Goal: Task Accomplishment & Management: Use online tool/utility

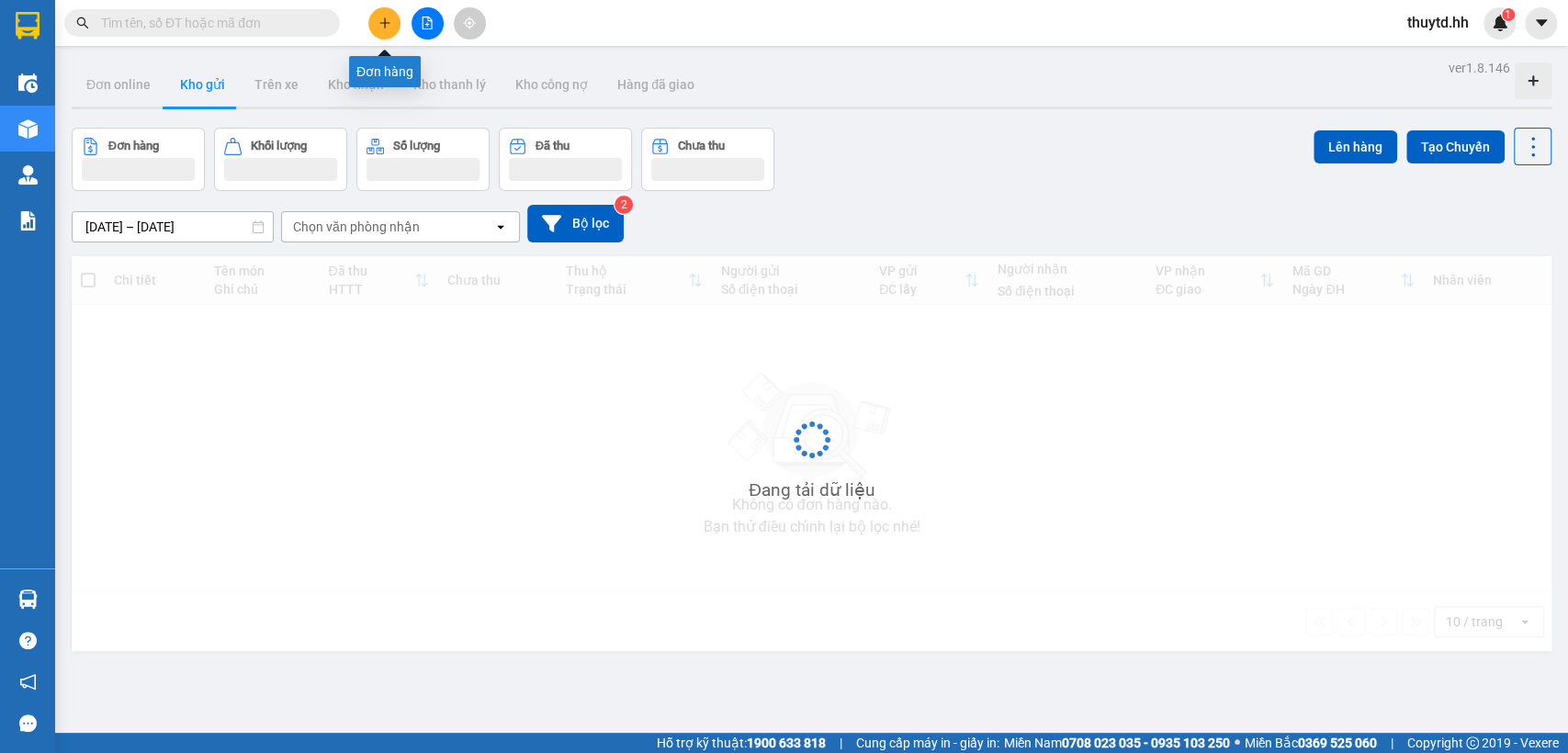
click at [383, 20] on icon "plus" at bounding box center [385, 23] width 13 height 13
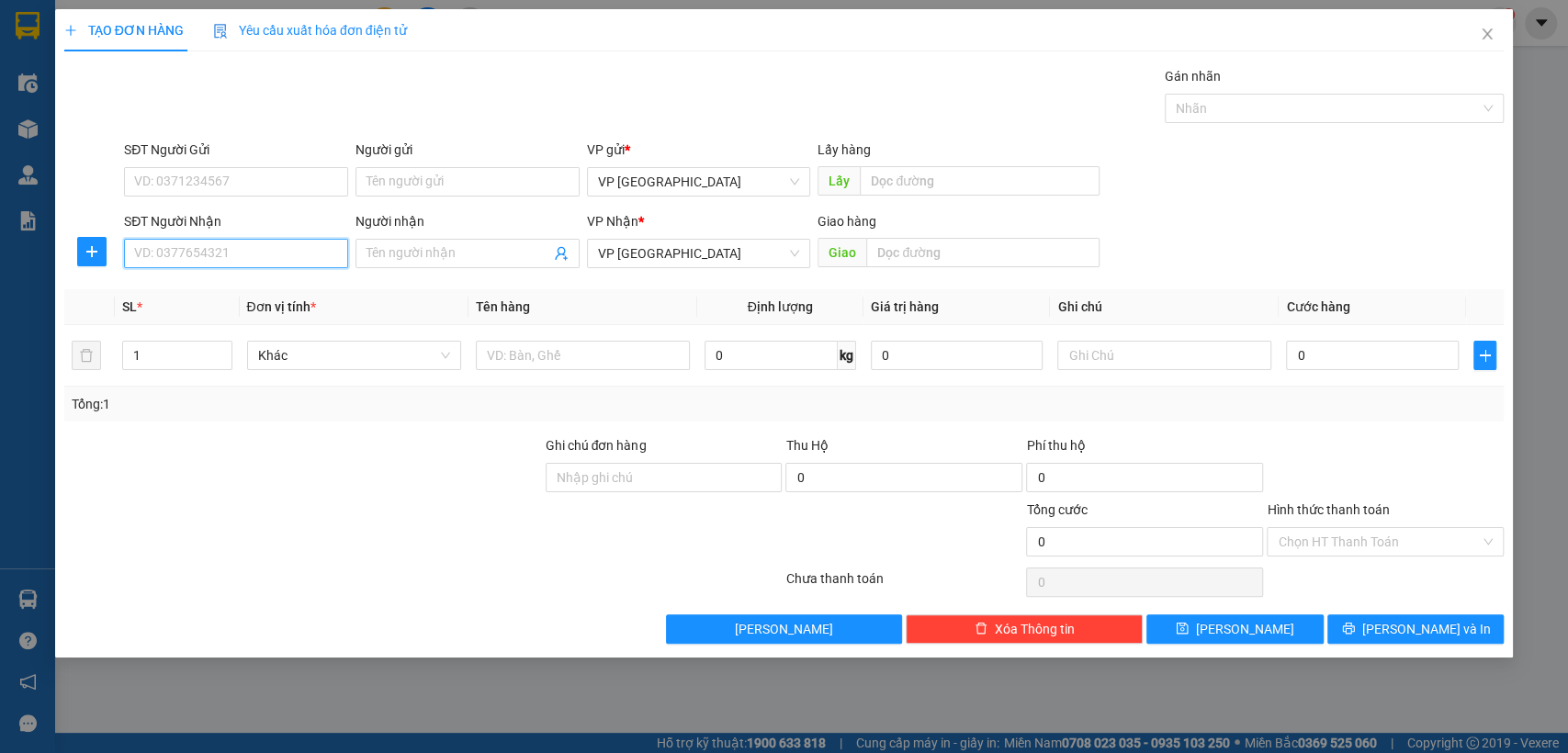
click at [277, 264] on input "SĐT Người Nhận" at bounding box center [236, 253] width 224 height 30
type input "0974970321"
click at [252, 281] on div "0974970321" at bounding box center [236, 290] width 202 height 20
type input "nha doi [PERSON_NAME]"
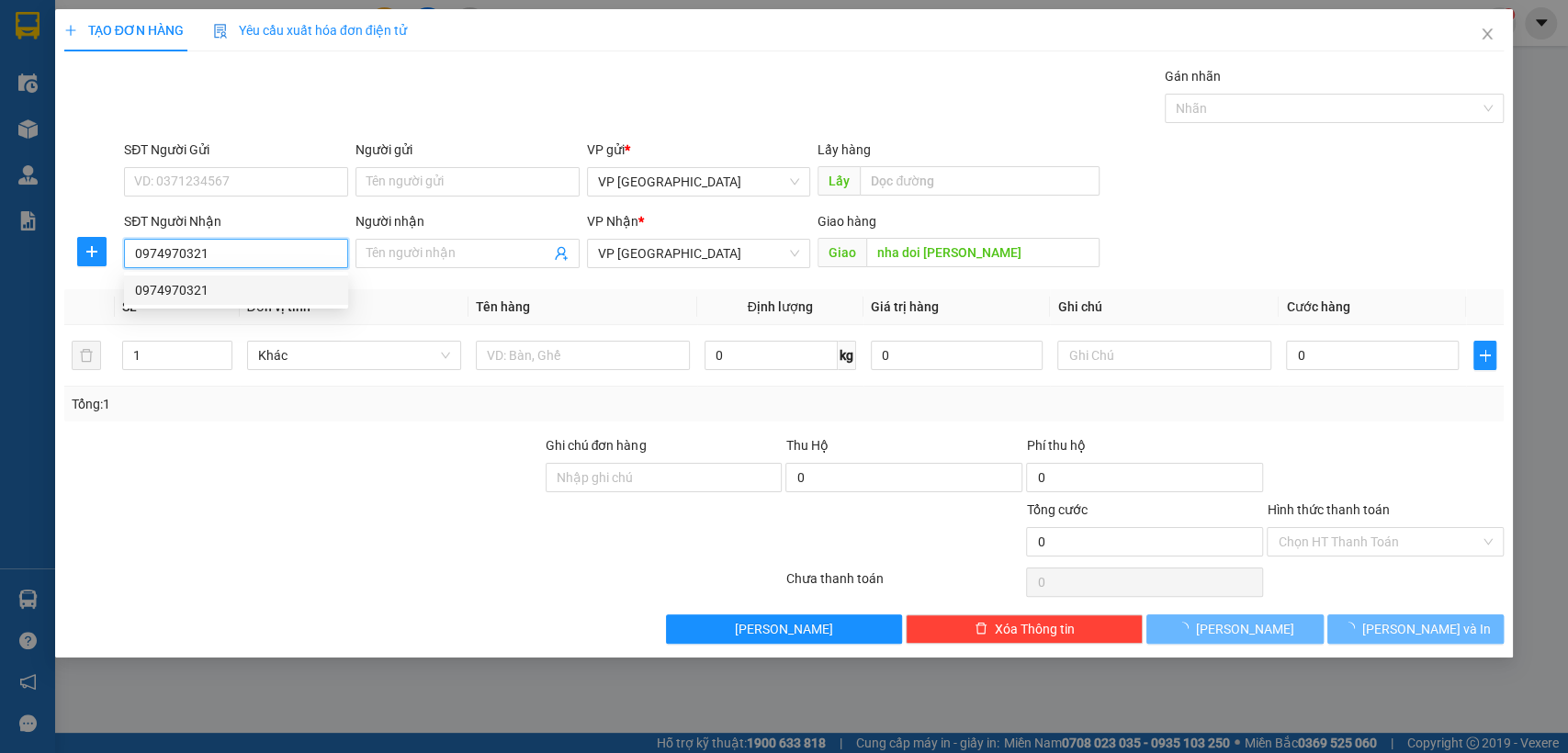
type input "30.000"
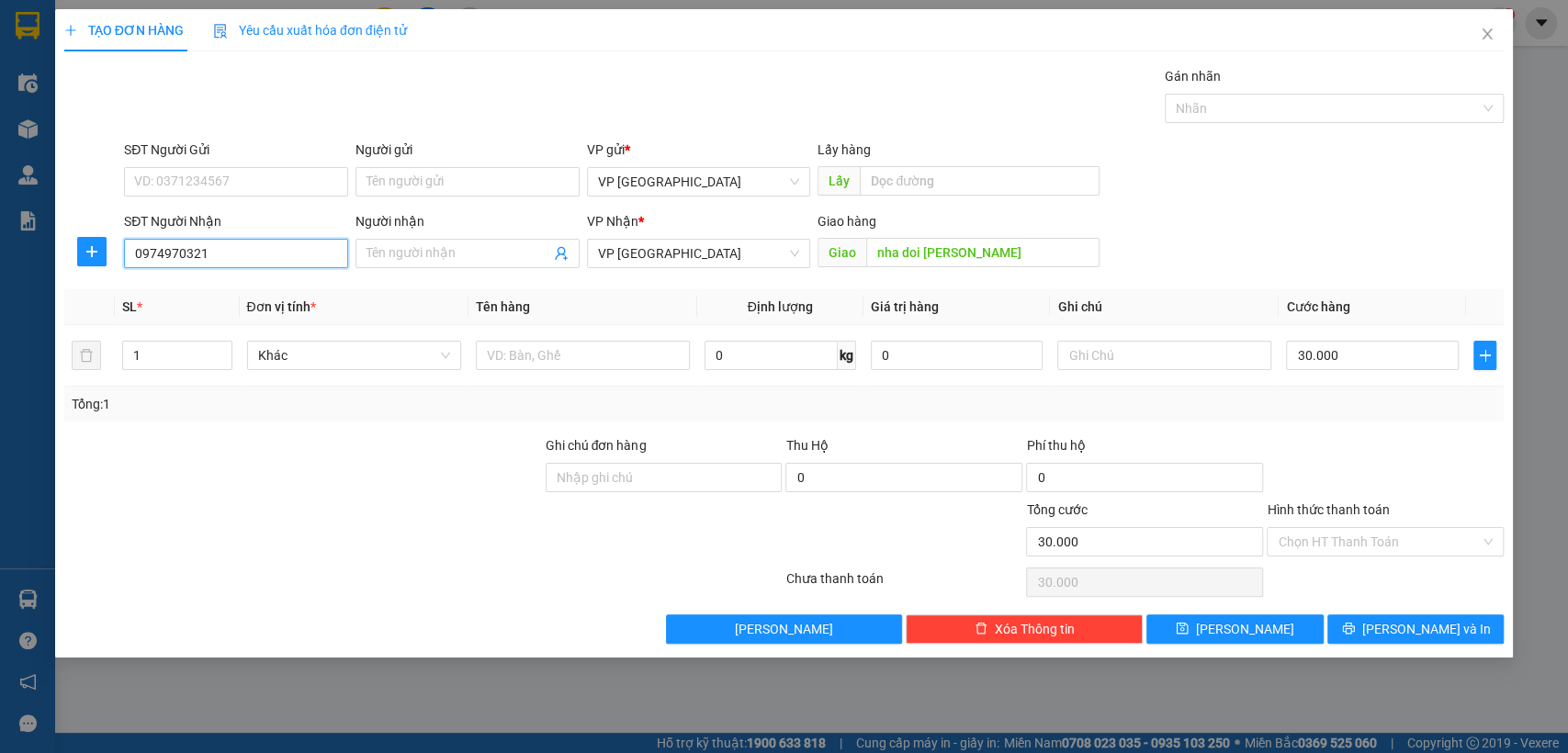
type input "0974970321"
click at [1036, 260] on input "nha doi [PERSON_NAME]" at bounding box center [983, 252] width 233 height 30
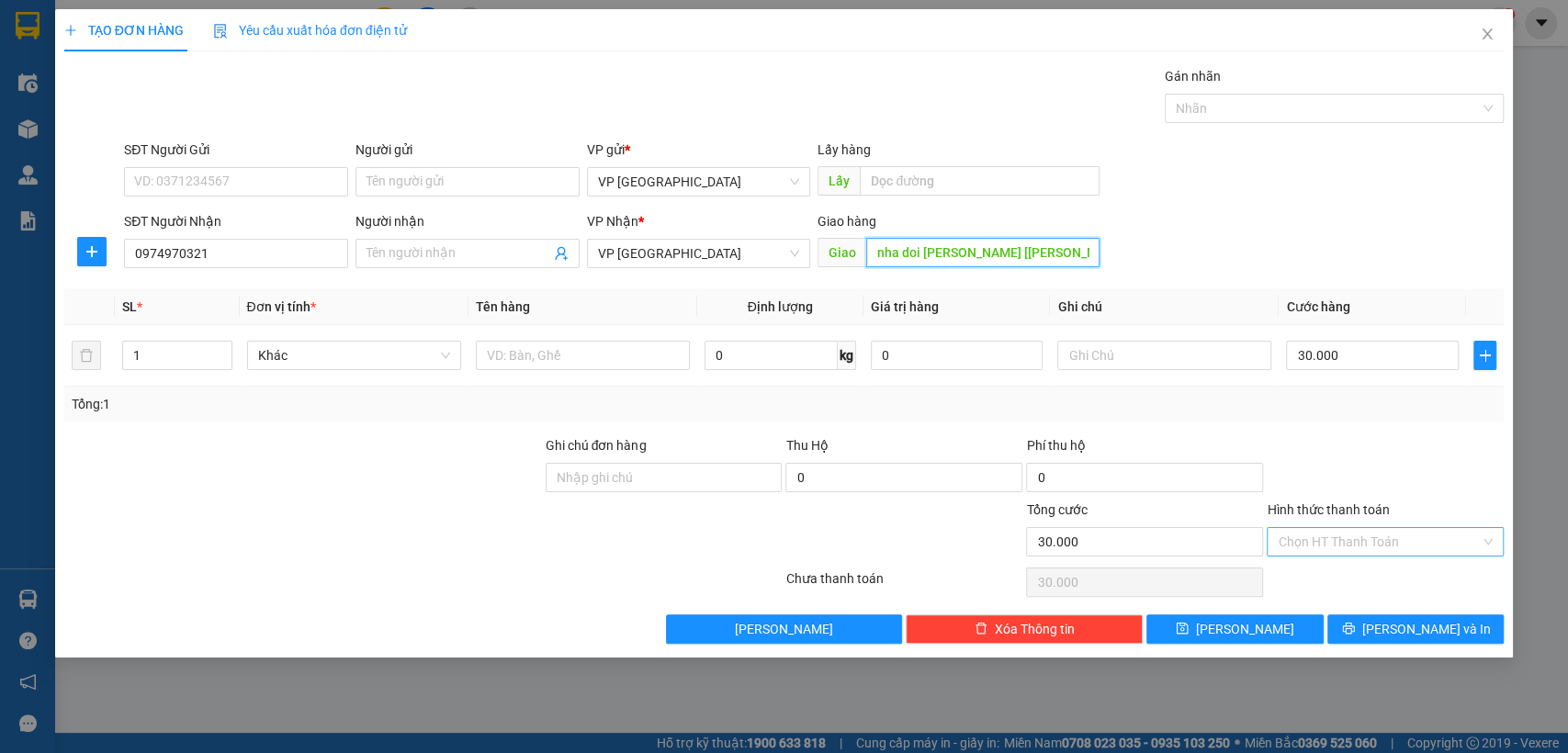
type input "nha doi lai uyen [croi]"
click at [1385, 540] on input "Hình thức thanh toán" at bounding box center [1378, 541] width 202 height 28
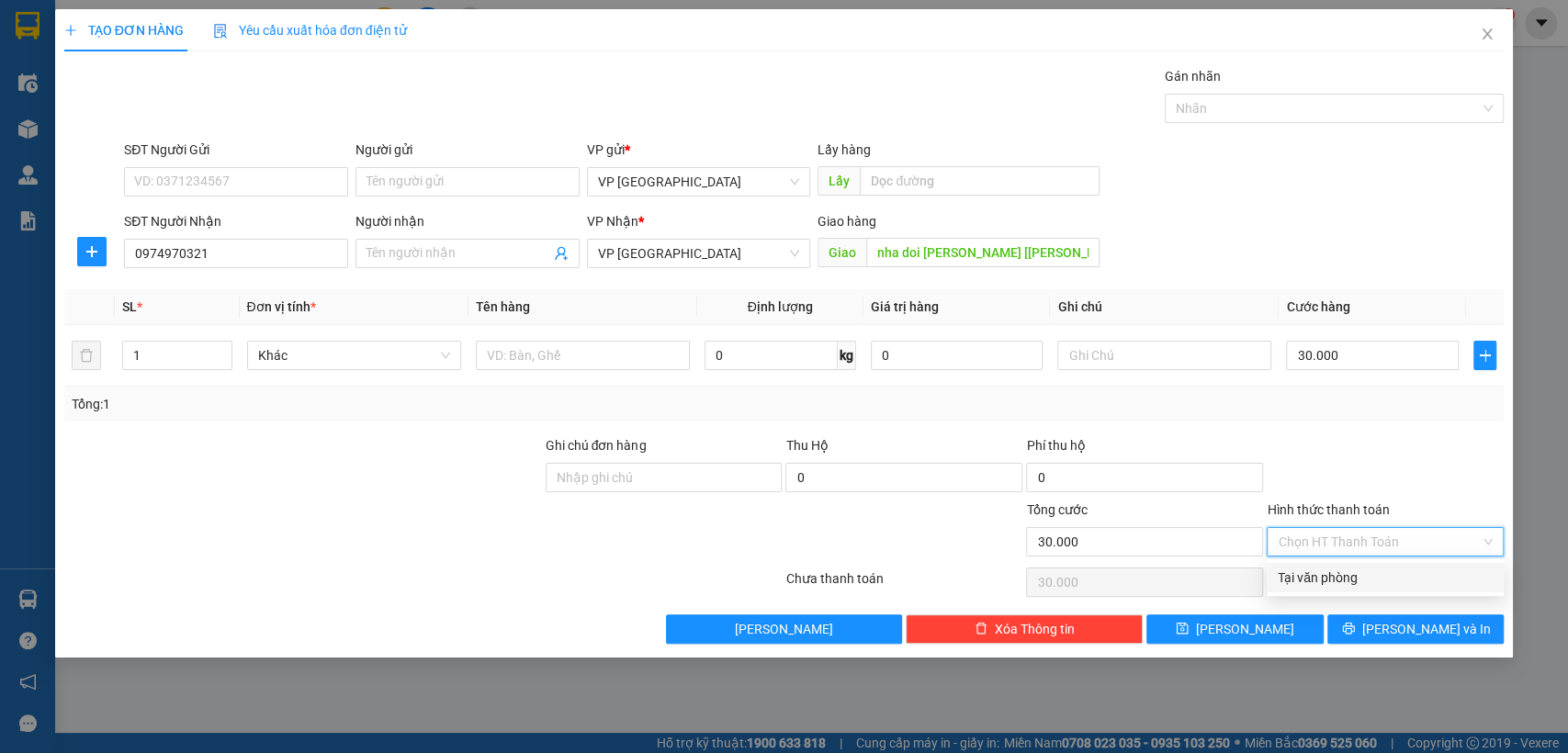
click at [1353, 577] on div "Tại văn phòng" at bounding box center [1385, 577] width 214 height 20
type input "0"
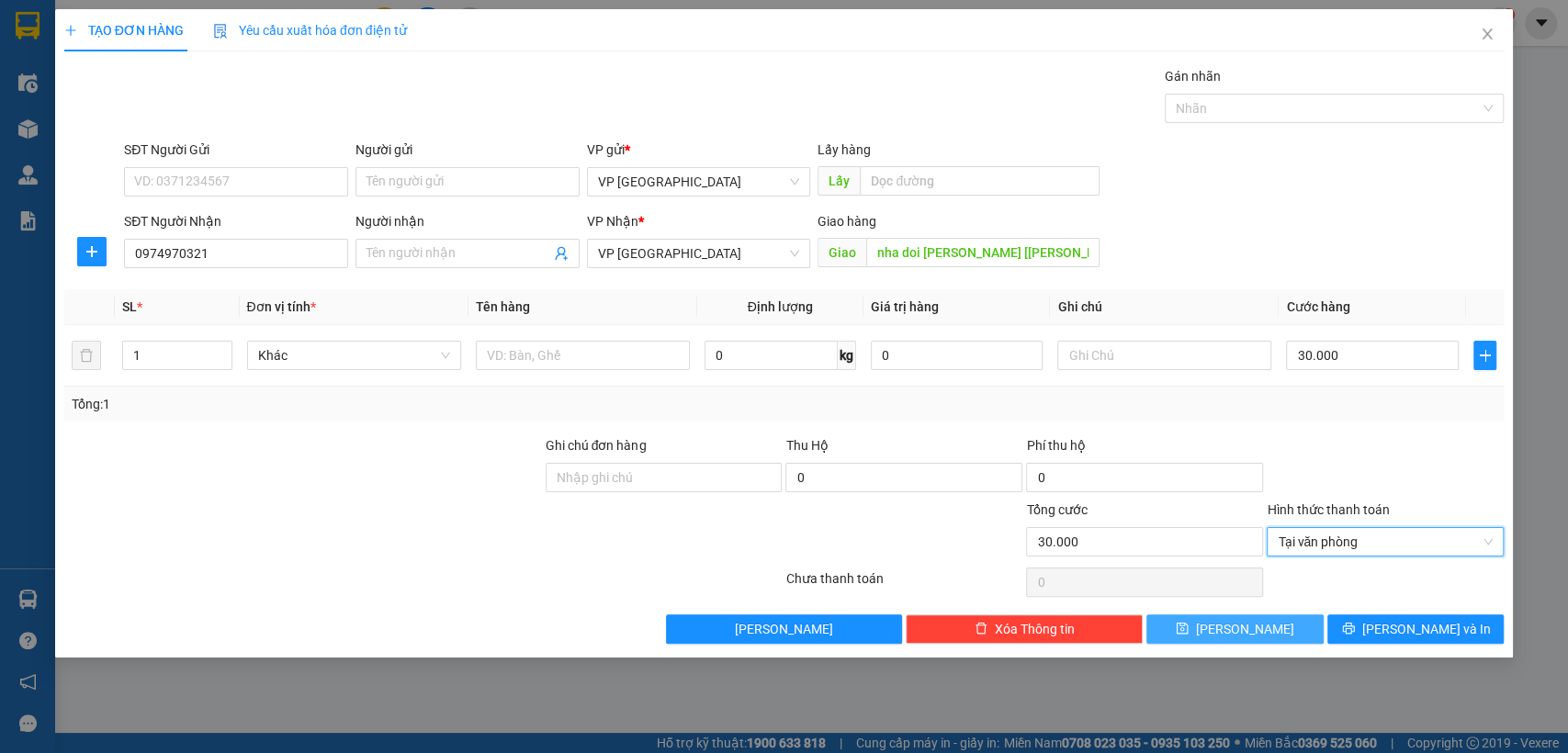
click at [1262, 625] on button "Lưu" at bounding box center [1234, 629] width 177 height 30
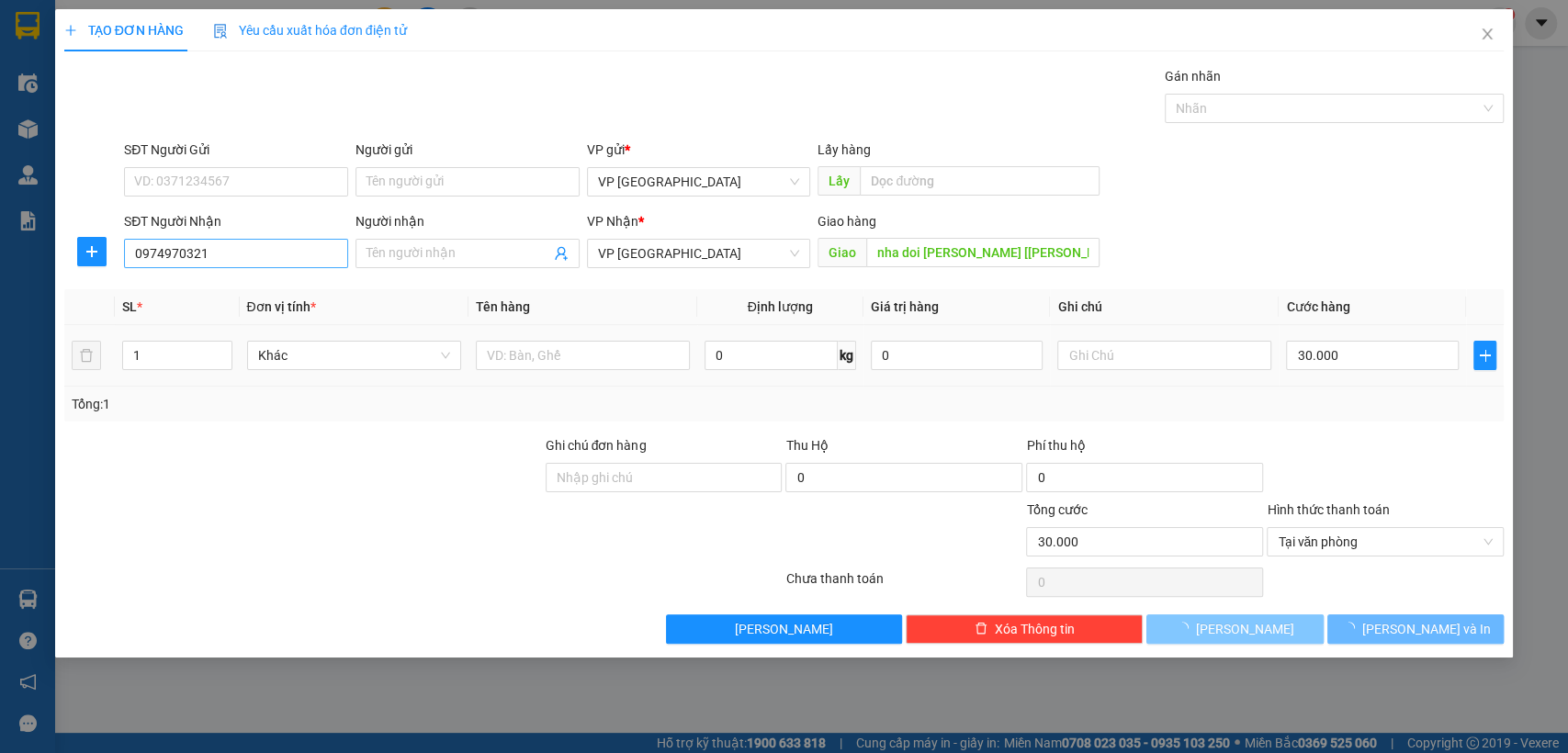
type input "0"
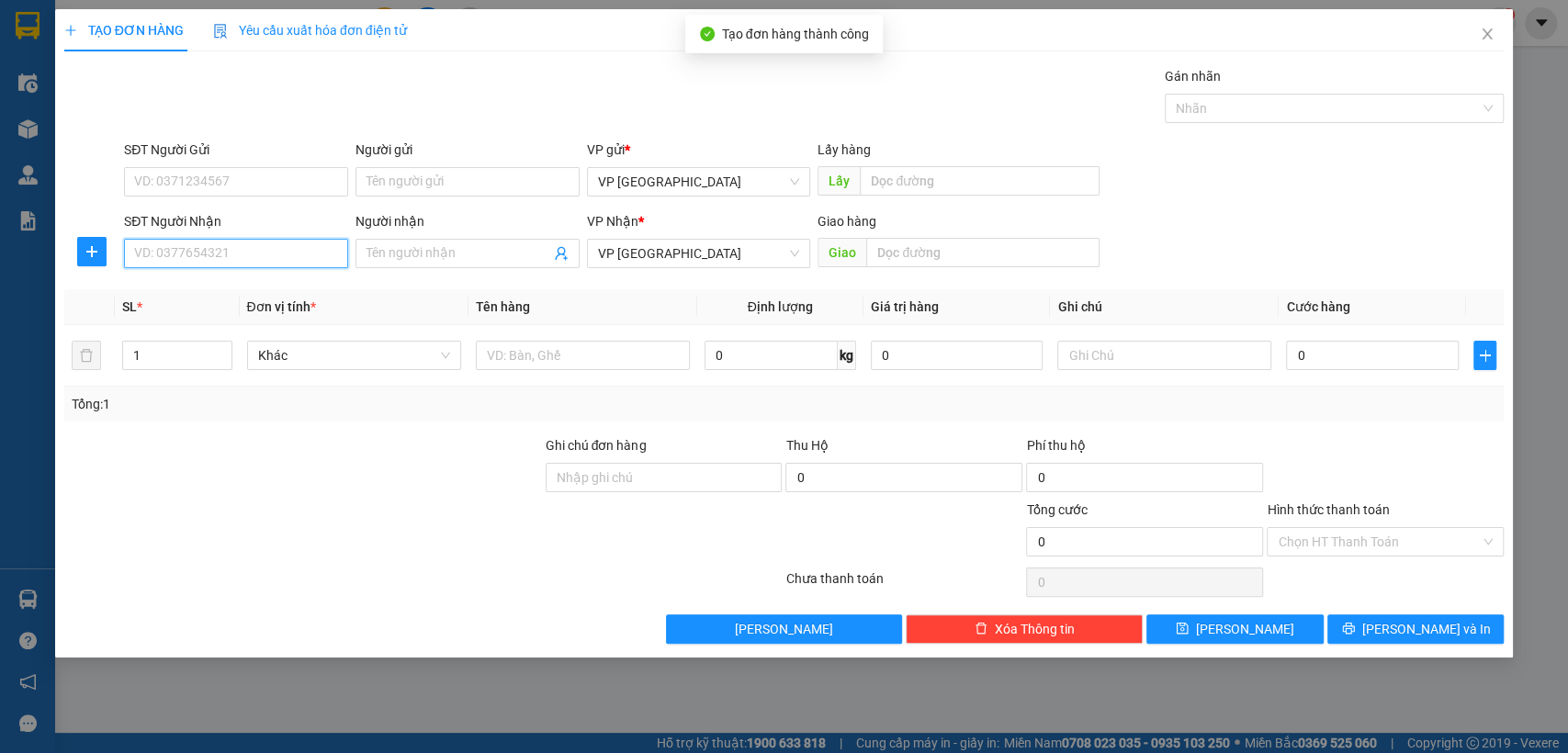
click at [256, 252] on input "SĐT Người Nhận" at bounding box center [236, 253] width 224 height 30
type input "0987"
type input "0987913513"
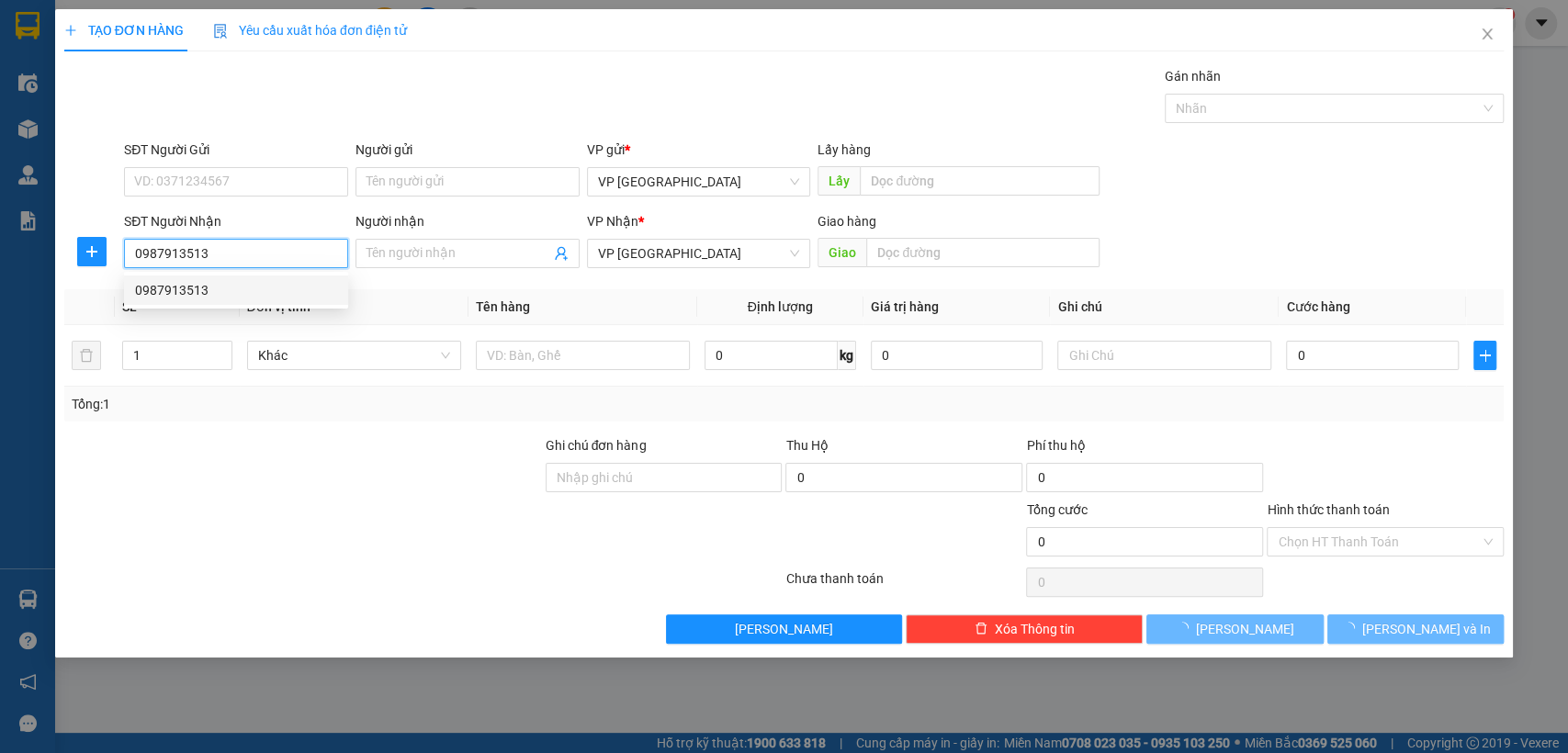
click at [212, 286] on div "0987913513" at bounding box center [236, 290] width 202 height 20
type input "hiep binh [croi]"
type input "30.000"
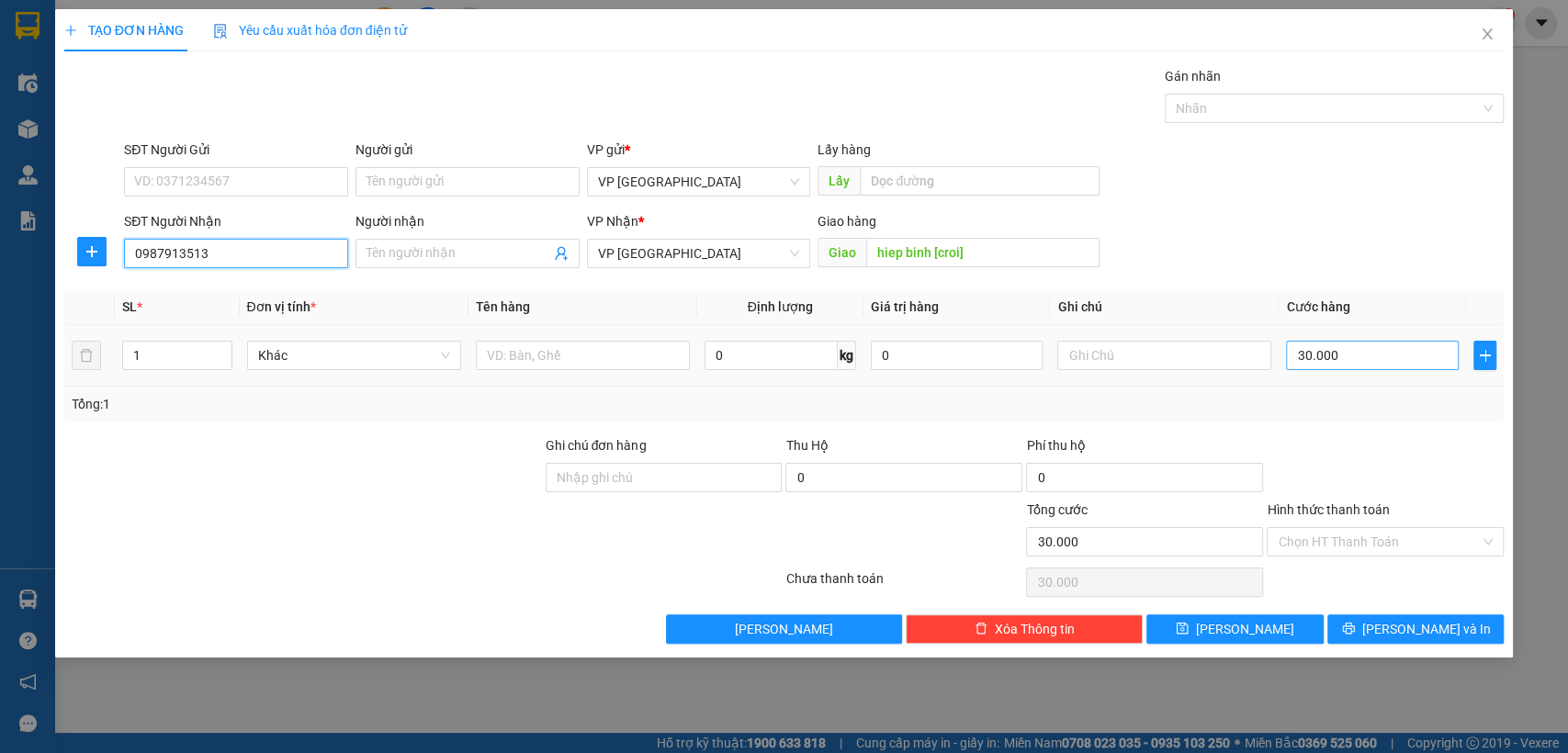
type input "0987913513"
click at [1359, 361] on input "30.000" at bounding box center [1372, 356] width 173 height 30
type input "5"
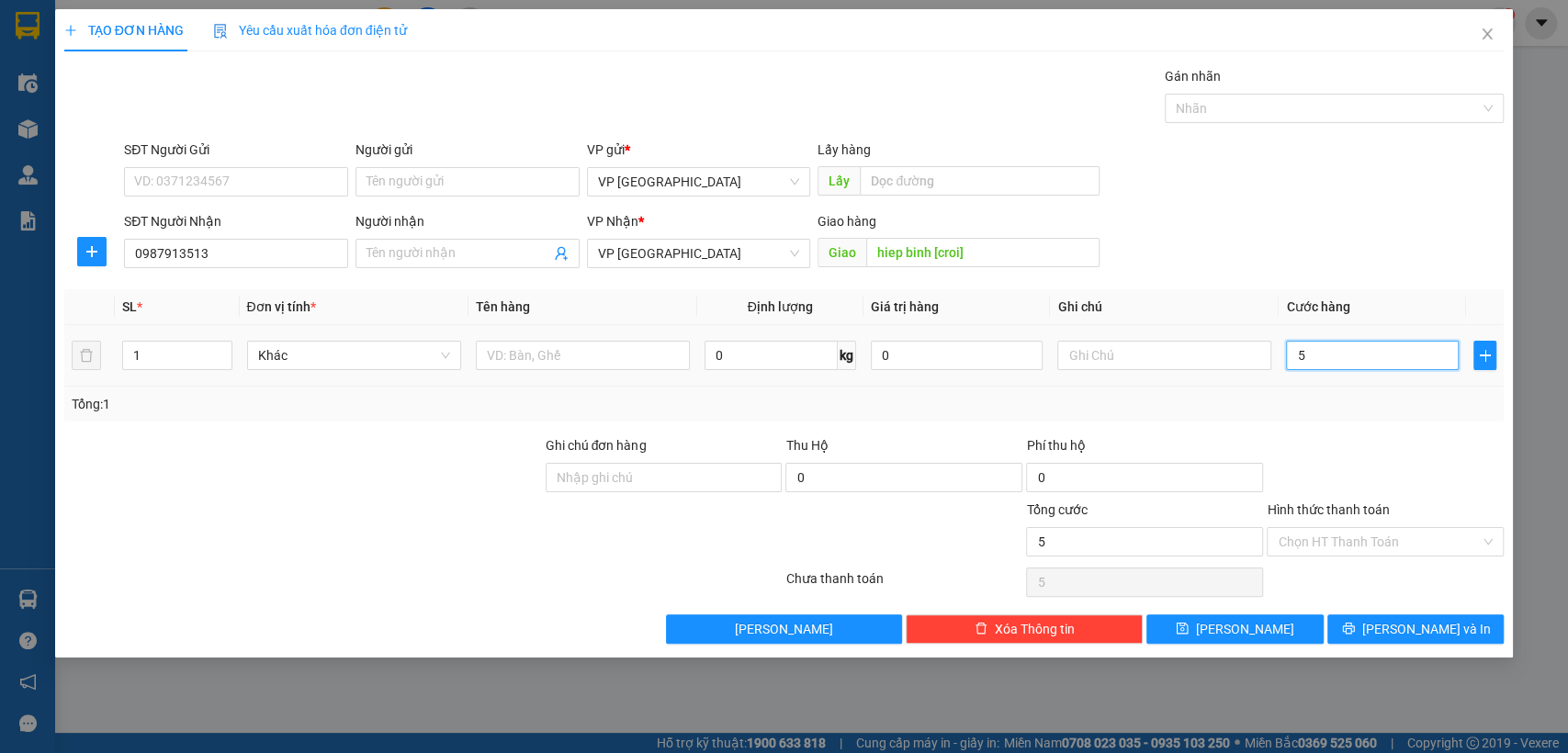
type input "50"
type input "500"
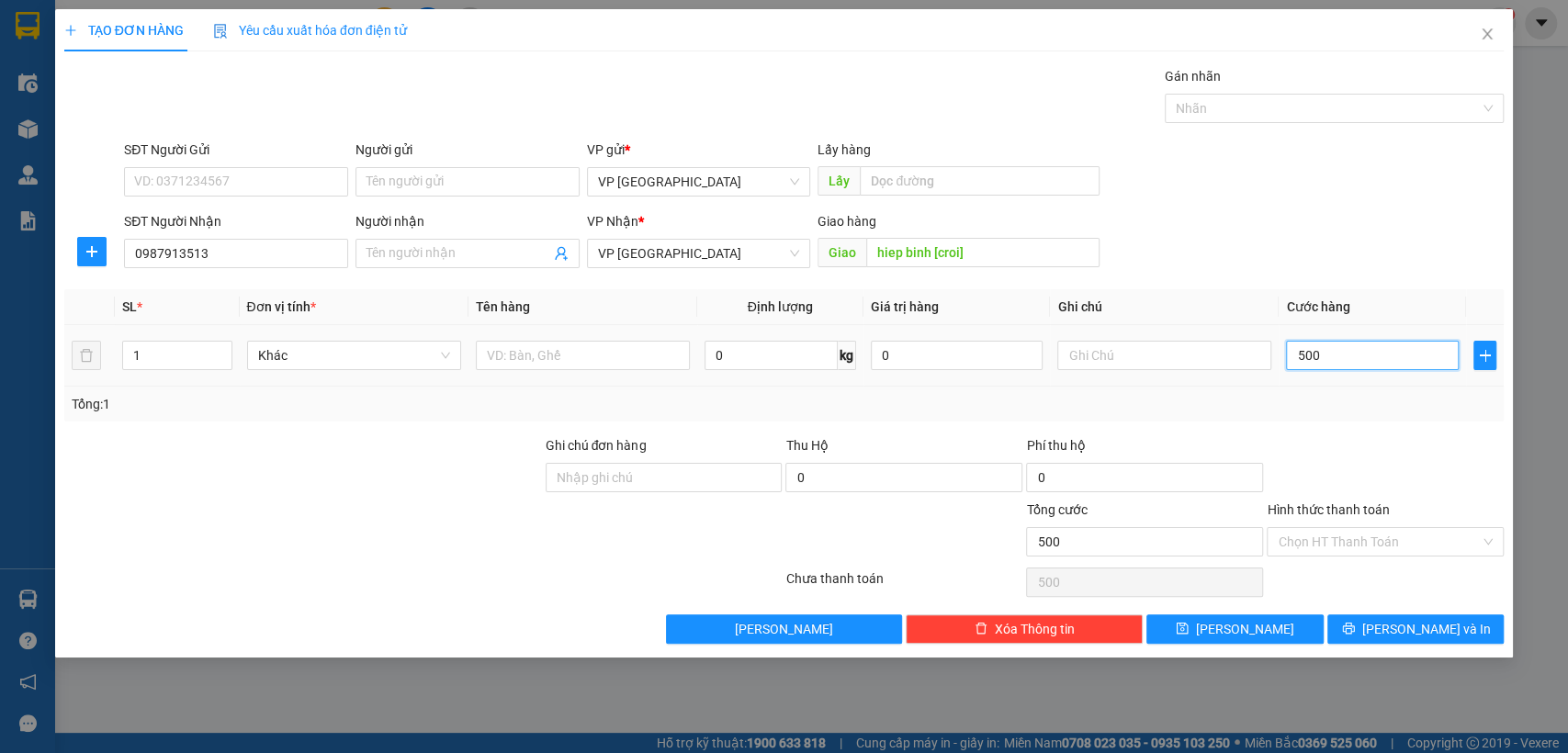
type input "5.000"
type input "50.000"
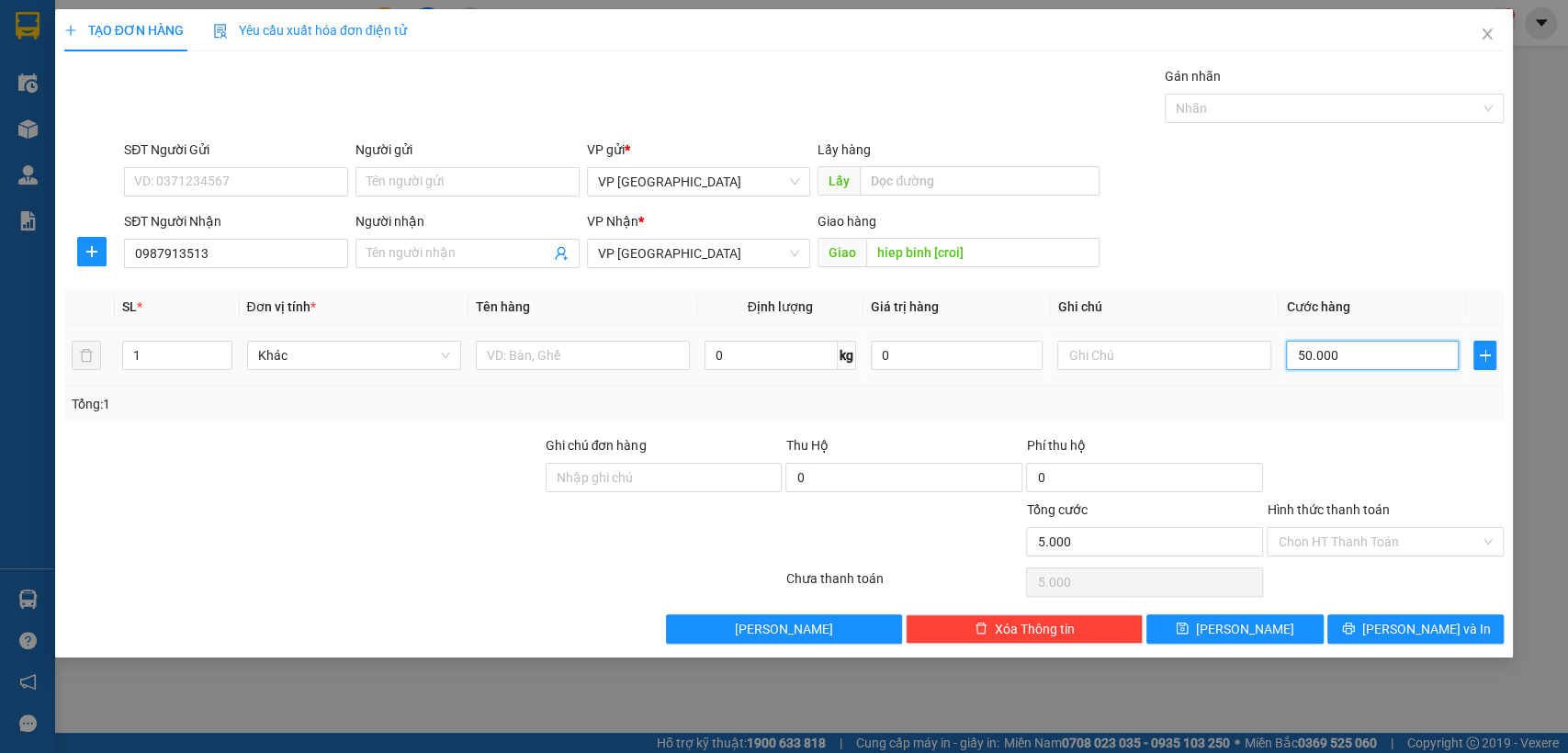
type input "50.000"
click at [1346, 543] on input "Hình thức thanh toán" at bounding box center [1378, 541] width 202 height 28
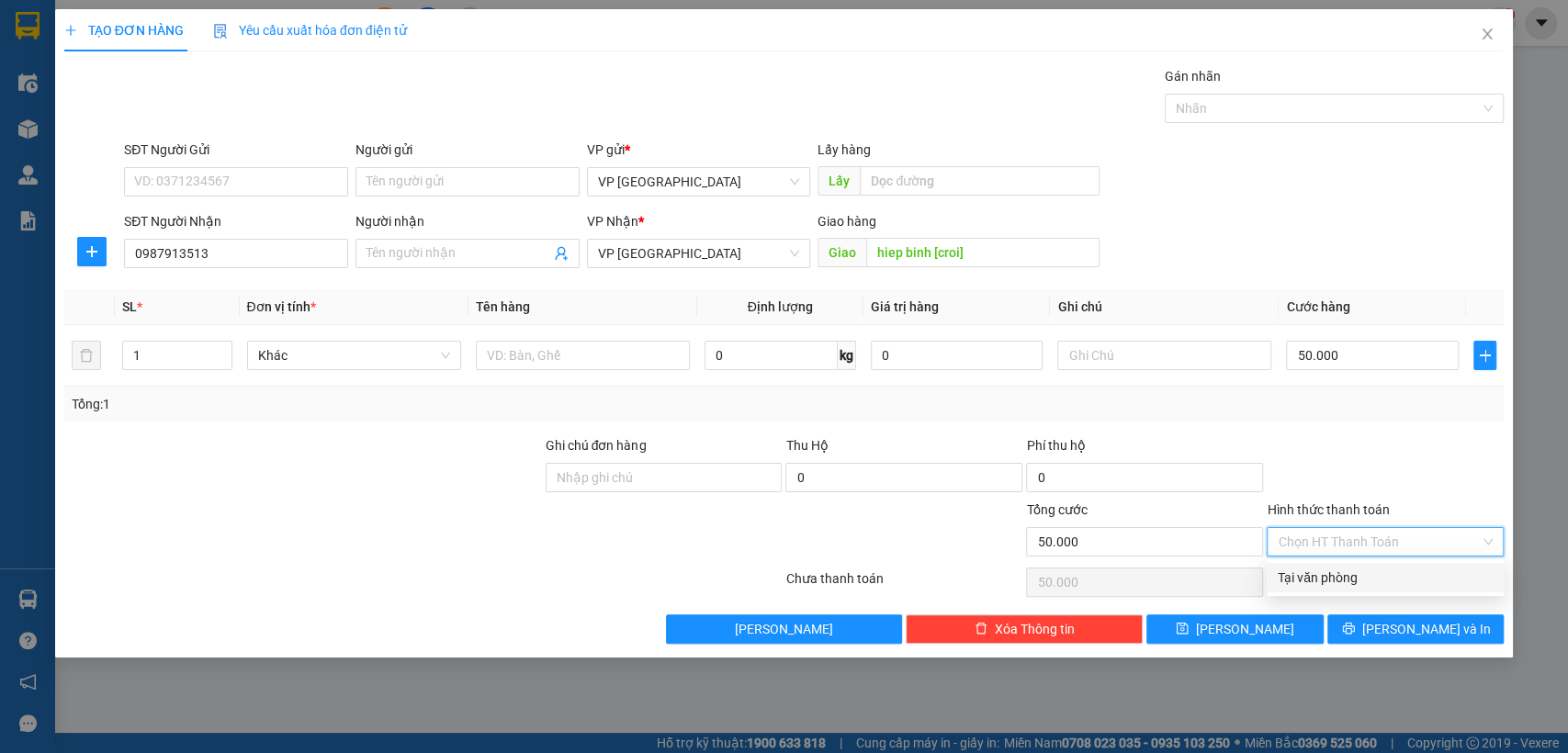
click at [1348, 572] on div "Tại văn phòng" at bounding box center [1385, 577] width 214 height 20
type input "0"
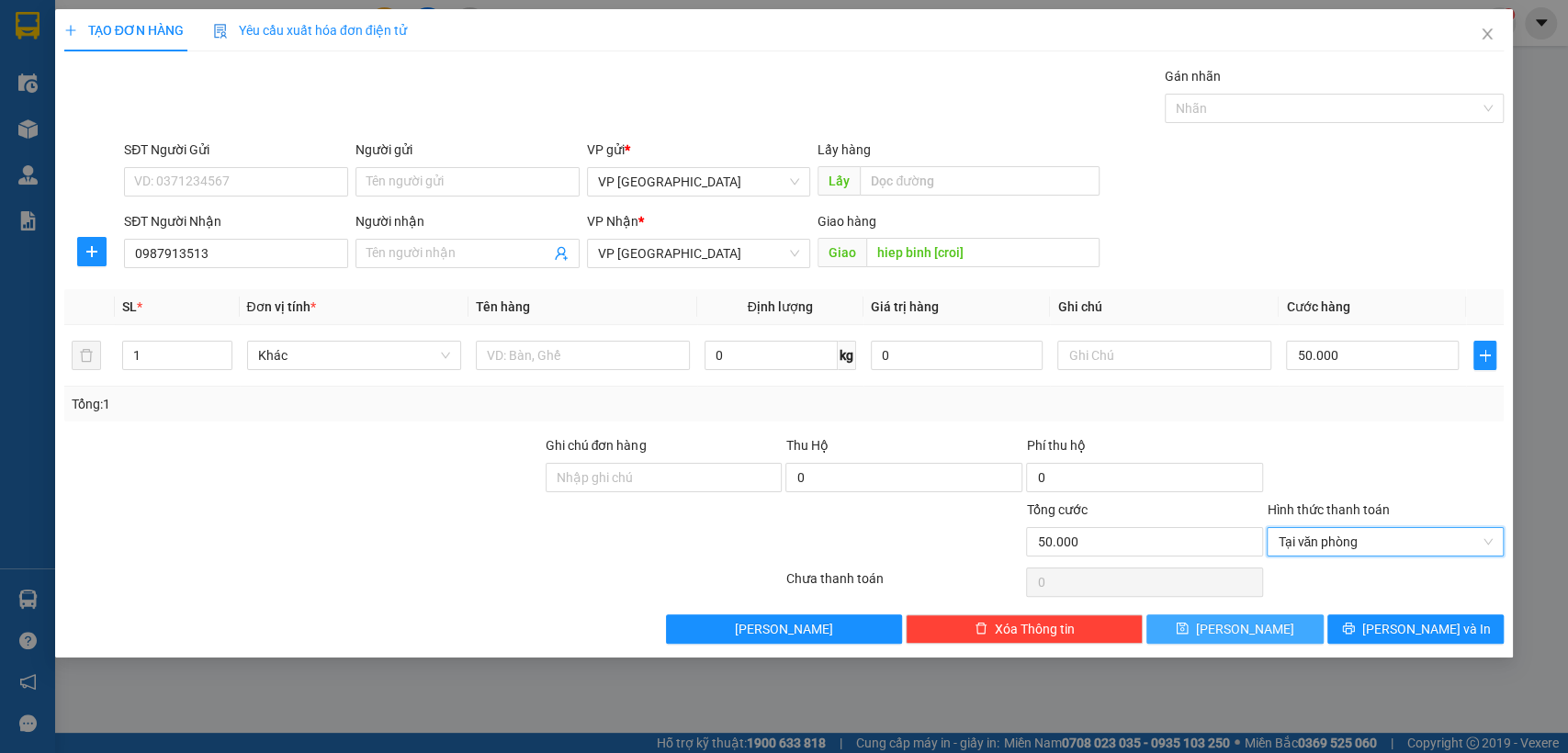
click at [1269, 629] on button "Lưu" at bounding box center [1234, 629] width 177 height 30
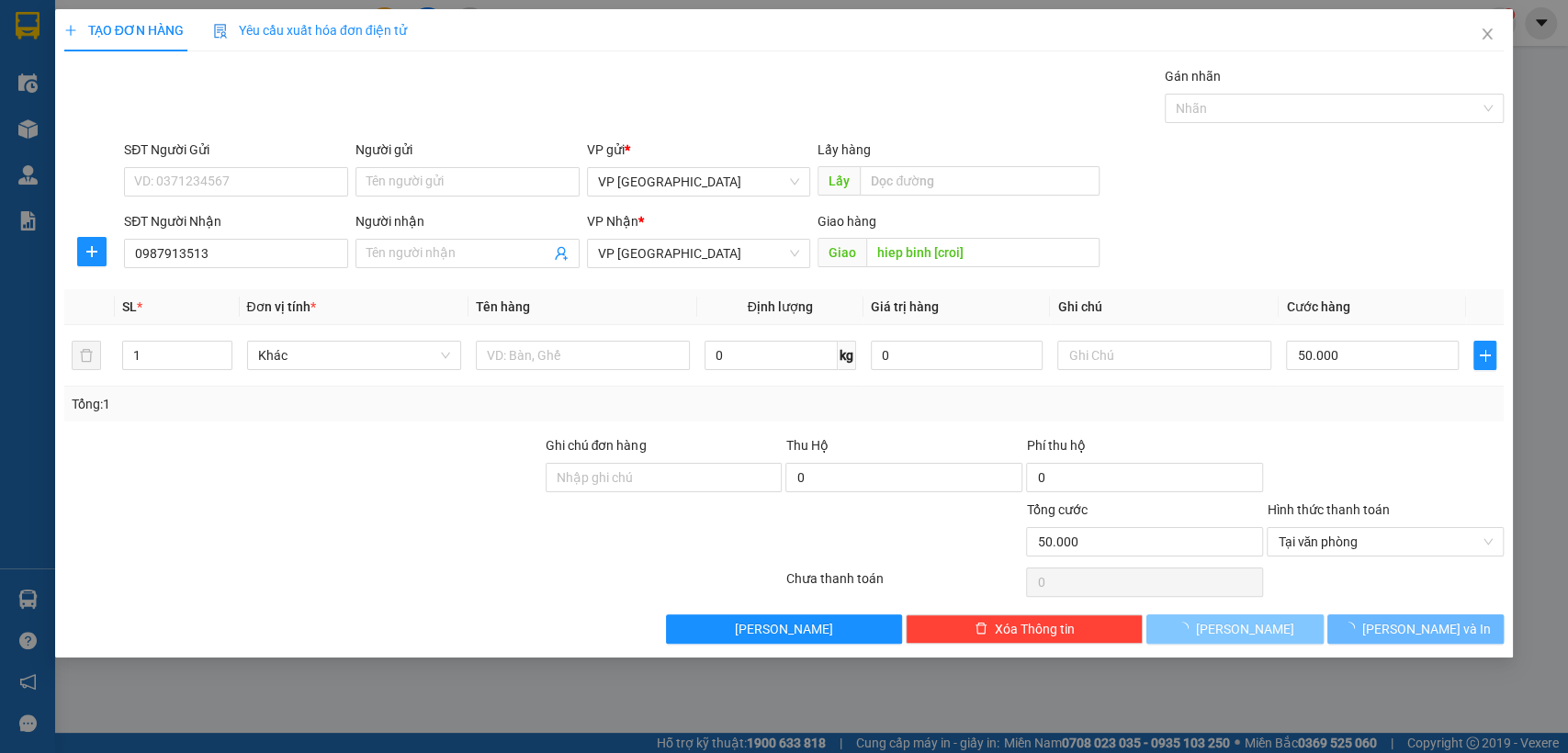
type input "0"
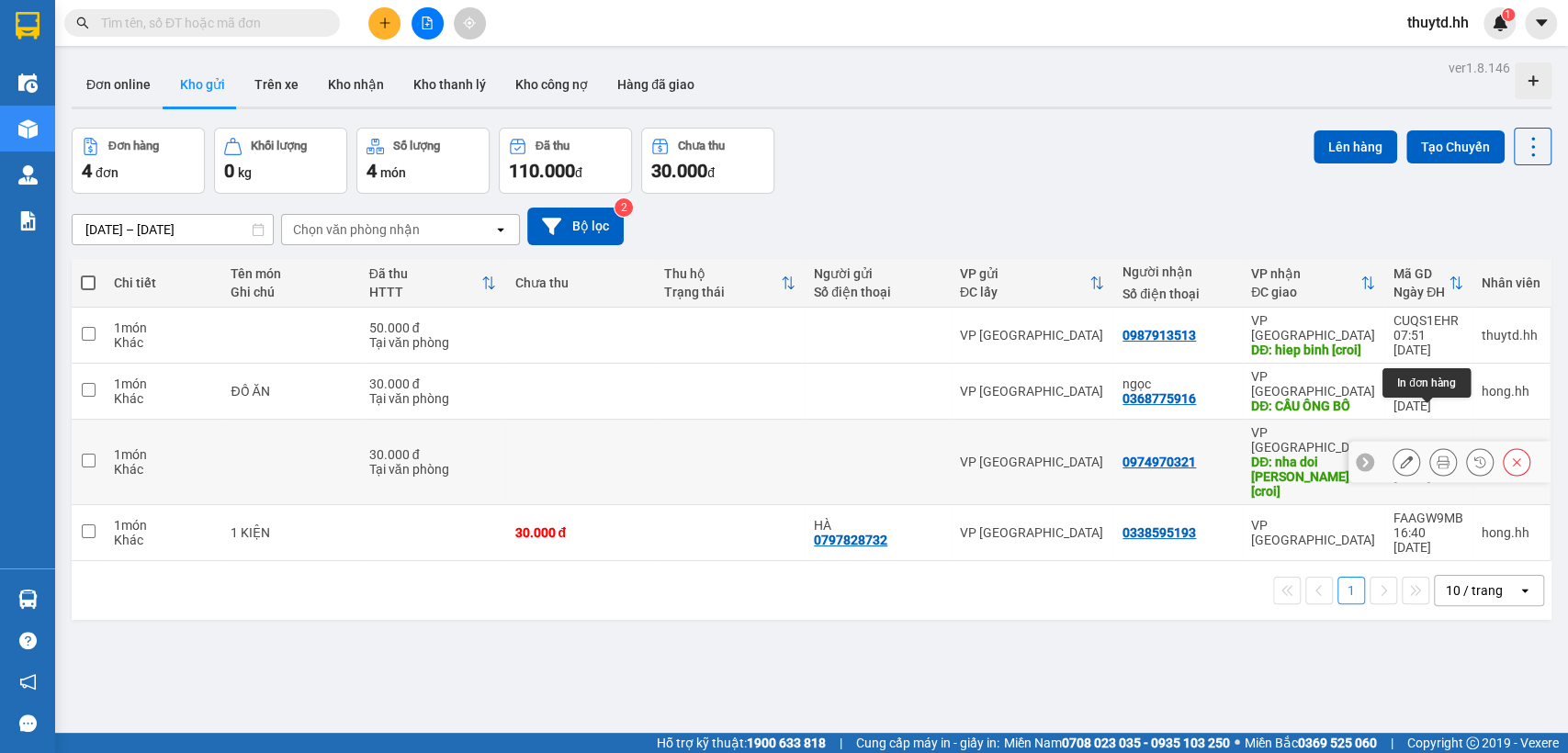
click at [1437, 455] on icon at bounding box center [1443, 462] width 13 height 13
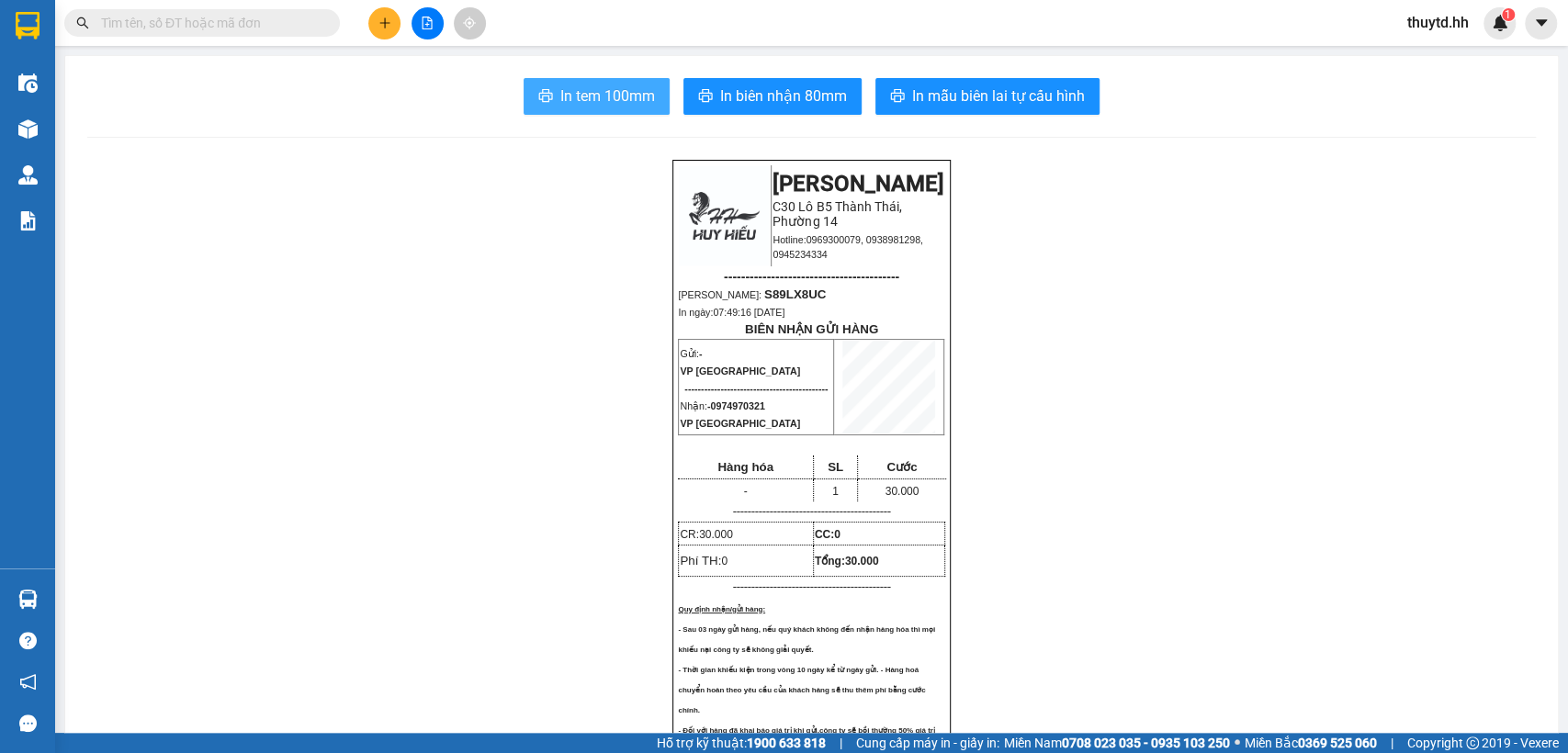
click at [560, 97] on span "In tem 100mm" at bounding box center [607, 95] width 94 height 23
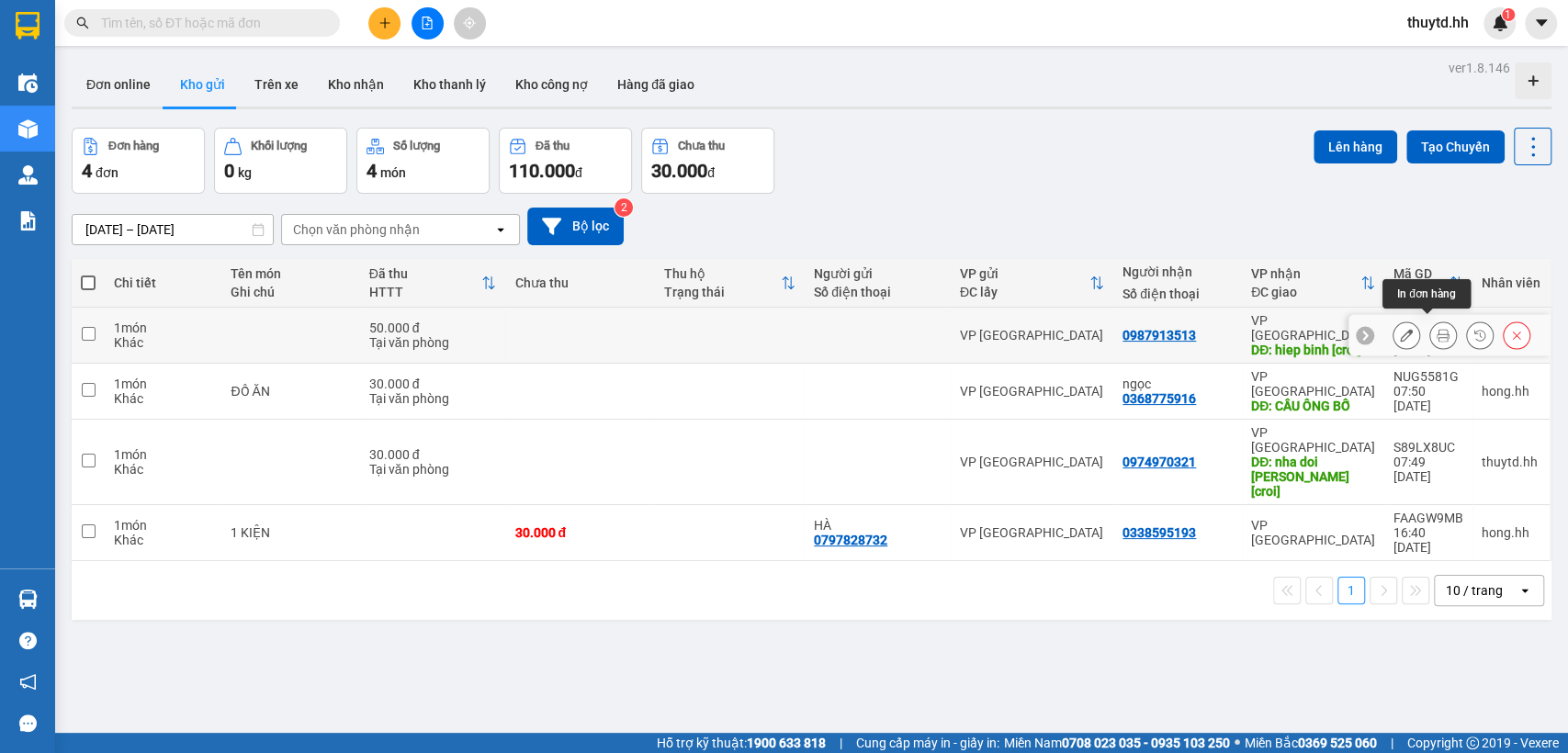
click at [1437, 331] on icon at bounding box center [1443, 335] width 13 height 13
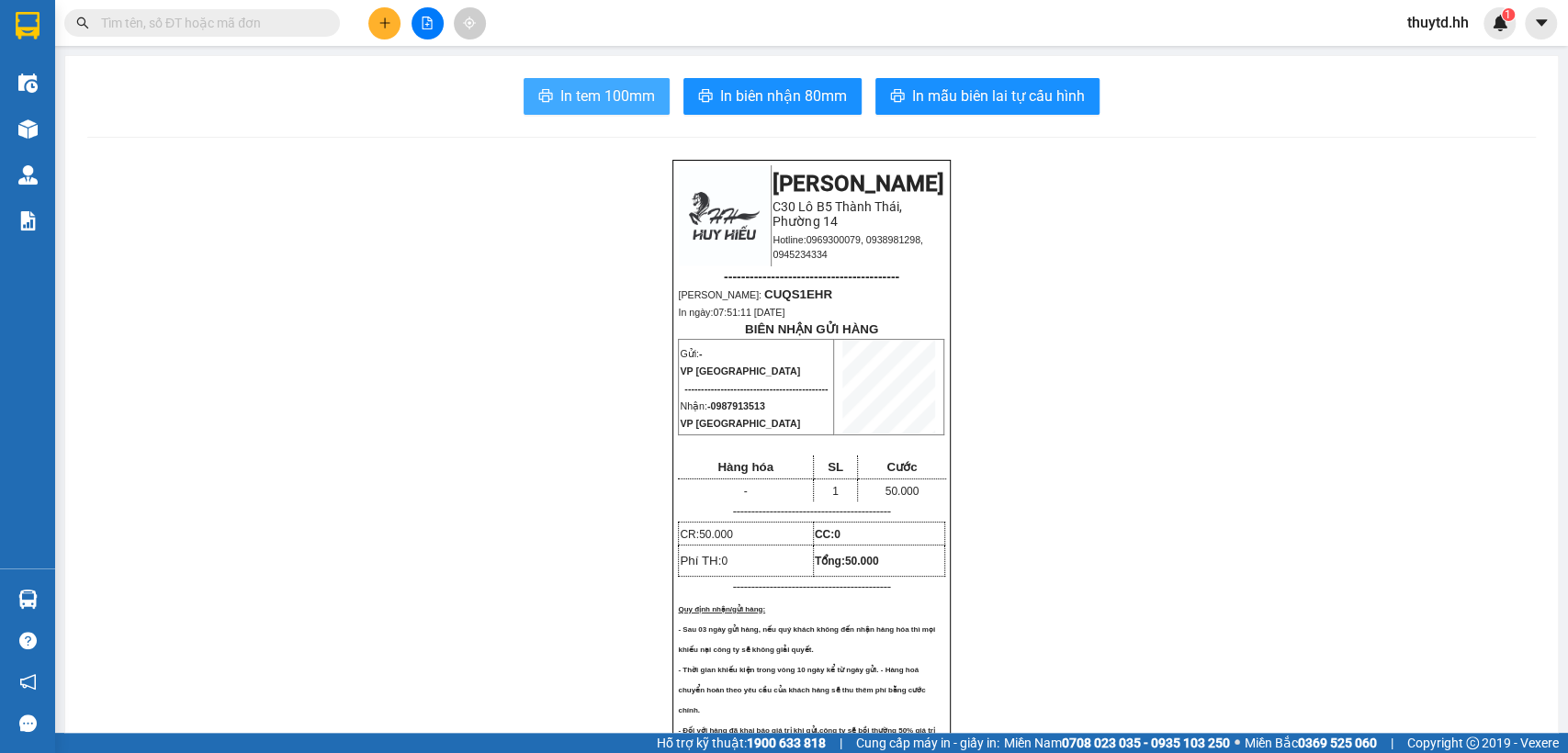
click at [538, 97] on icon "printer" at bounding box center [545, 95] width 15 height 15
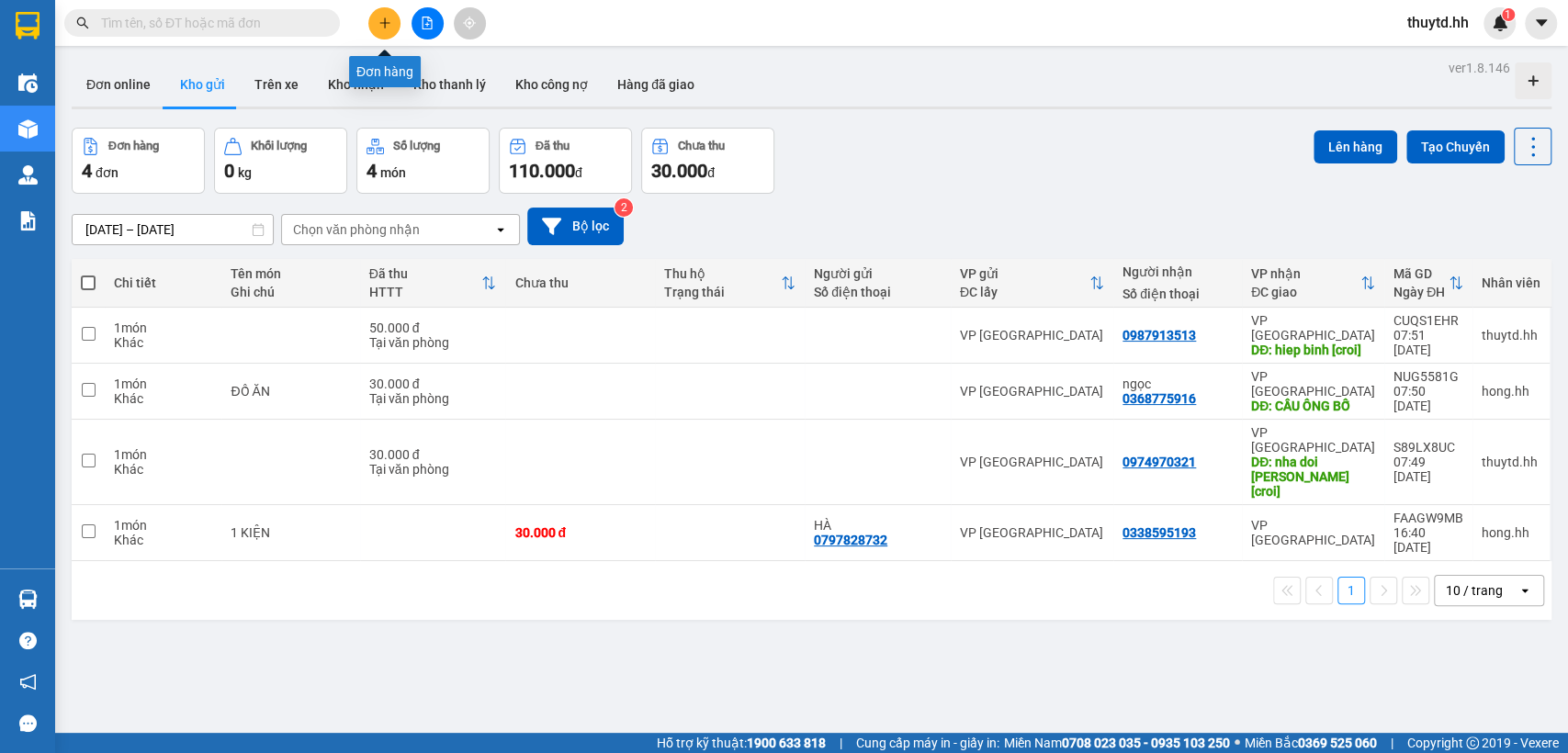
click at [382, 23] on icon "plus" at bounding box center [384, 22] width 10 height 1
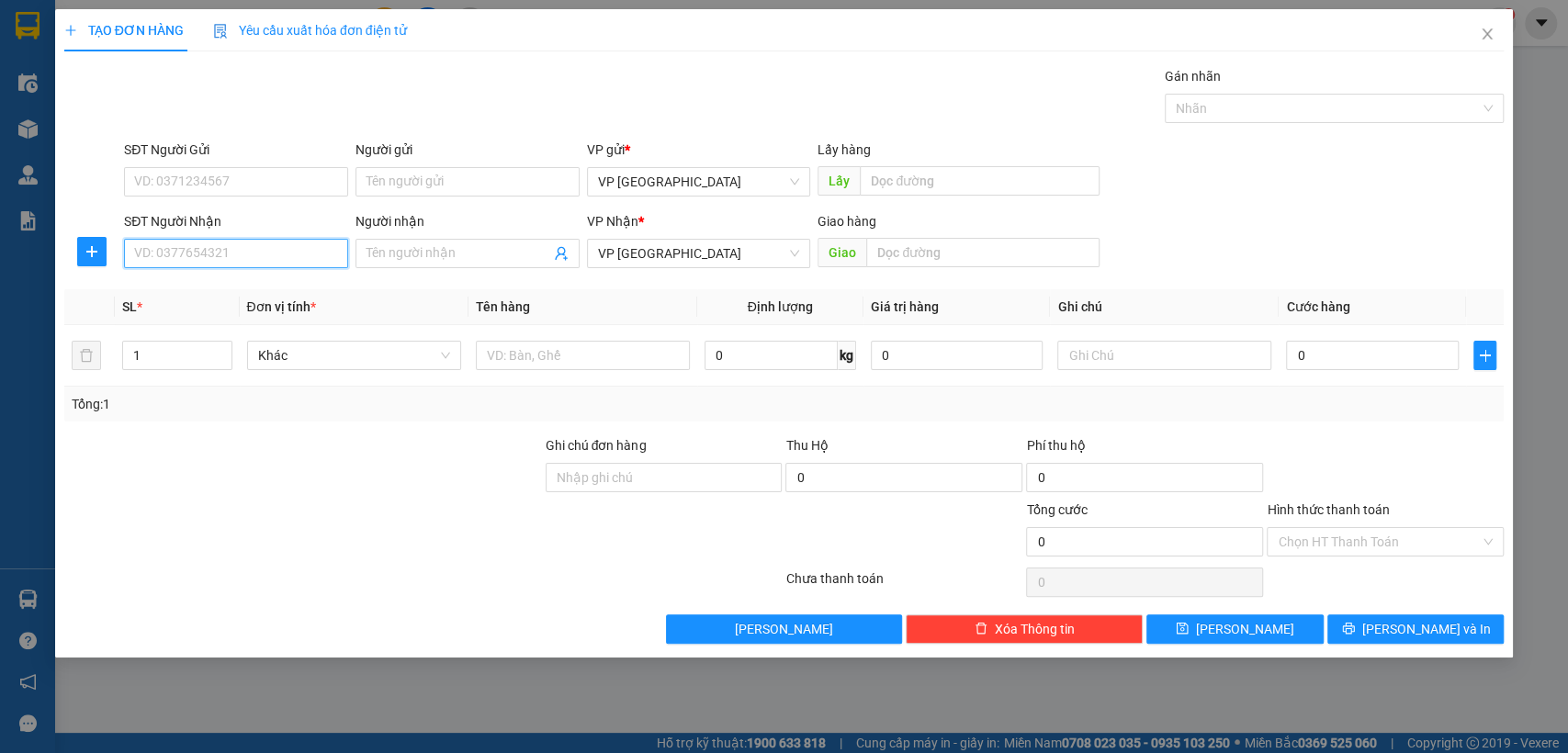
click at [325, 250] on input "SĐT Người Nhận" at bounding box center [236, 253] width 224 height 30
type input "0963813034"
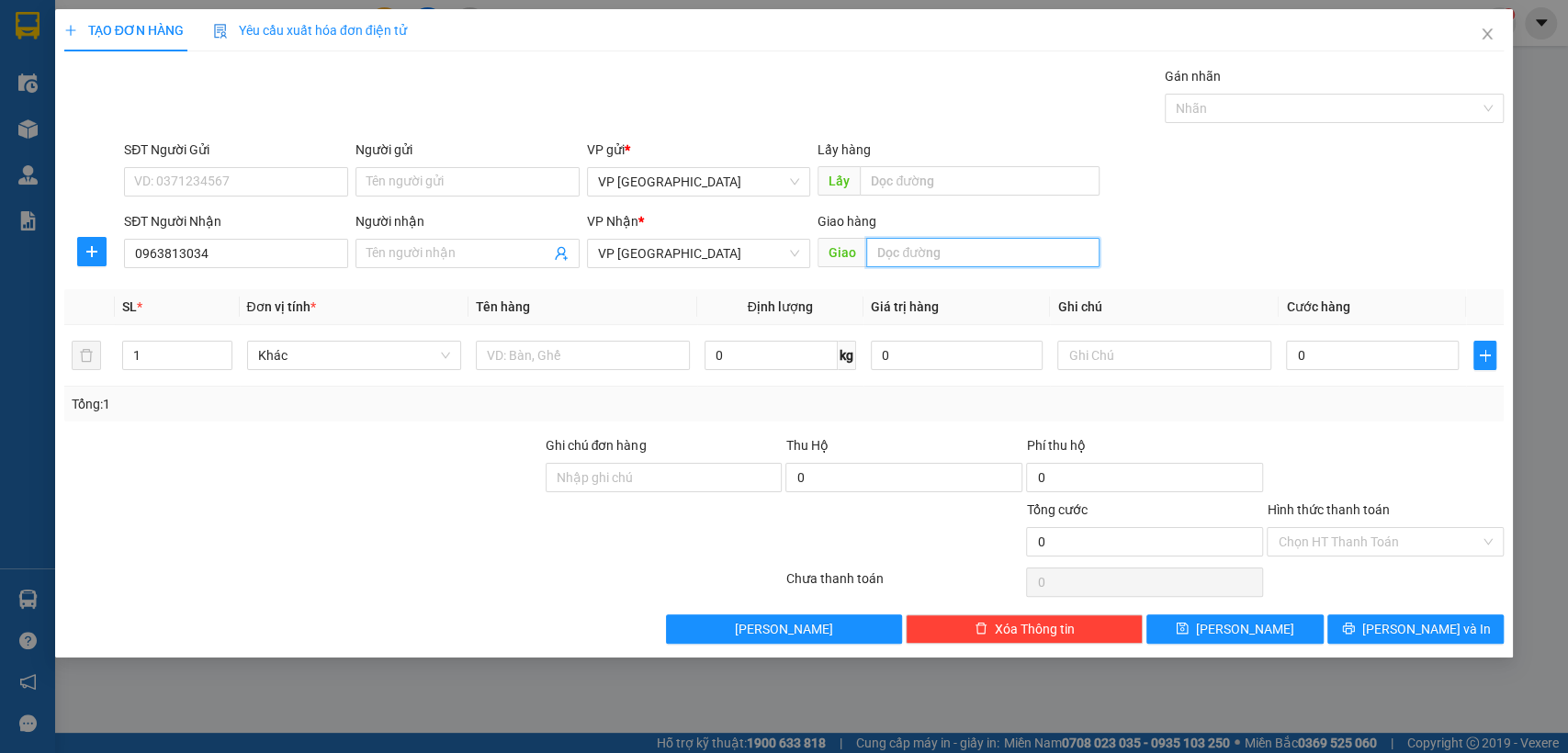
click at [937, 252] on input "text" at bounding box center [983, 252] width 233 height 30
click at [974, 253] on input "text" at bounding box center [983, 252] width 233 height 30
type input "3con cò"
click at [1365, 363] on input "0" at bounding box center [1372, 356] width 173 height 30
type input "1"
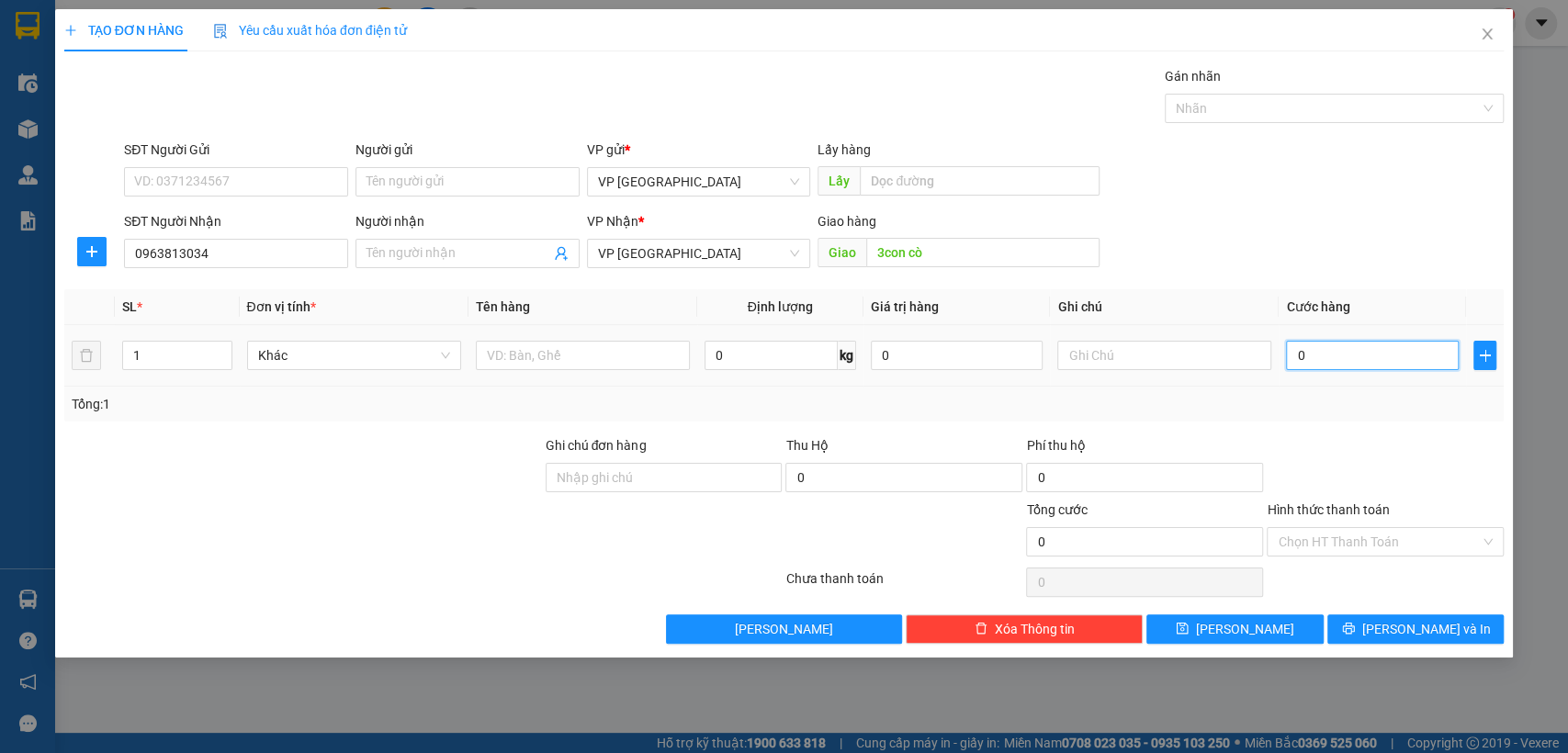
type input "1"
type input "10"
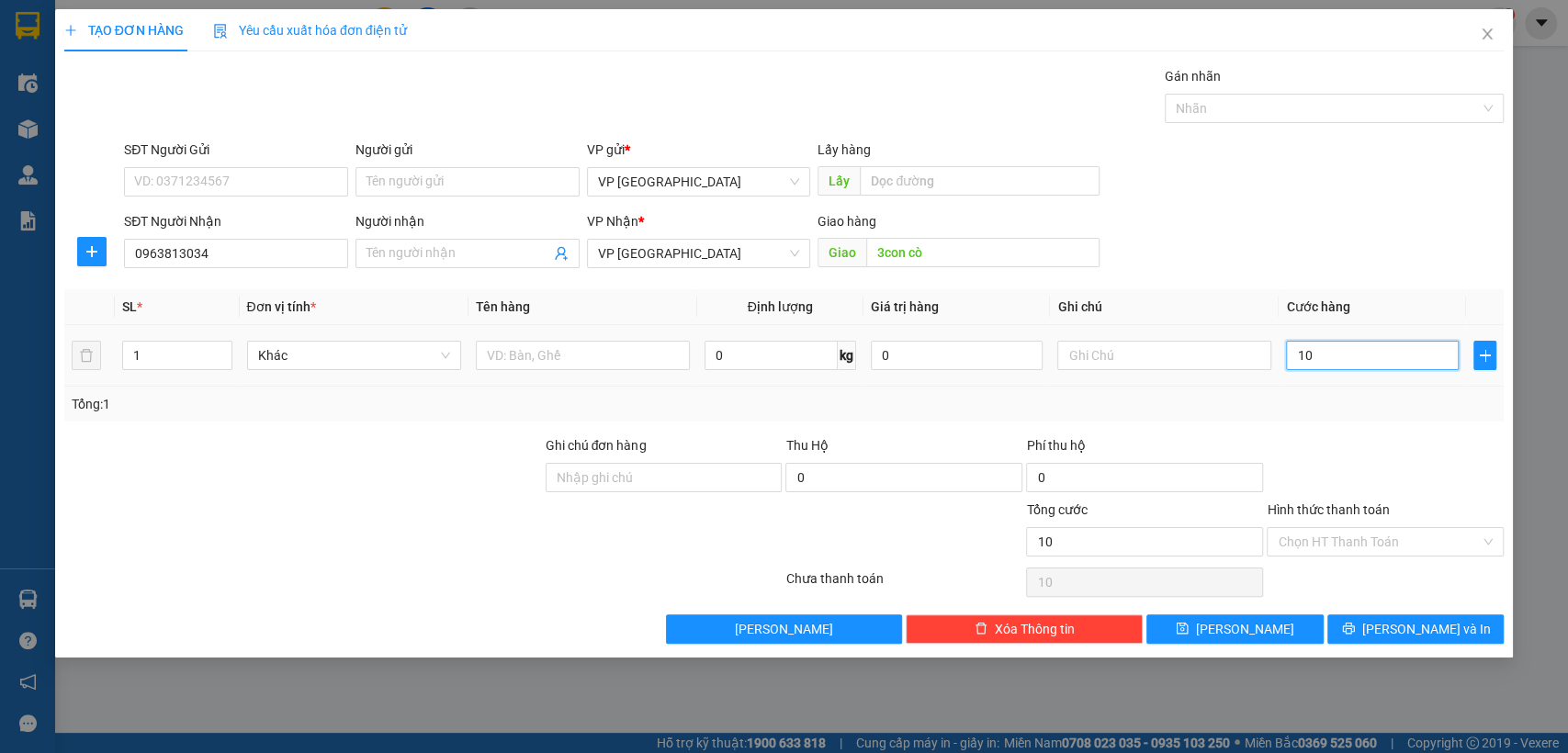
type input "100"
type input "1.000"
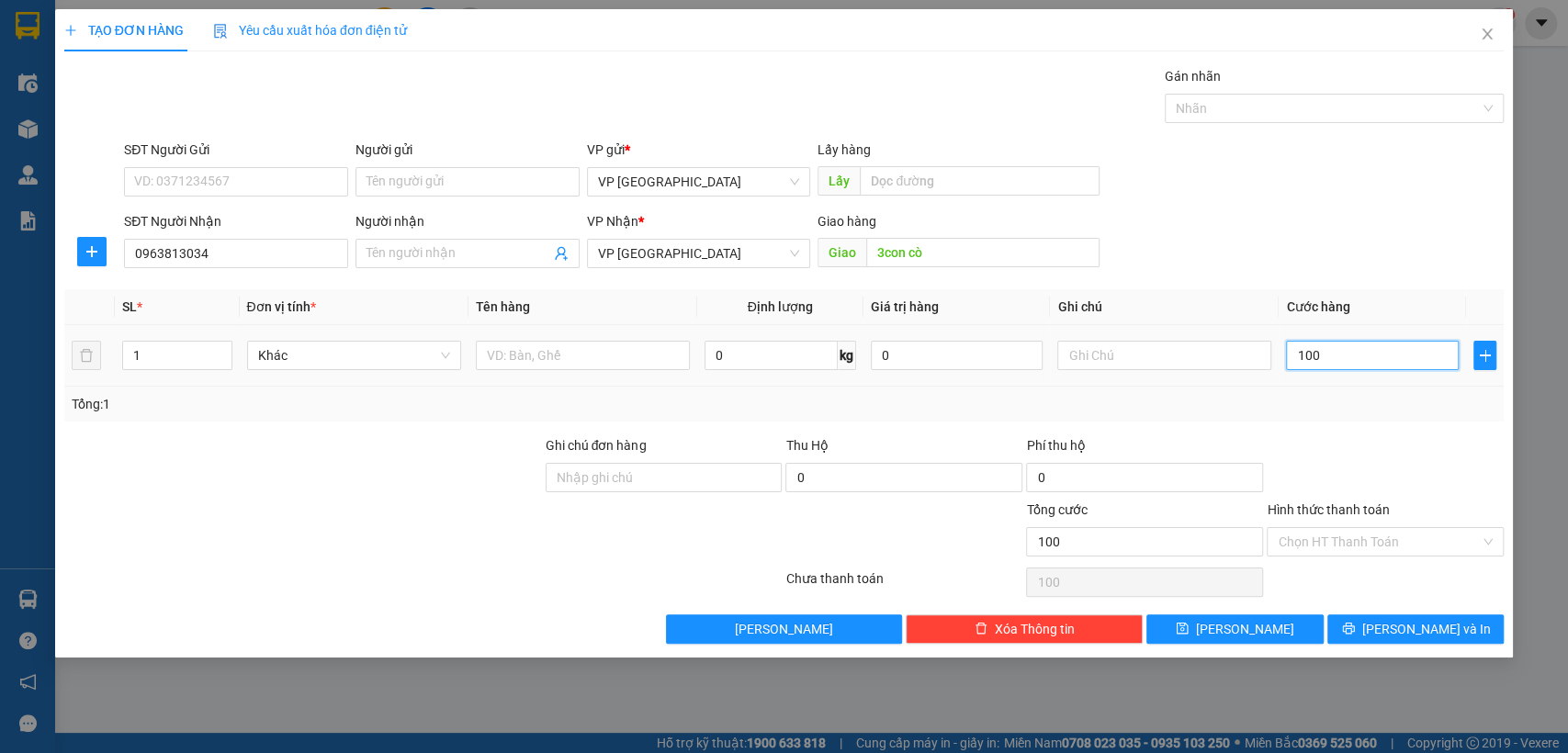
type input "1.000"
type input "10.000"
type input "100.000"
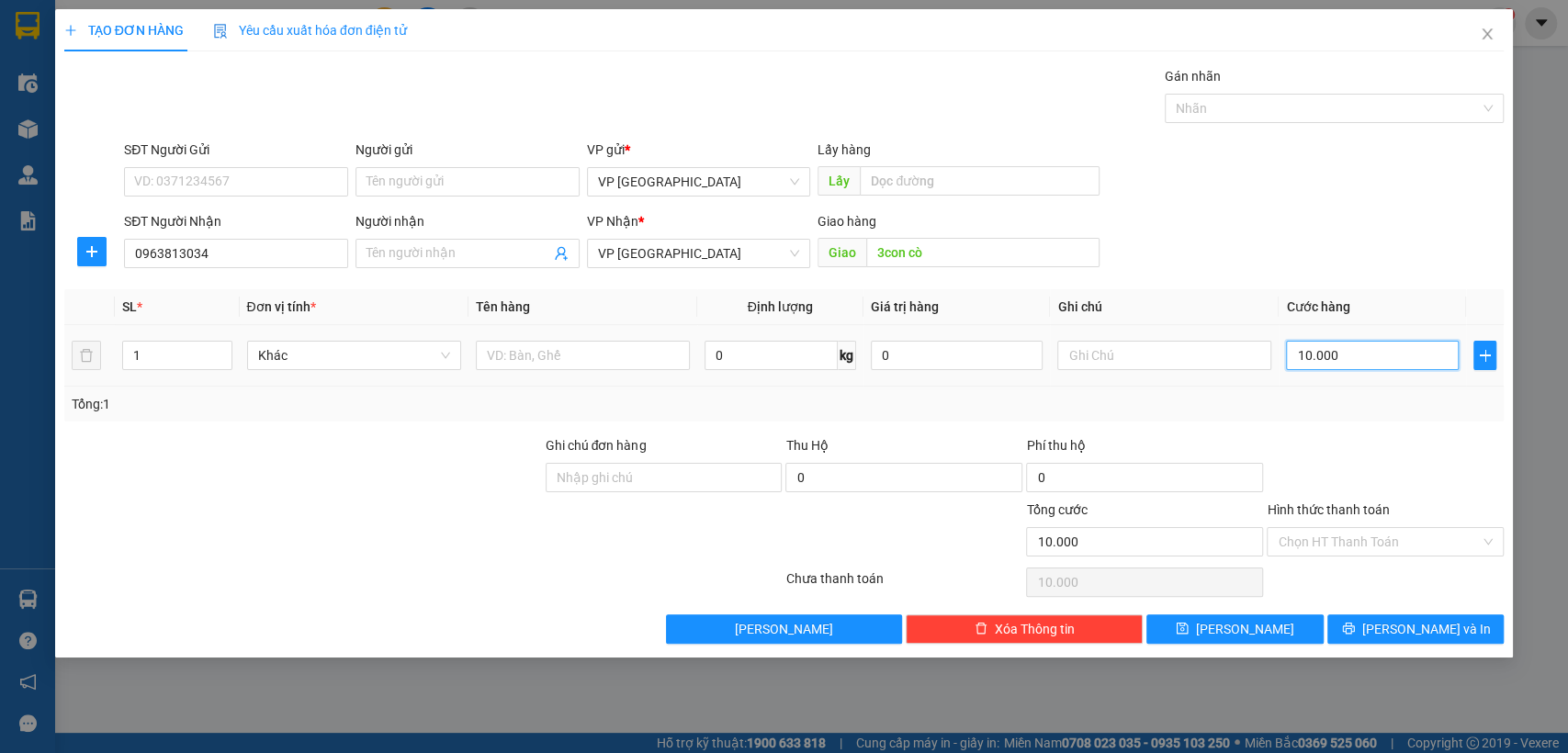
type input "100.000"
click at [465, 251] on input "Người nhận" at bounding box center [458, 253] width 184 height 20
type input "trung gà"
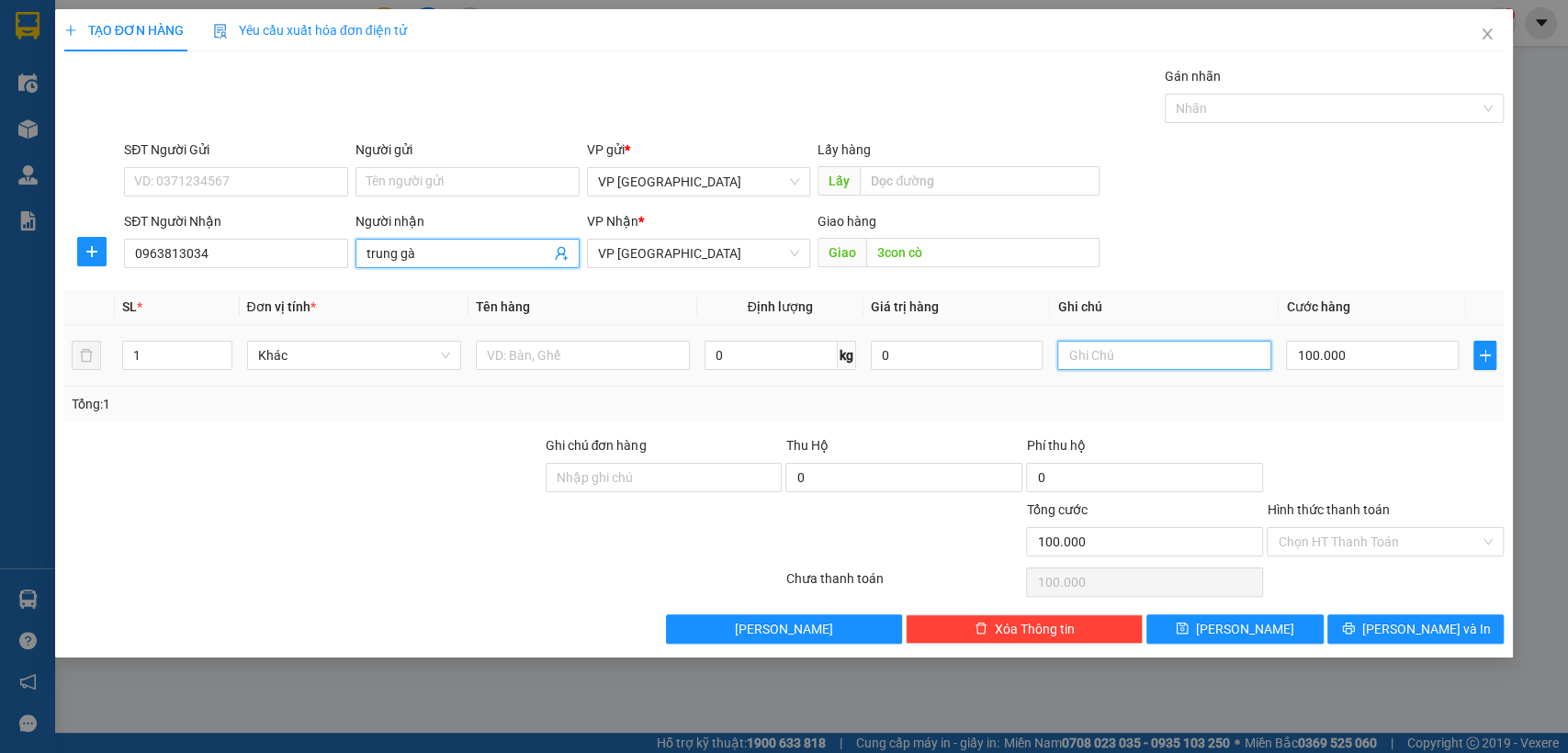
click at [1154, 361] on input "text" at bounding box center [1164, 356] width 214 height 30
type input "4 kiện"
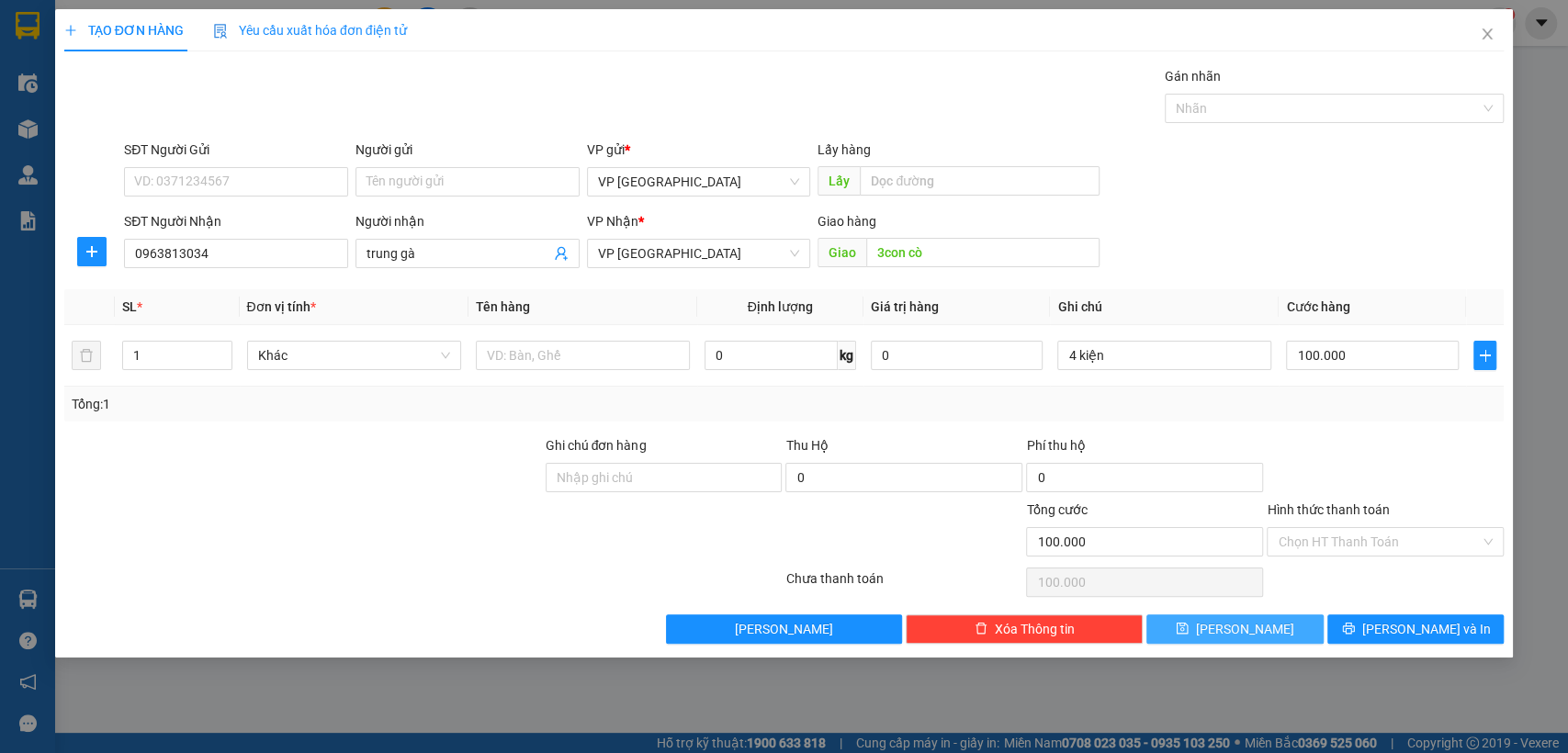
click at [1285, 634] on button "Lưu" at bounding box center [1234, 629] width 177 height 30
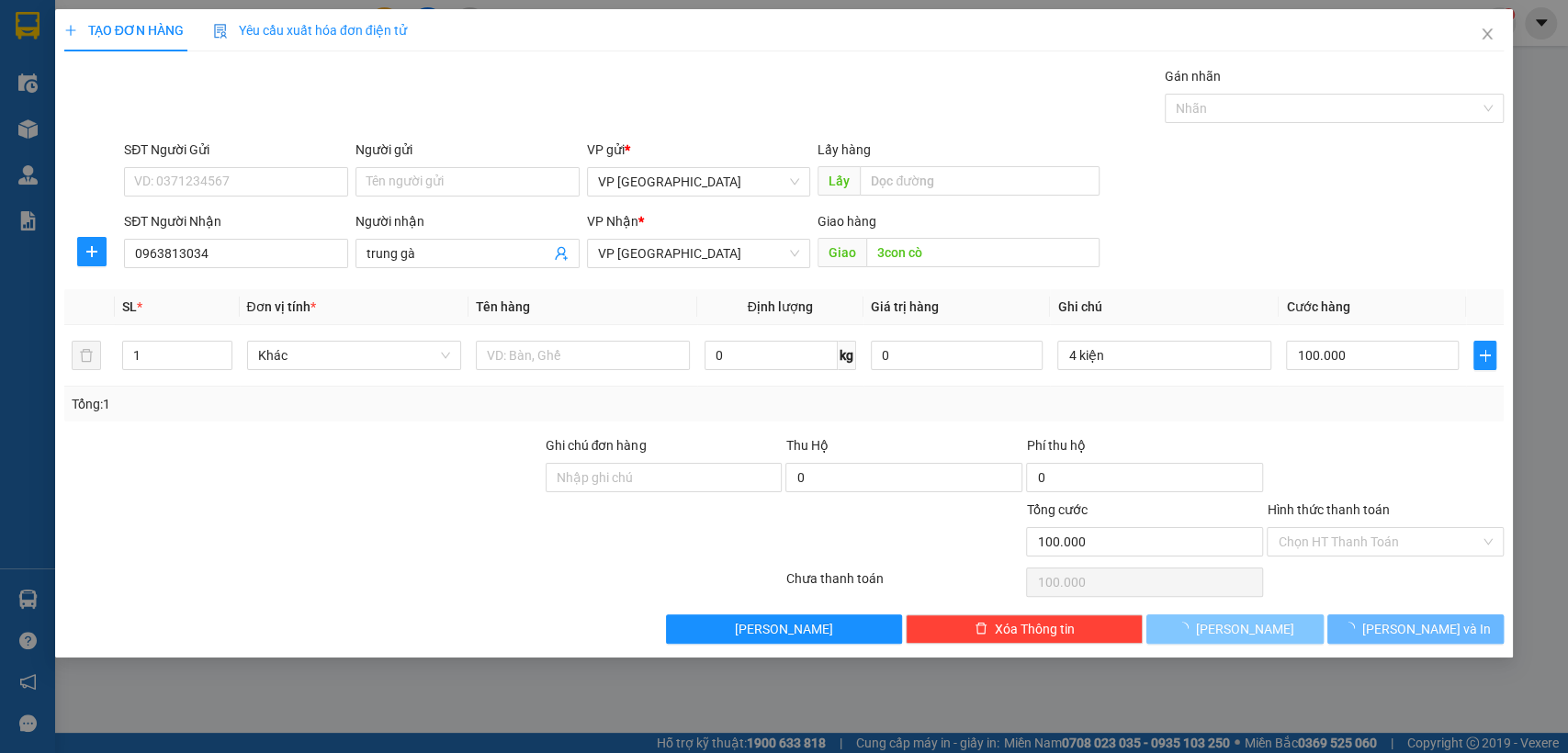
type input "0"
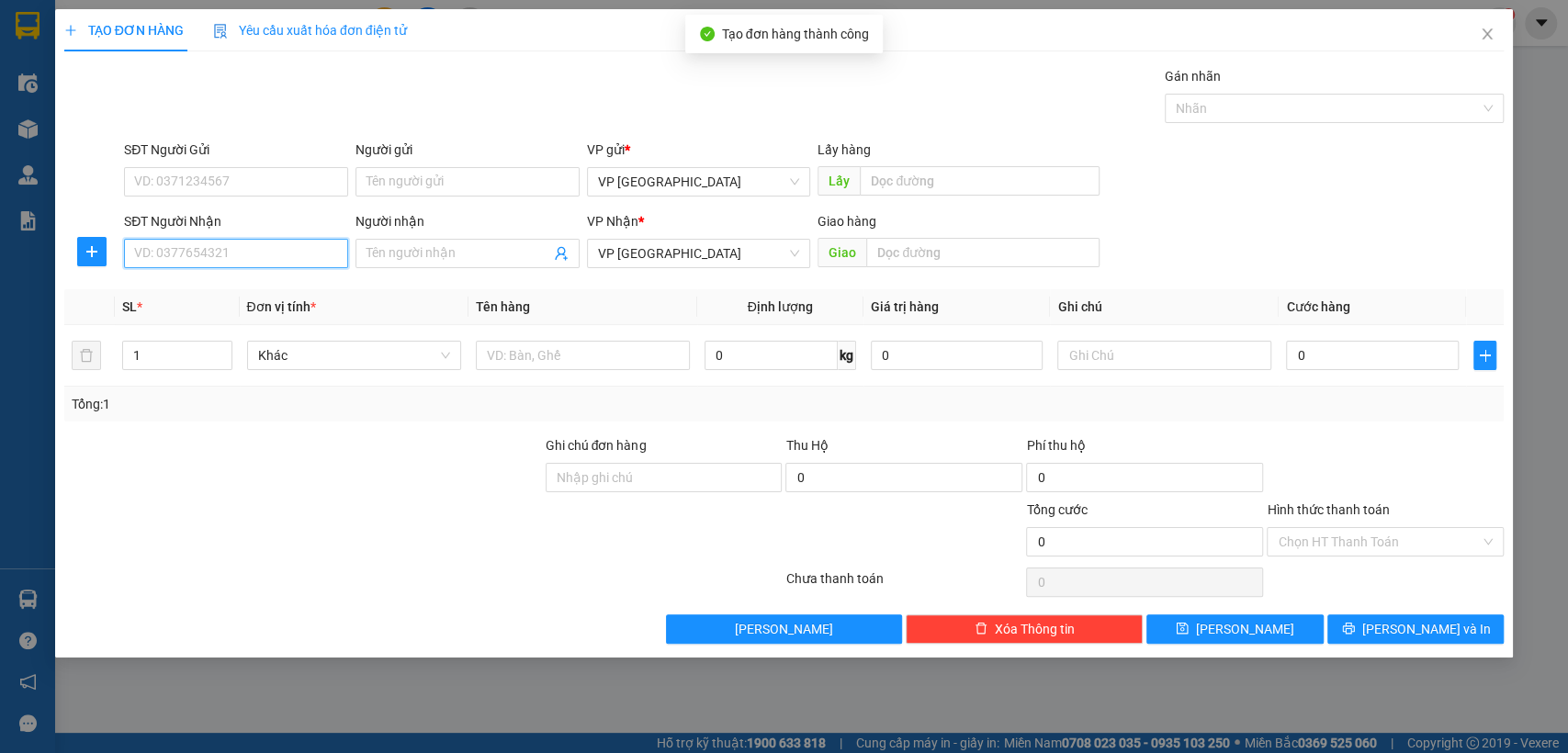
click at [288, 249] on input "SĐT Người Nhận" at bounding box center [236, 253] width 224 height 30
type input "0913135813"
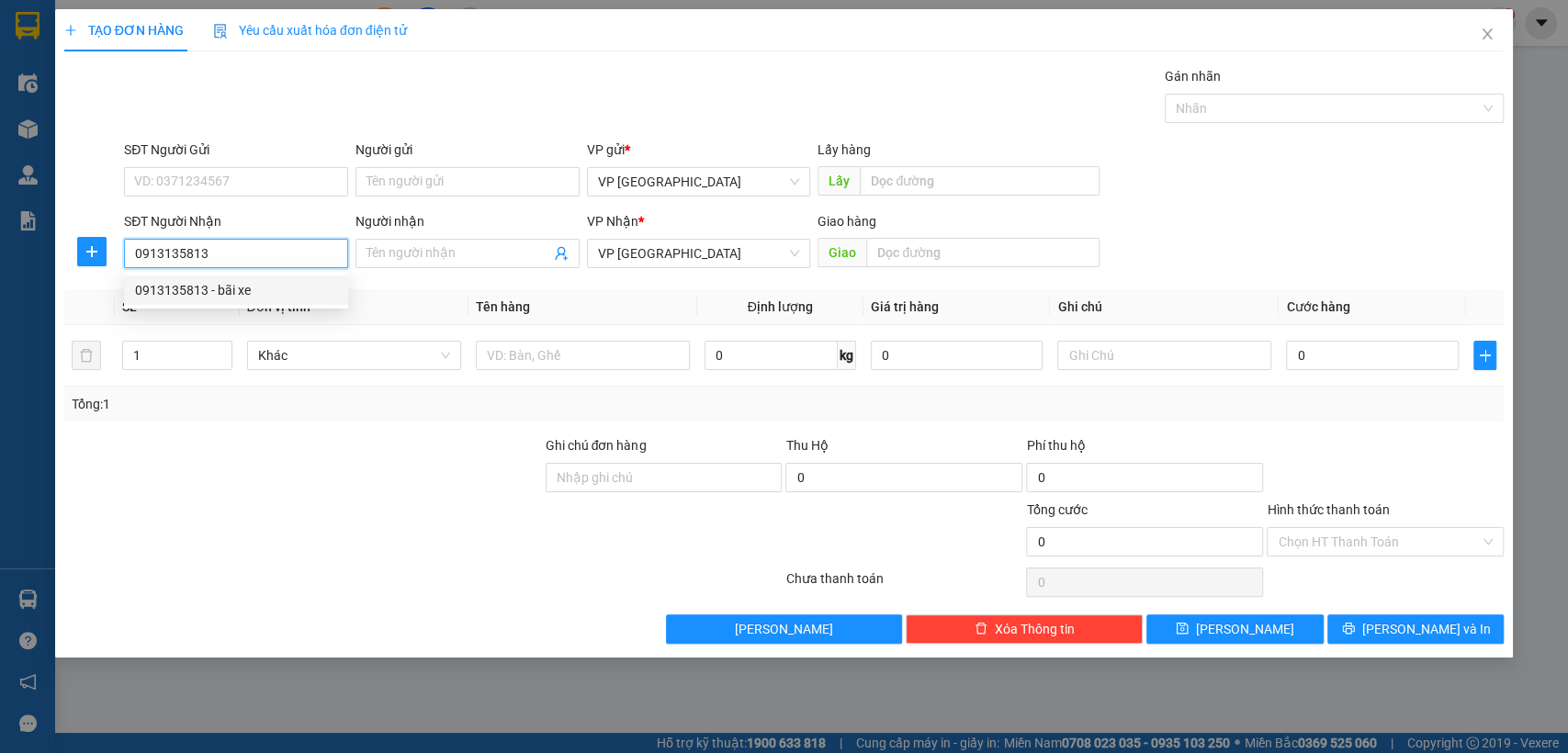
click at [233, 288] on div "0913135813 - bãi xe" at bounding box center [236, 290] width 202 height 20
type input "bãi xe"
type input "baiz xe [croi]"
type input "50.000"
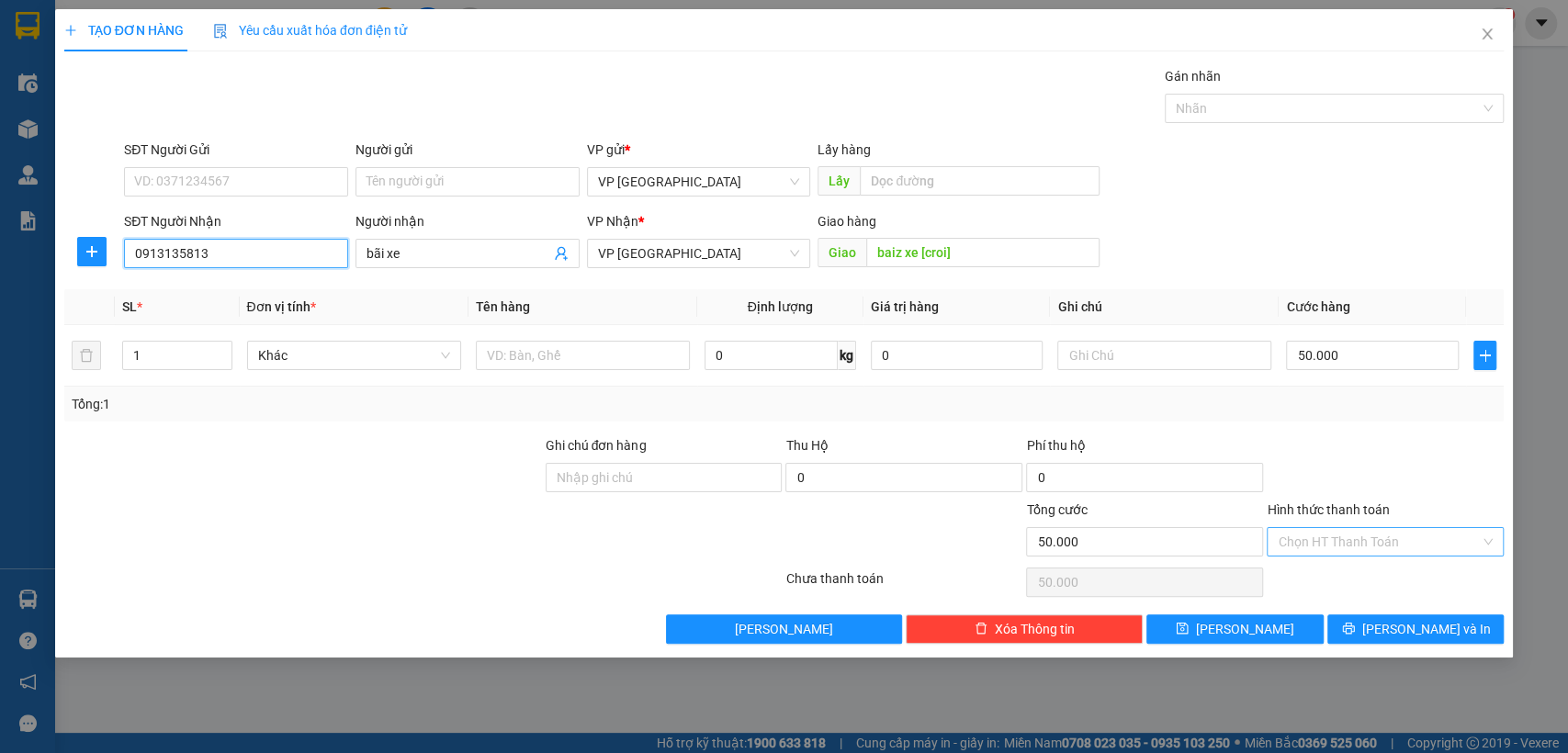
type input "0913135813"
click at [1367, 536] on input "Hình thức thanh toán" at bounding box center [1378, 541] width 202 height 28
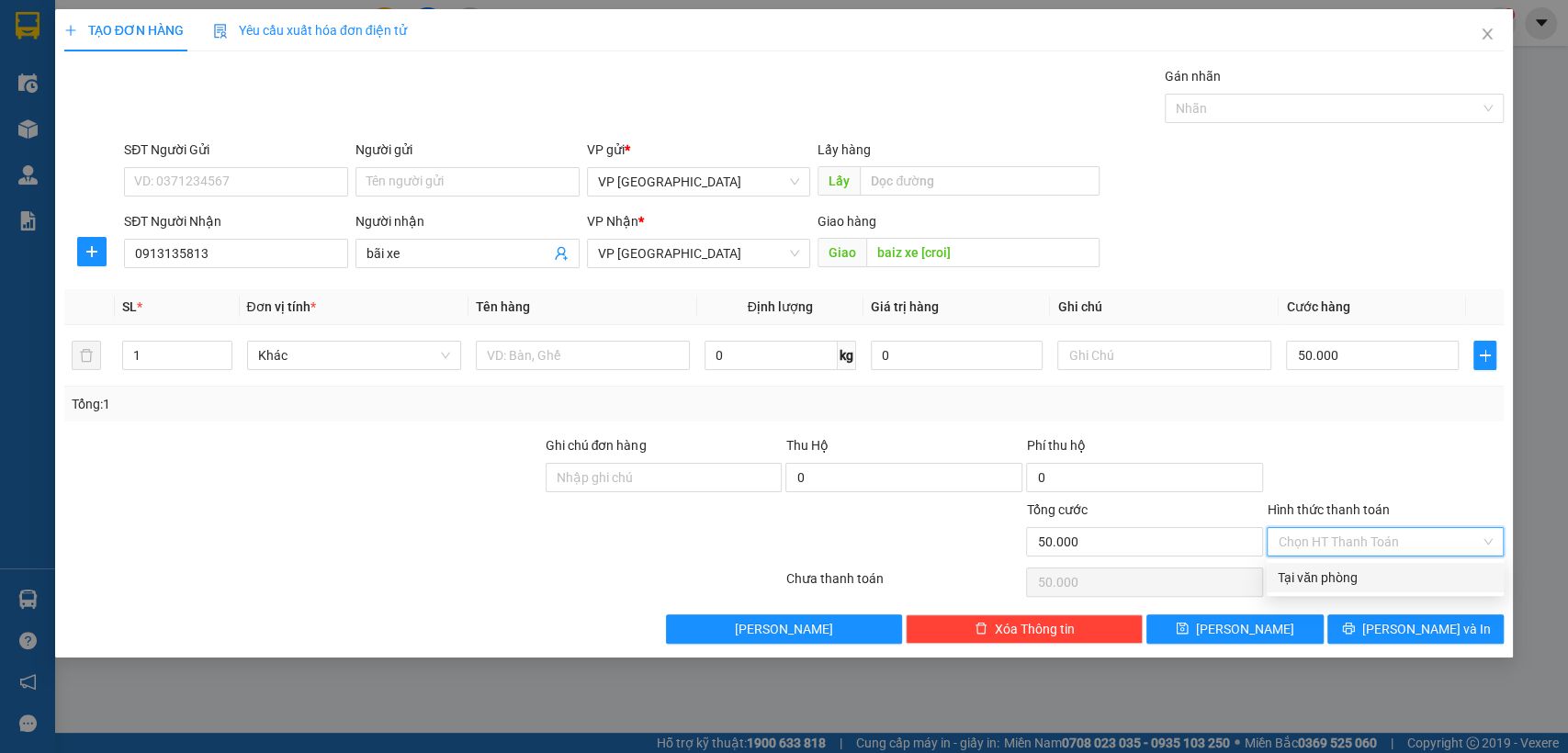
click at [1356, 582] on div "Tại văn phòng" at bounding box center [1385, 577] width 214 height 20
type input "0"
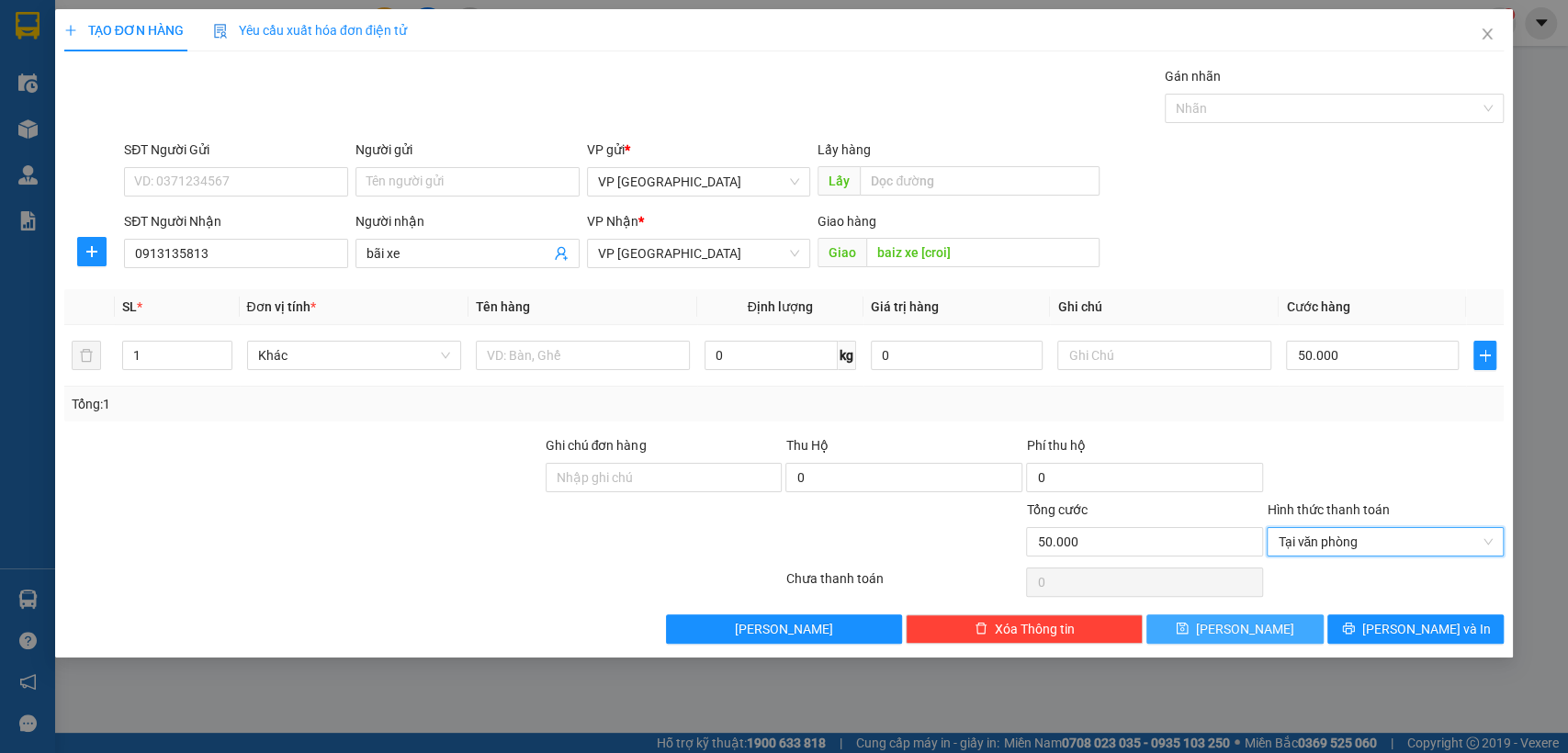
click at [1271, 630] on button "Lưu" at bounding box center [1234, 629] width 177 height 30
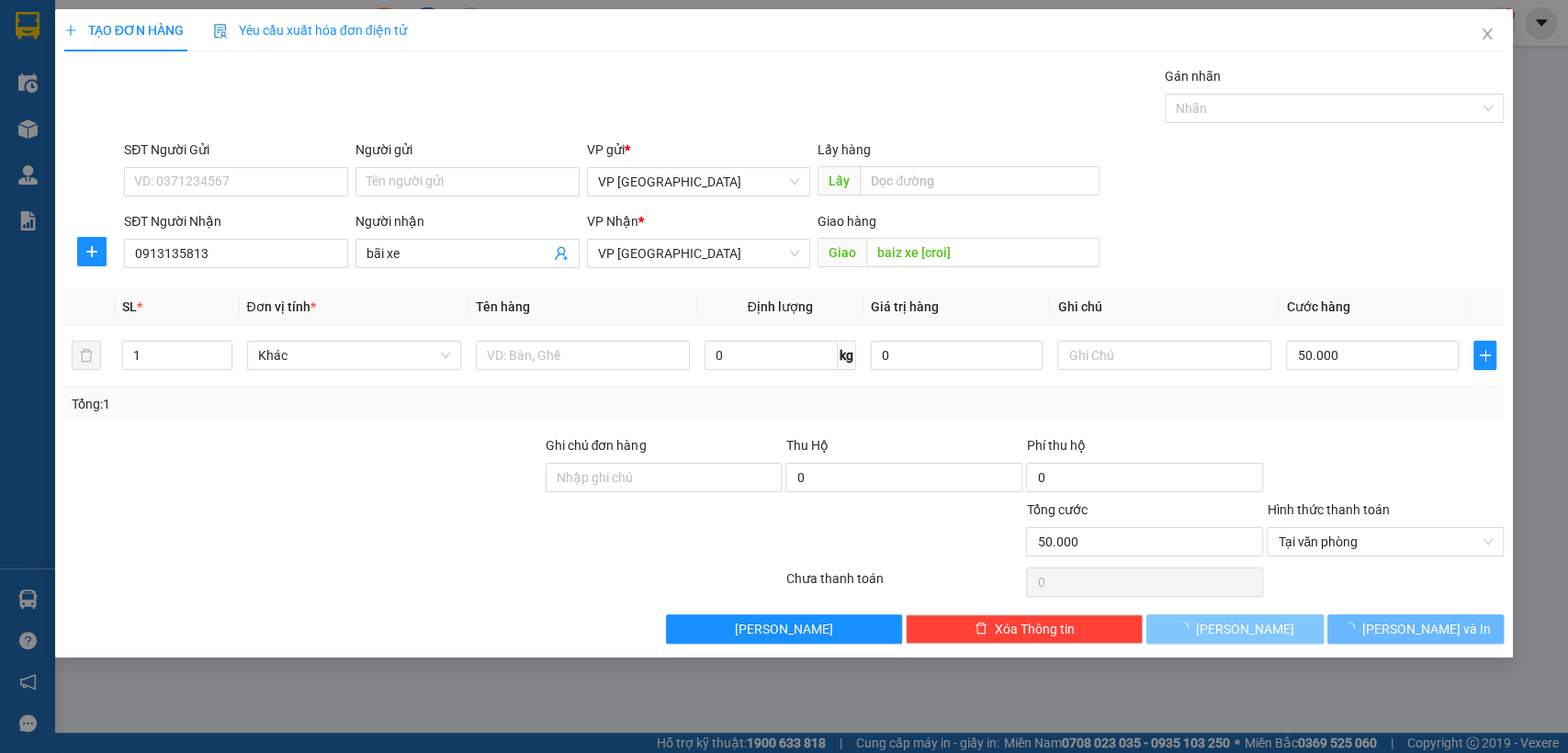
type input "0"
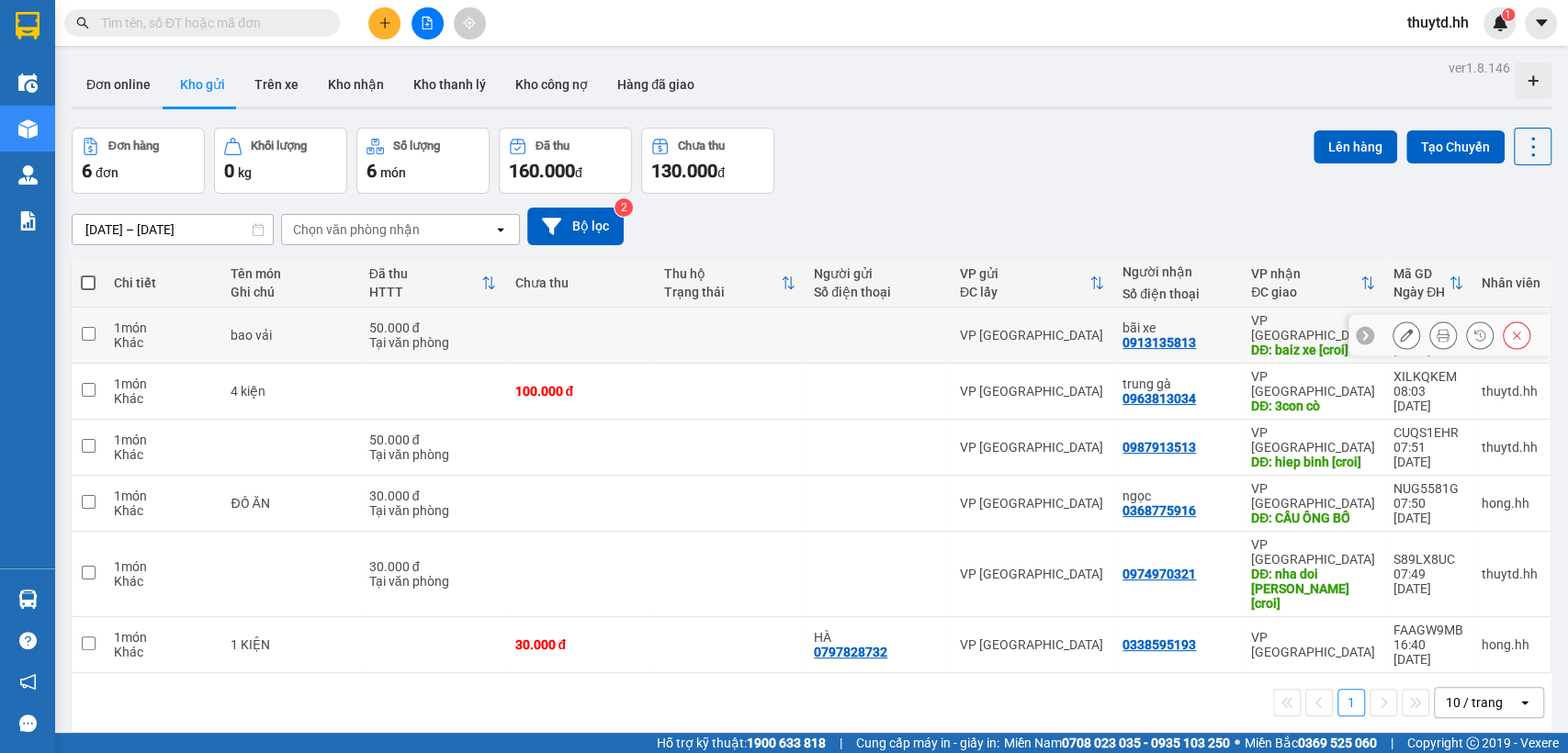
click at [702, 326] on td at bounding box center [729, 335] width 150 height 56
checkbox input "true"
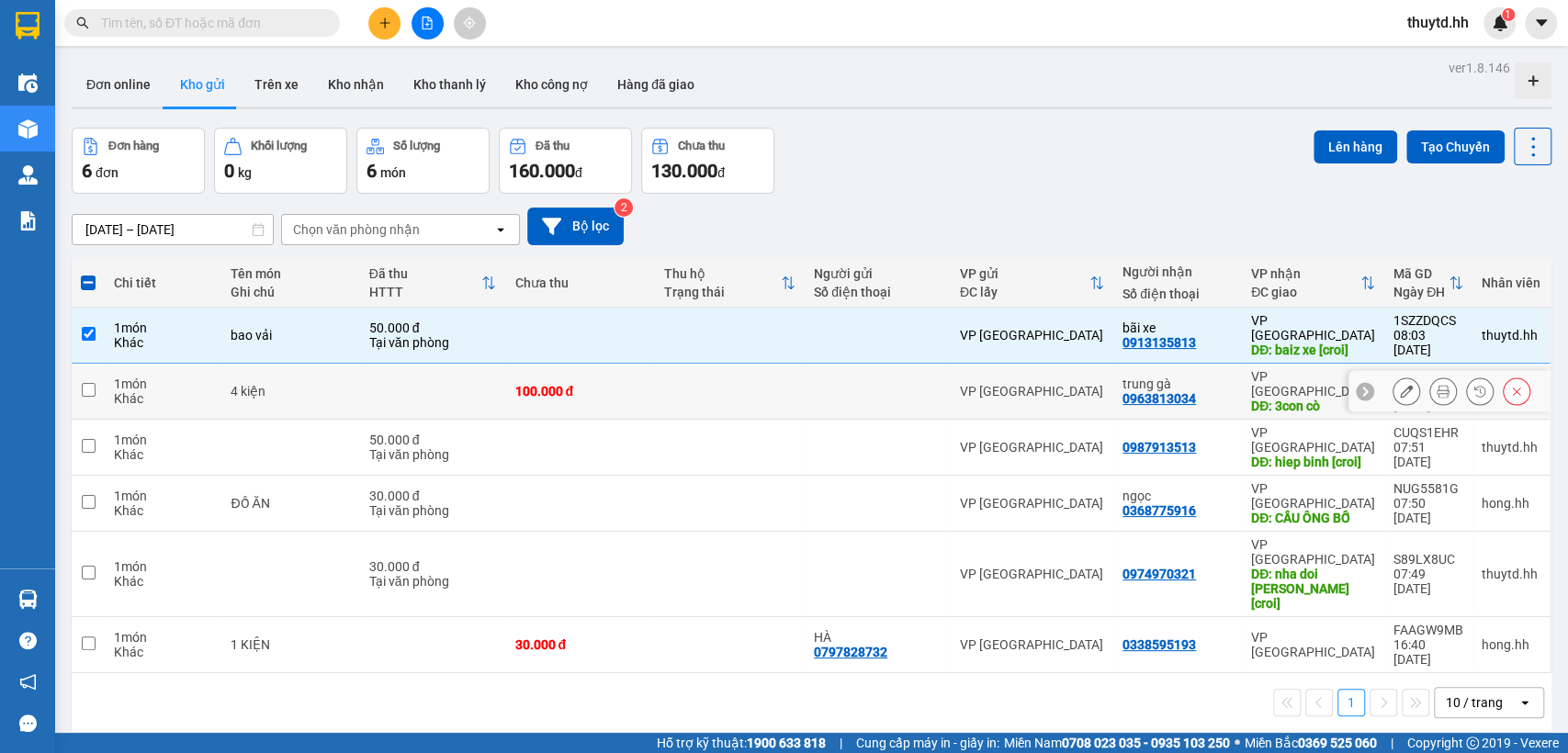
click at [723, 372] on td at bounding box center [729, 391] width 150 height 56
checkbox input "true"
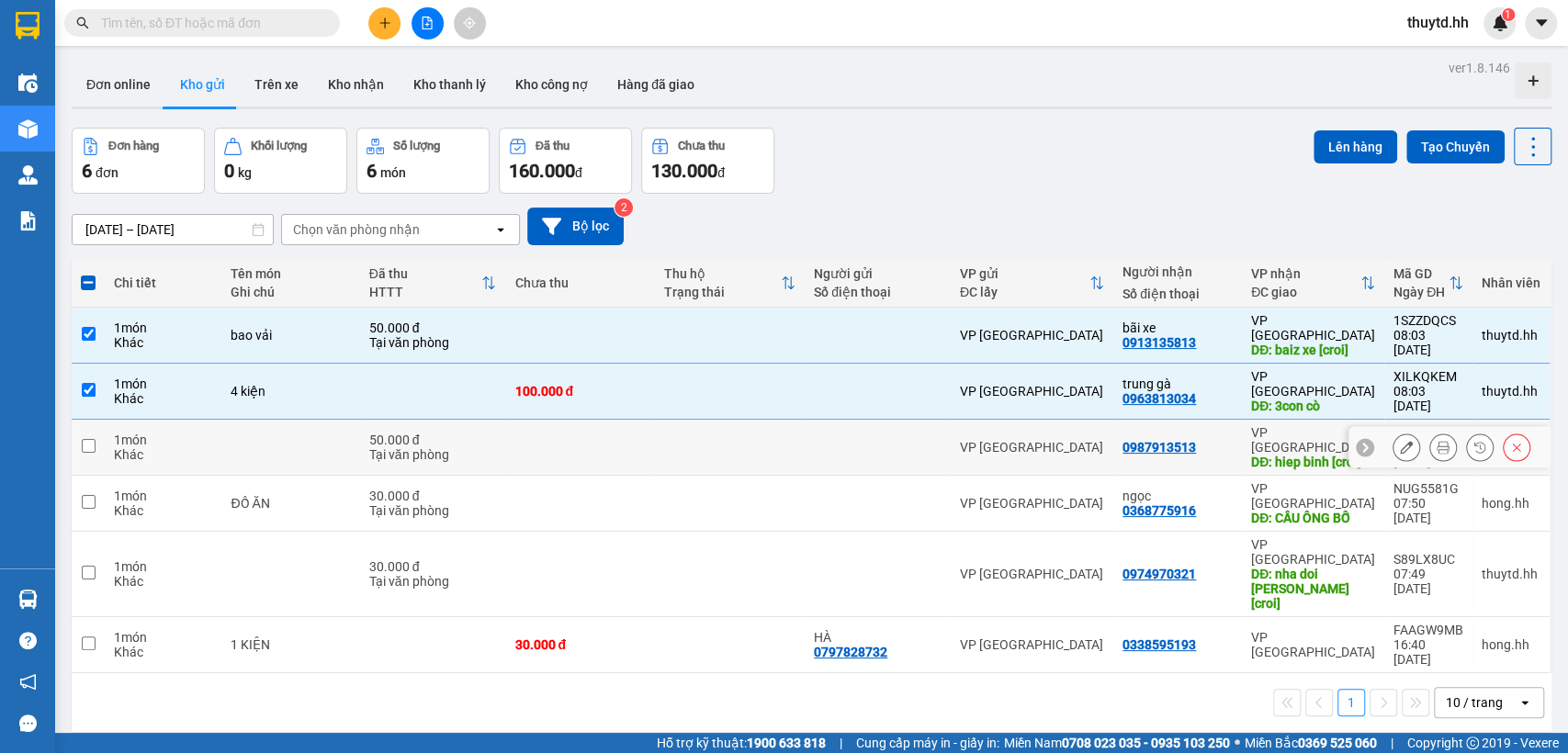
click at [915, 440] on div at bounding box center [877, 447] width 128 height 15
checkbox input "true"
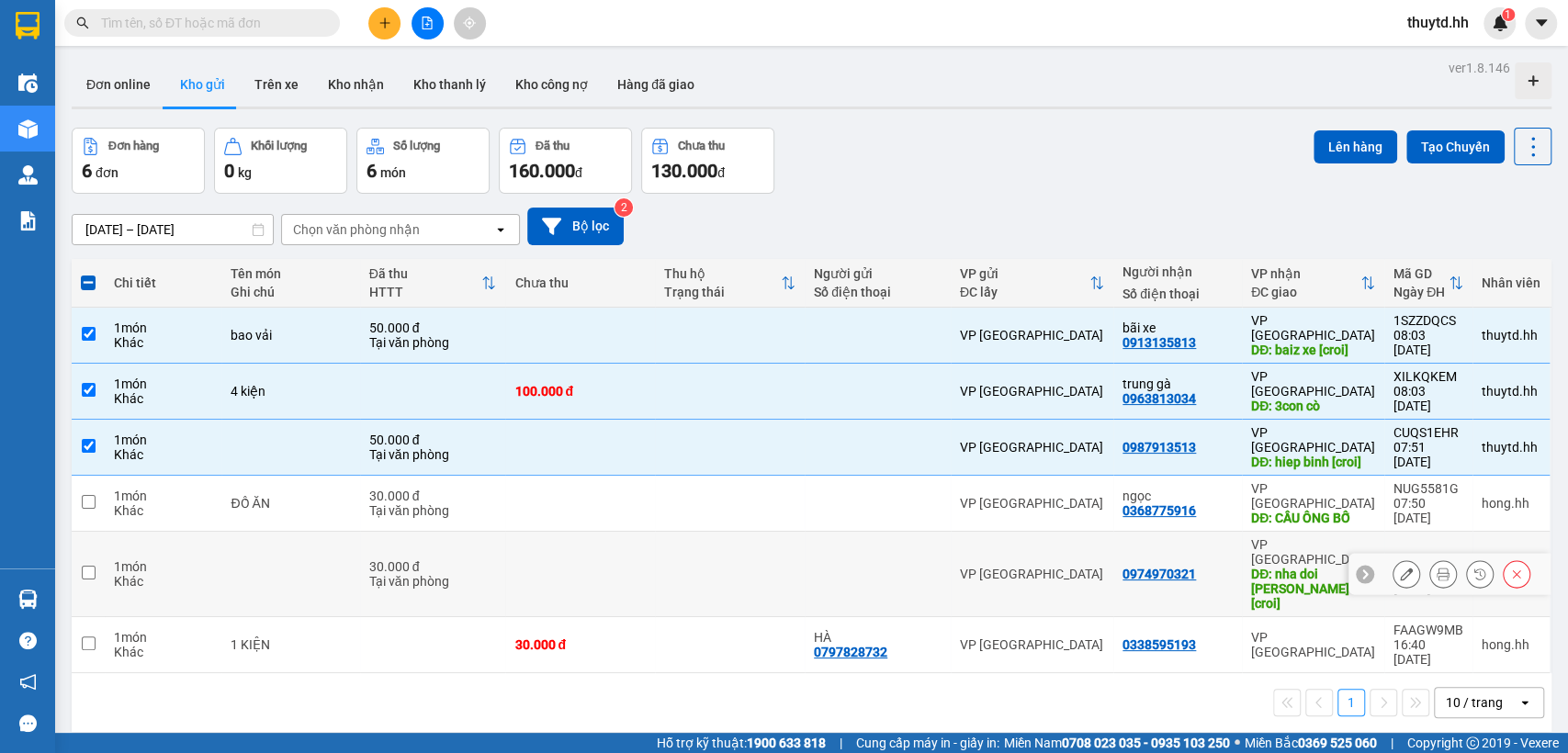
click at [865, 566] on div at bounding box center [877, 574] width 128 height 15
checkbox input "true"
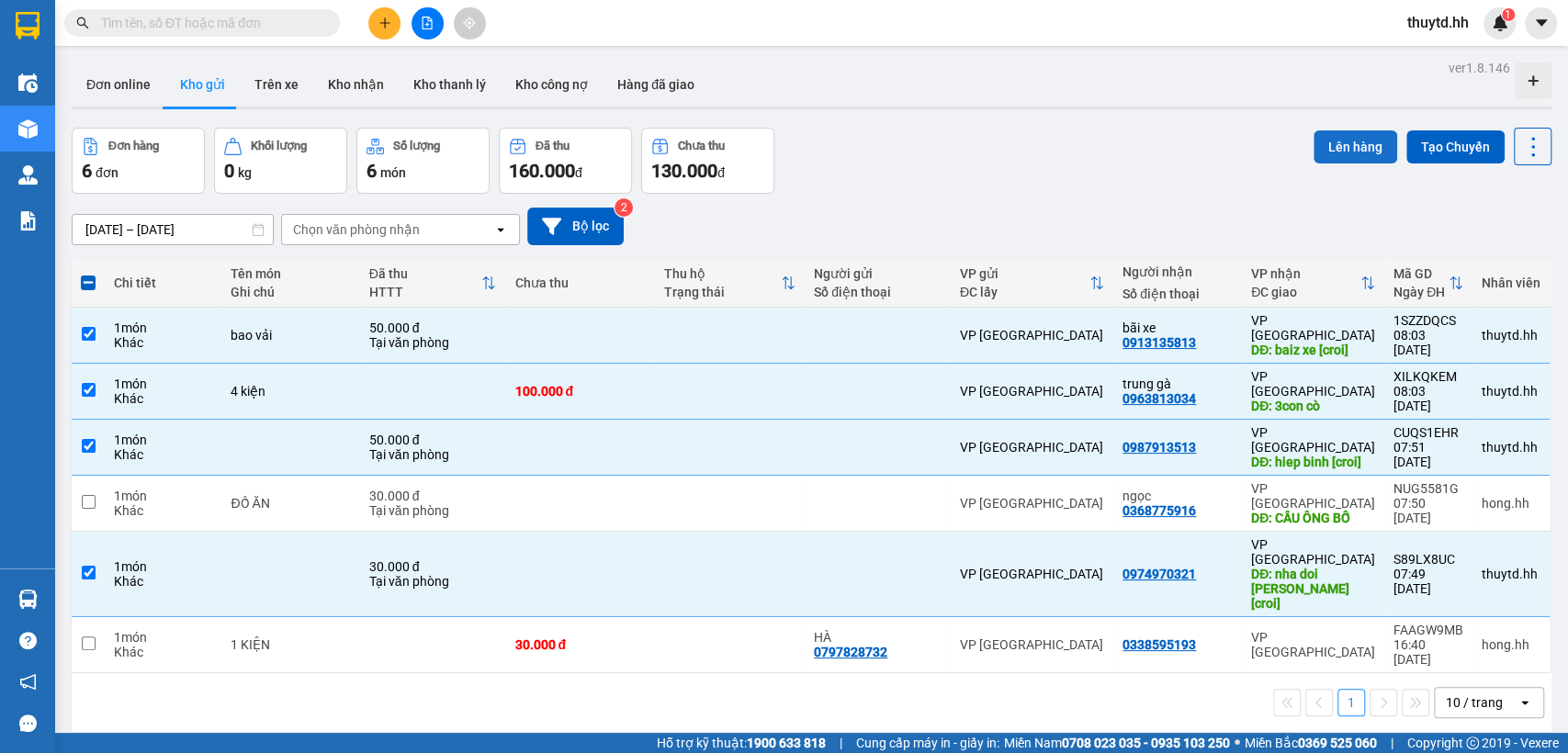
click at [1349, 137] on button "Lên hàng" at bounding box center [1355, 147] width 83 height 33
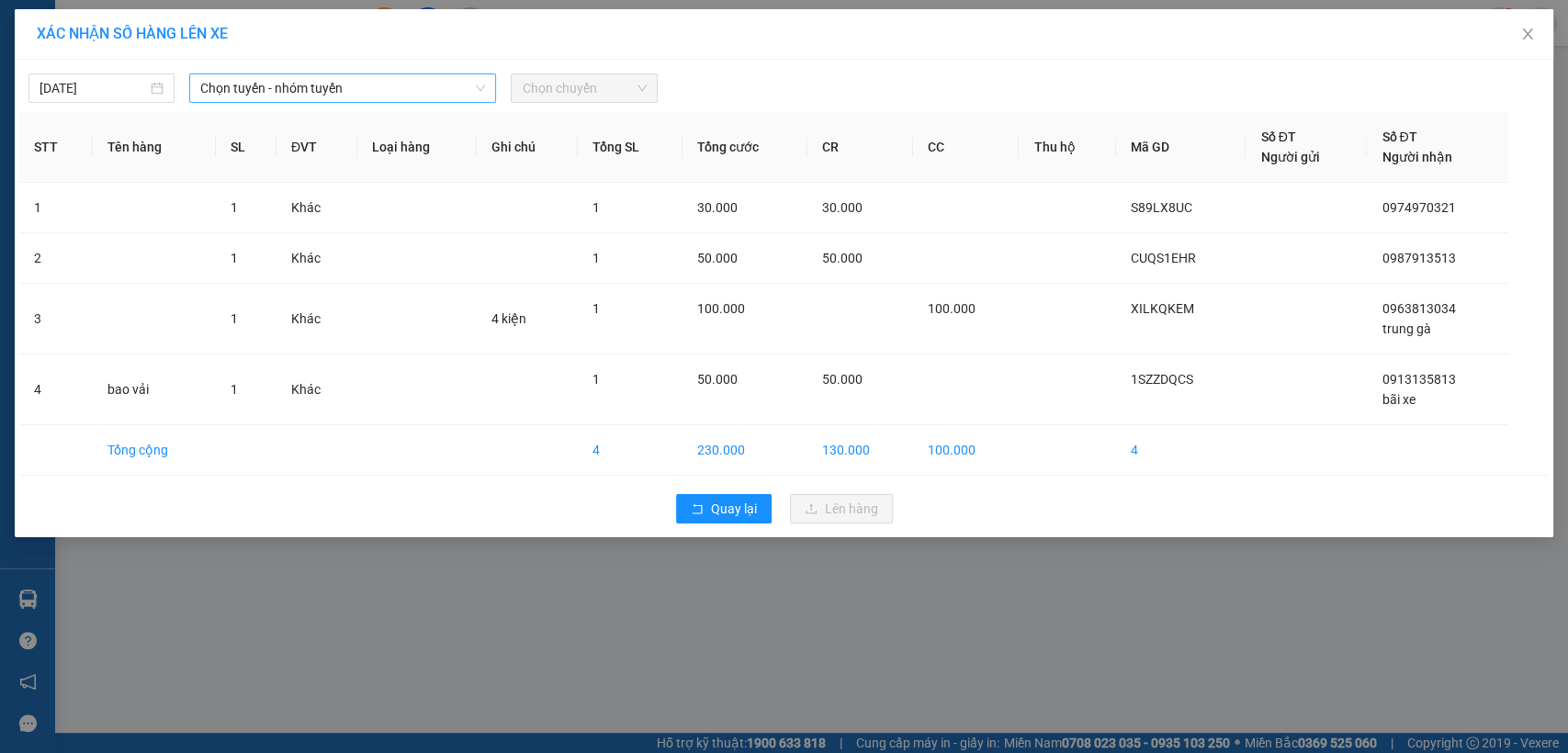
click at [440, 89] on span "Chọn tuyến - nhóm tuyến" at bounding box center [343, 88] width 285 height 28
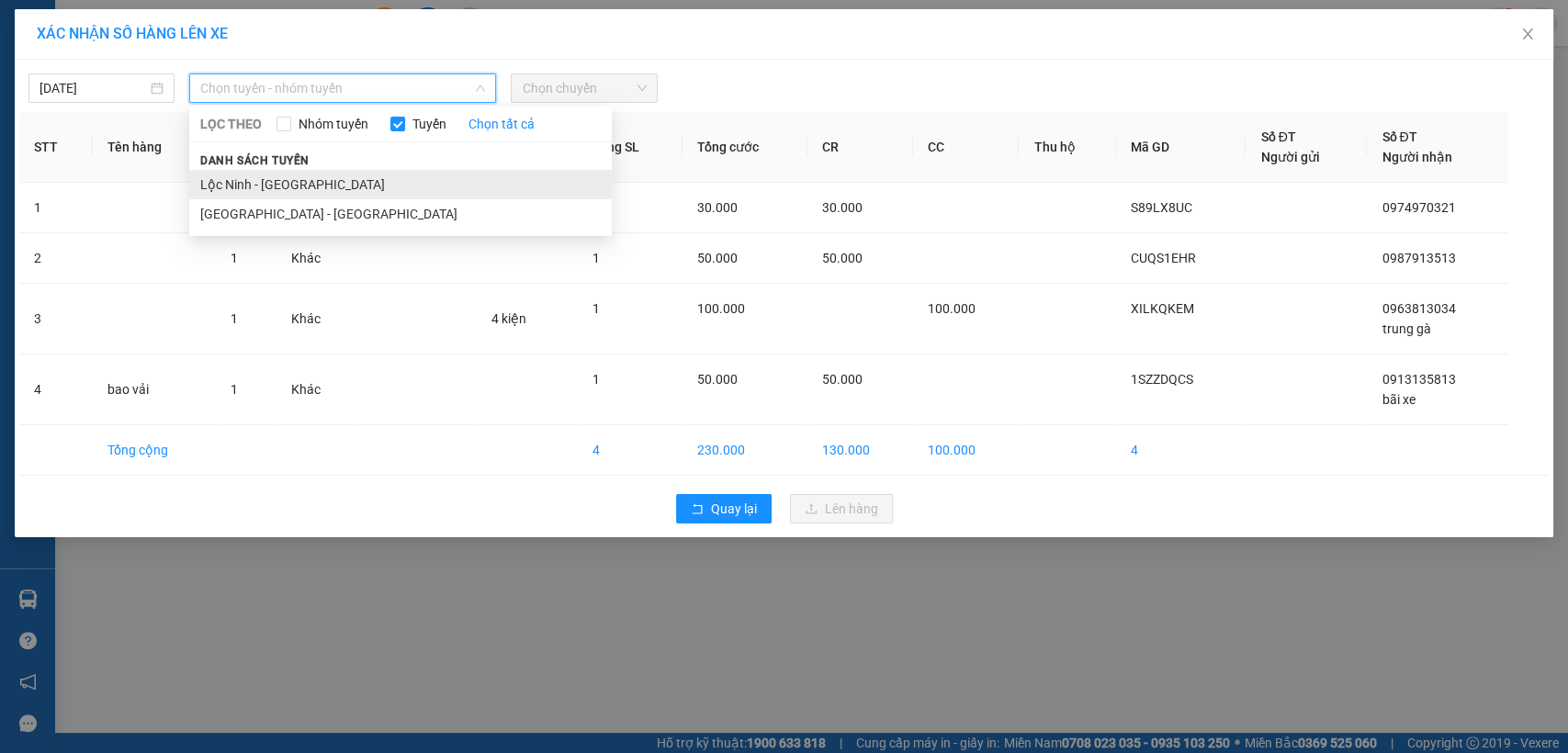
click at [243, 185] on li "Lộc Ninh - Sài Gòn" at bounding box center [400, 185] width 423 height 30
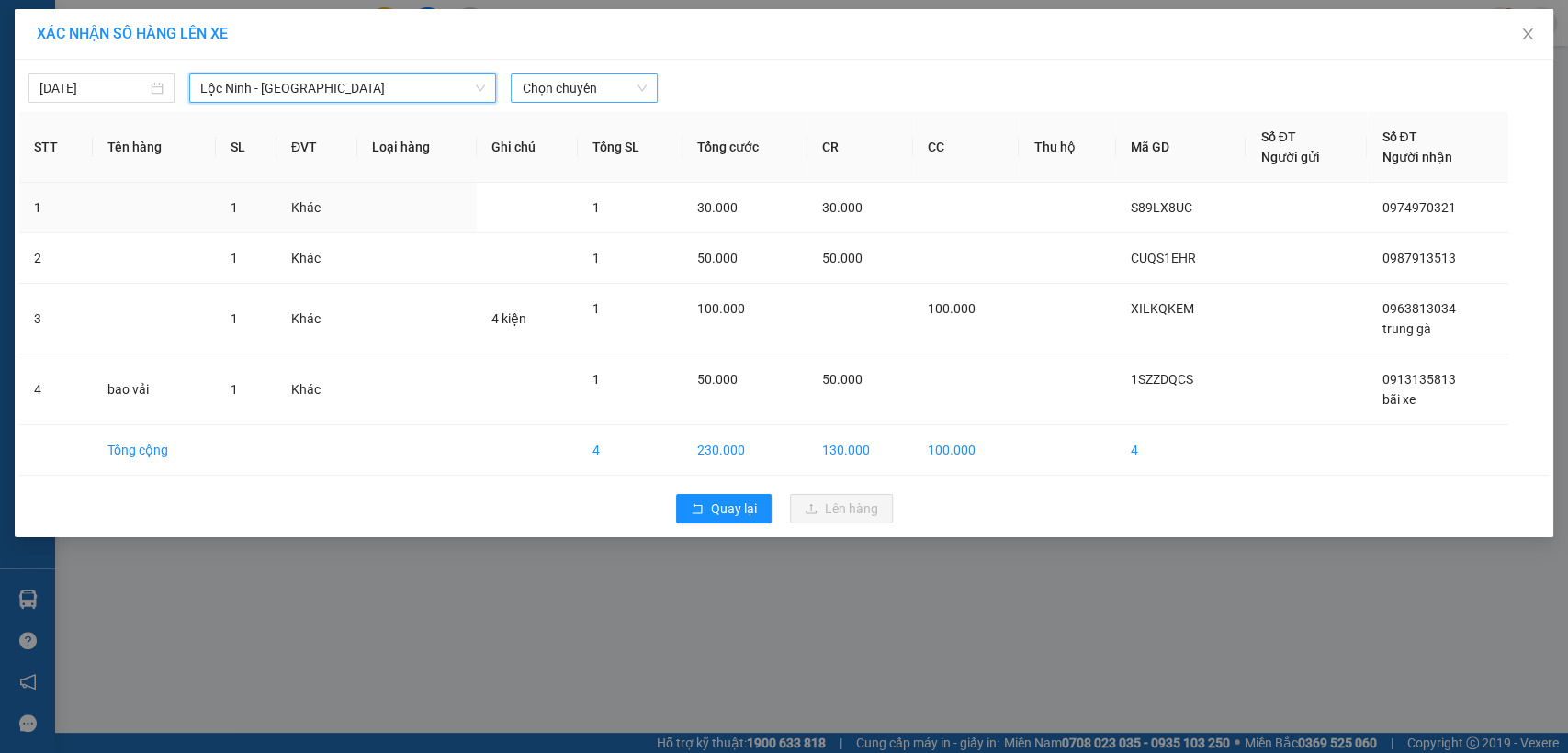
click at [590, 77] on span "Chọn chuyến" at bounding box center [583, 88] width 124 height 28
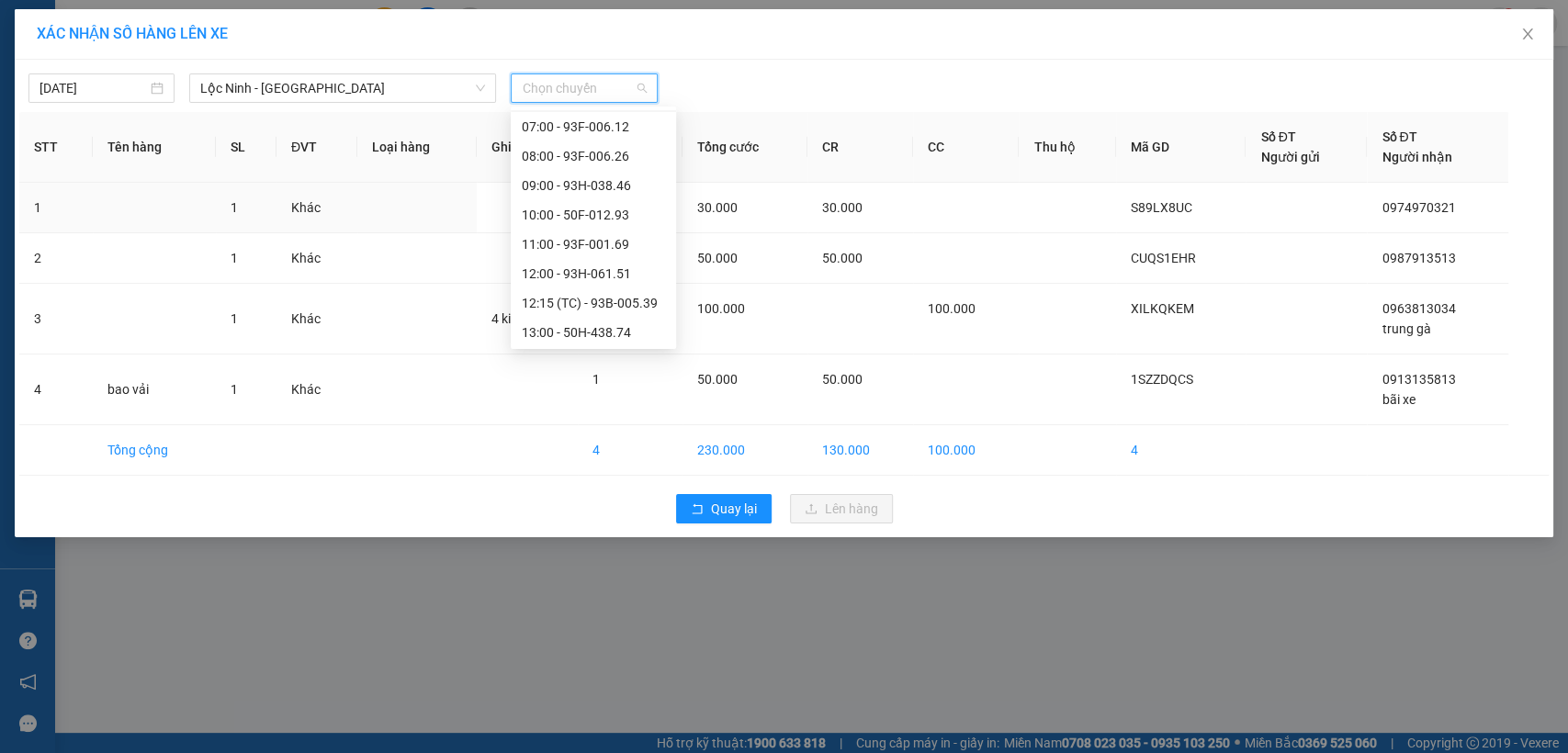
scroll to position [204, 0]
click at [613, 130] on div "08:00 - 93F-006.26" at bounding box center [593, 127] width 143 height 20
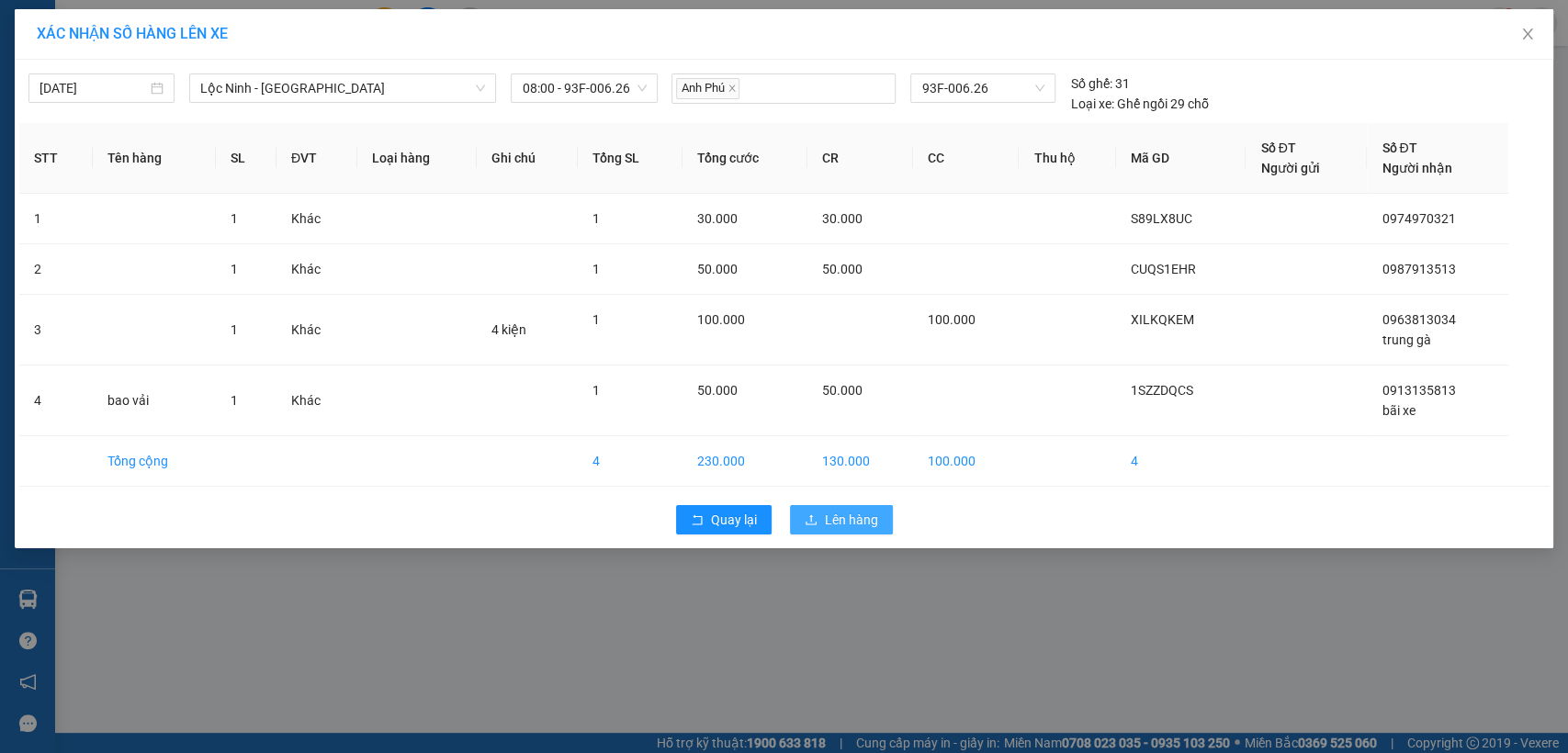
click at [857, 526] on span "Lên hàng" at bounding box center [851, 519] width 54 height 20
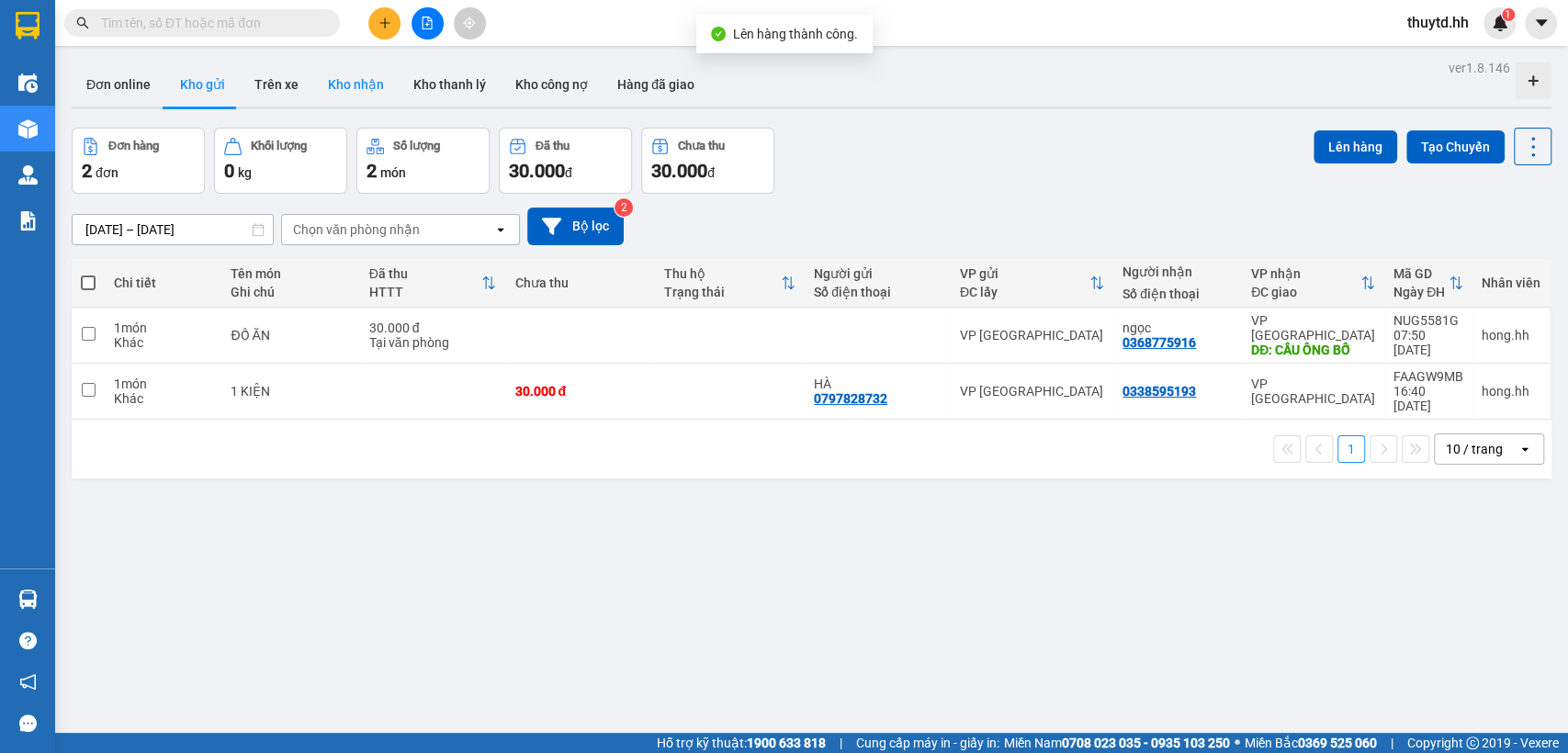
click at [351, 87] on button "Kho nhận" at bounding box center [356, 85] width 85 height 44
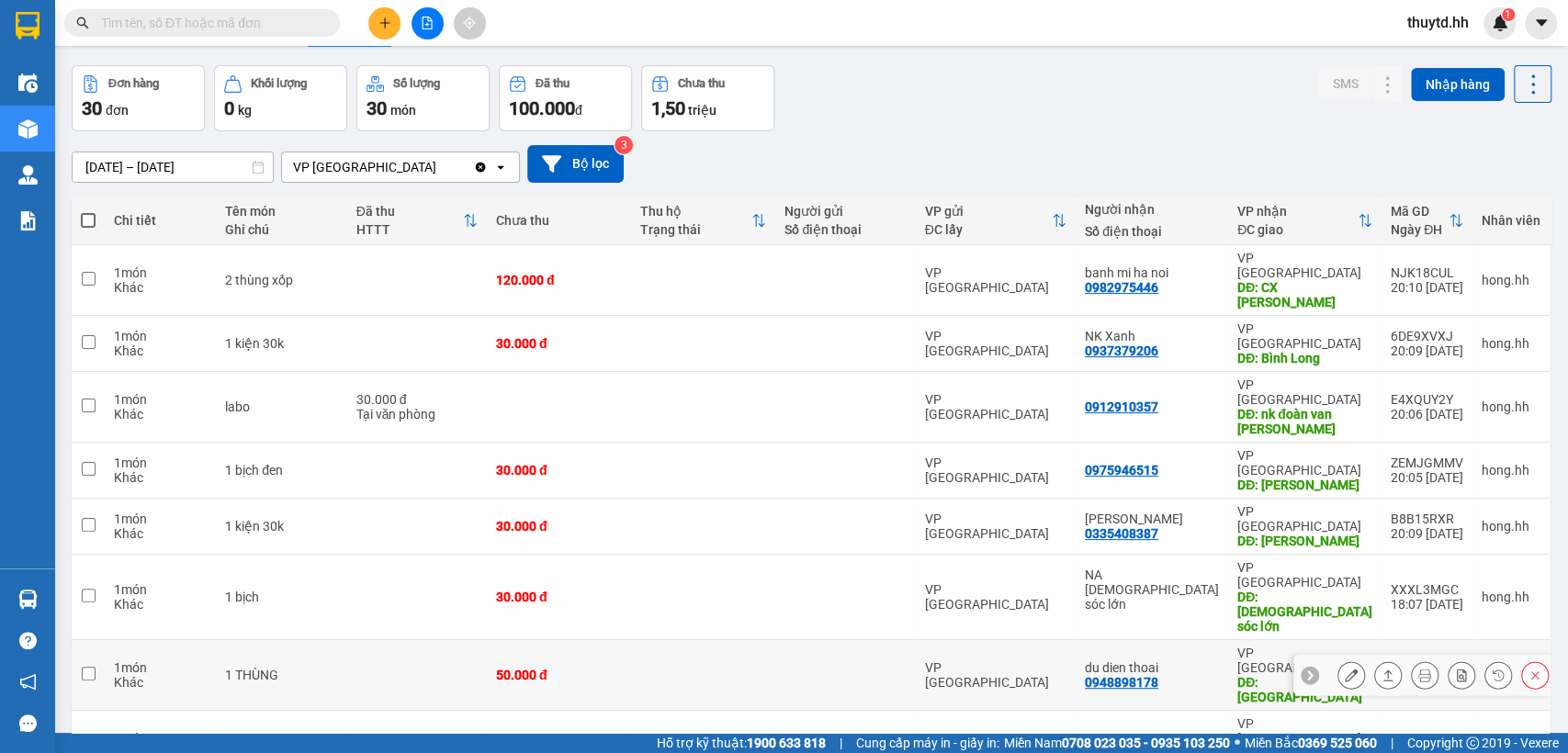
scroll to position [120, 0]
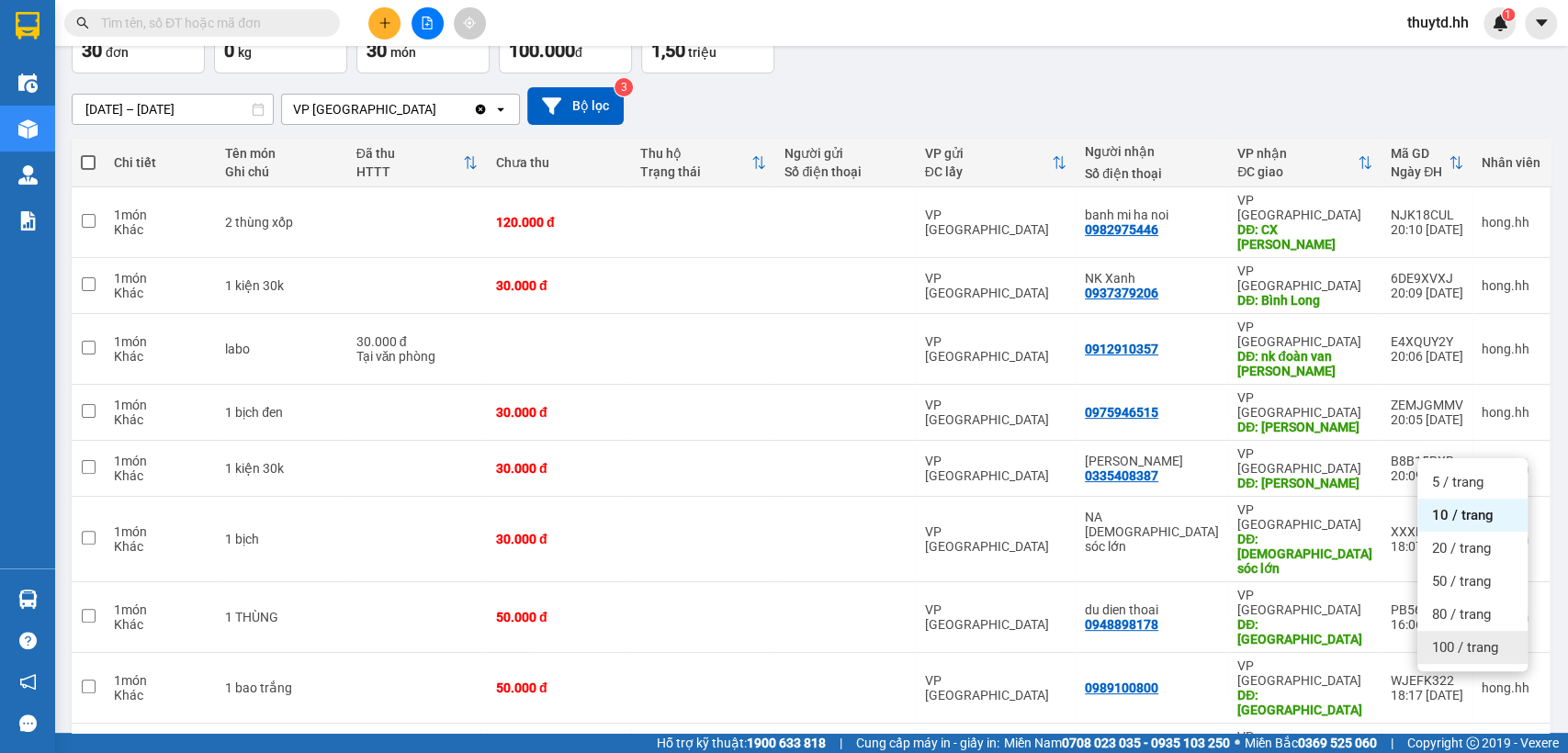
click at [1489, 641] on span "100 / trang" at bounding box center [1465, 647] width 67 height 18
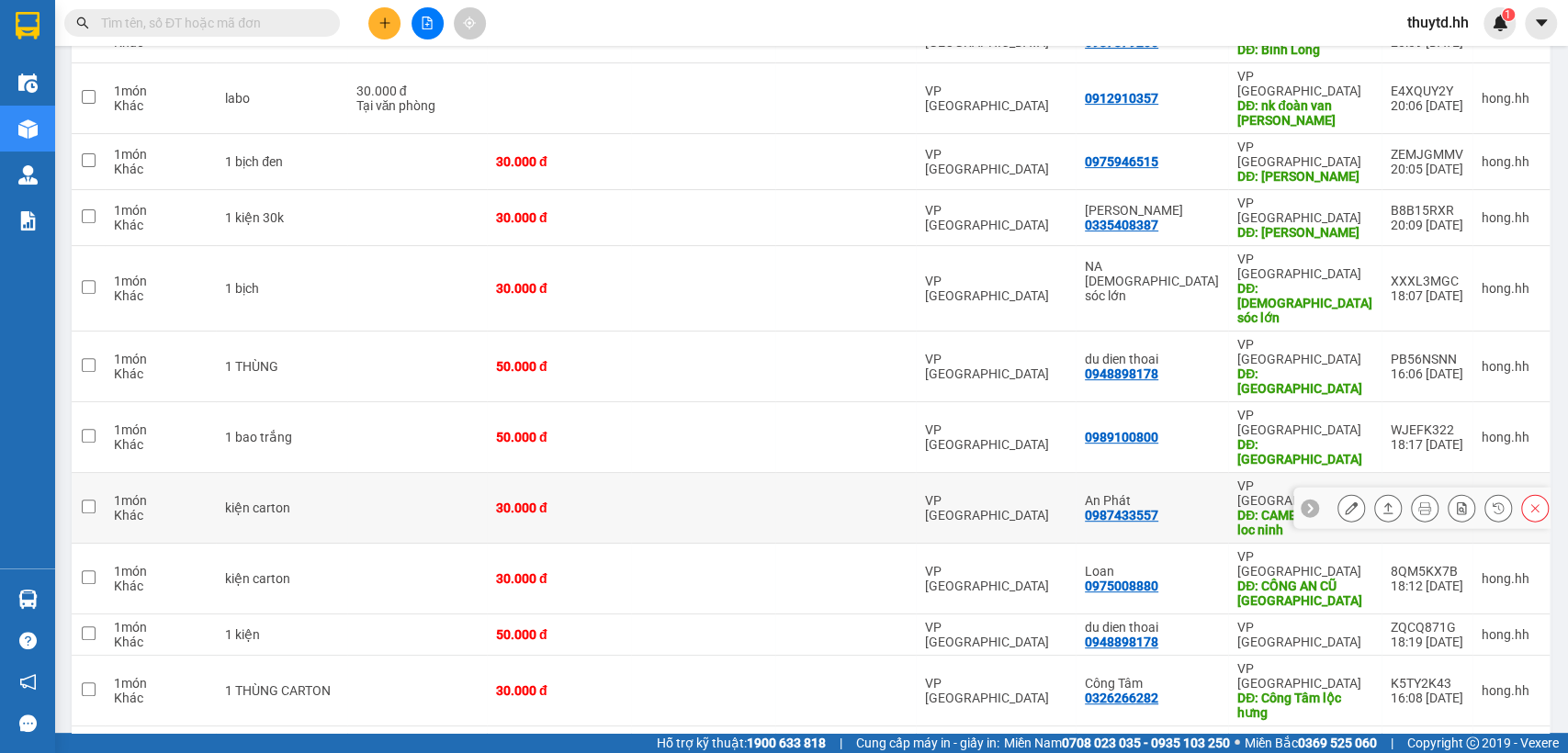
scroll to position [426, 0]
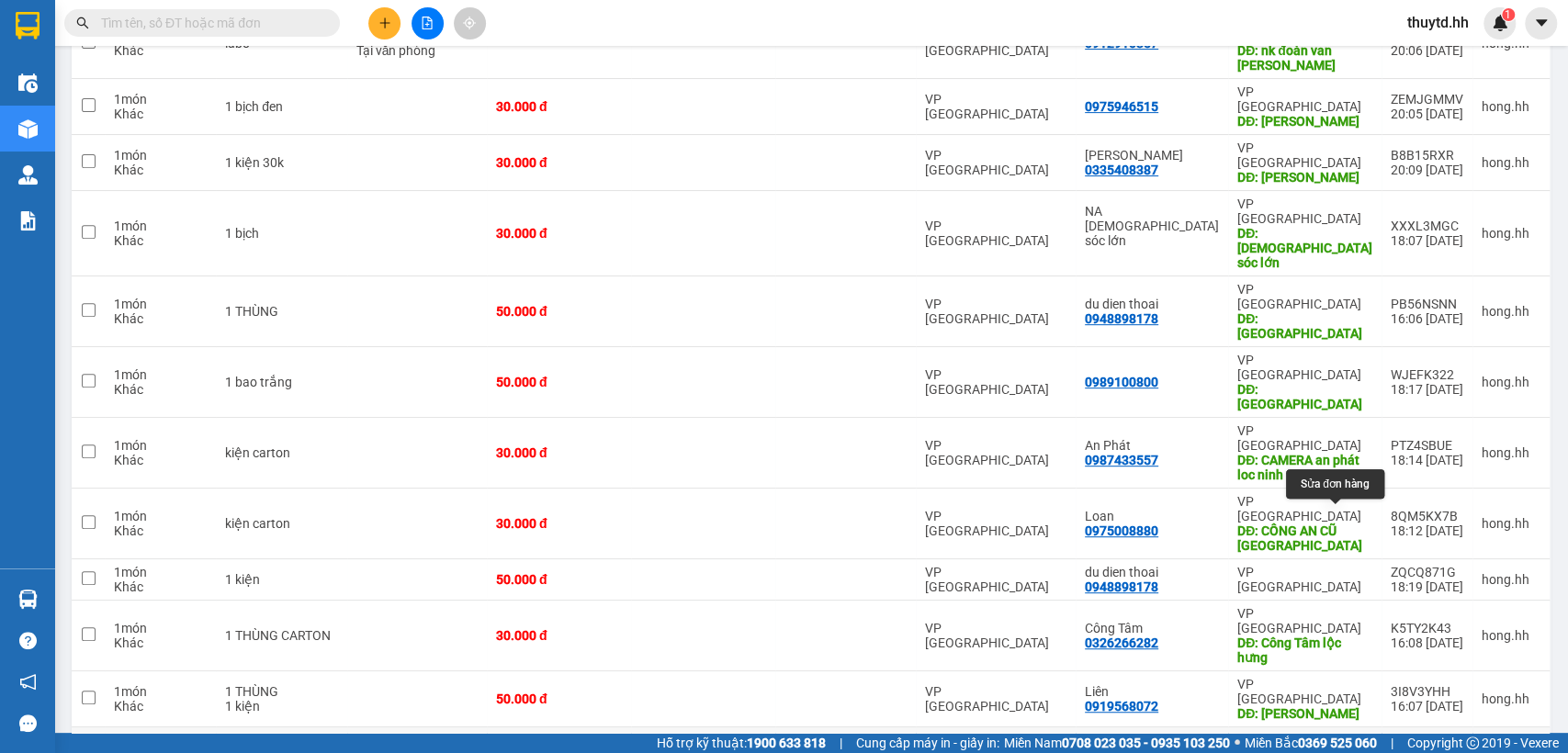
click at [1342, 747] on button at bounding box center [1352, 762] width 26 height 32
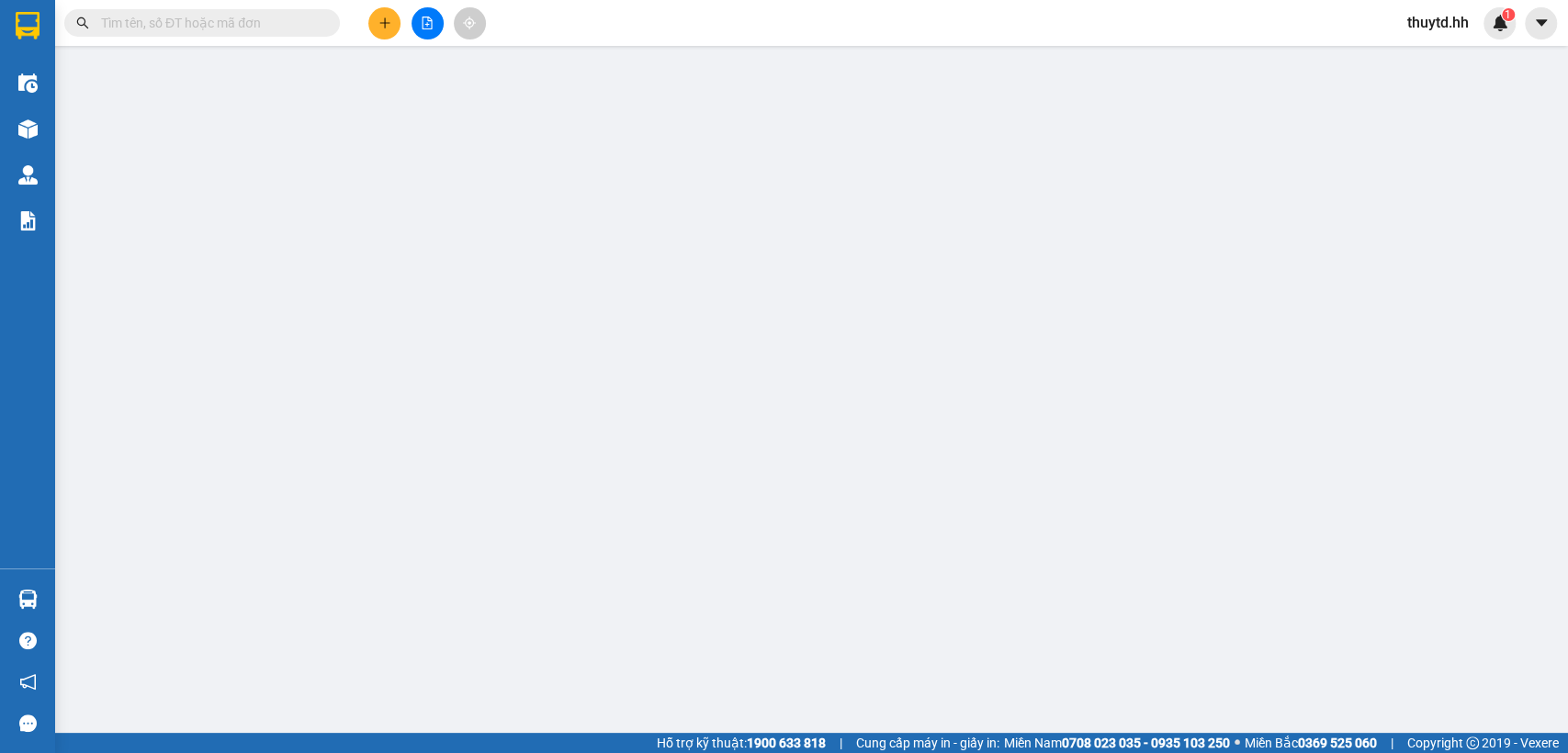
type input "0961617071"
type input "THANH"
type input "THỚI HÒA BẾN CÁT"
type input "0"
type input "50.000"
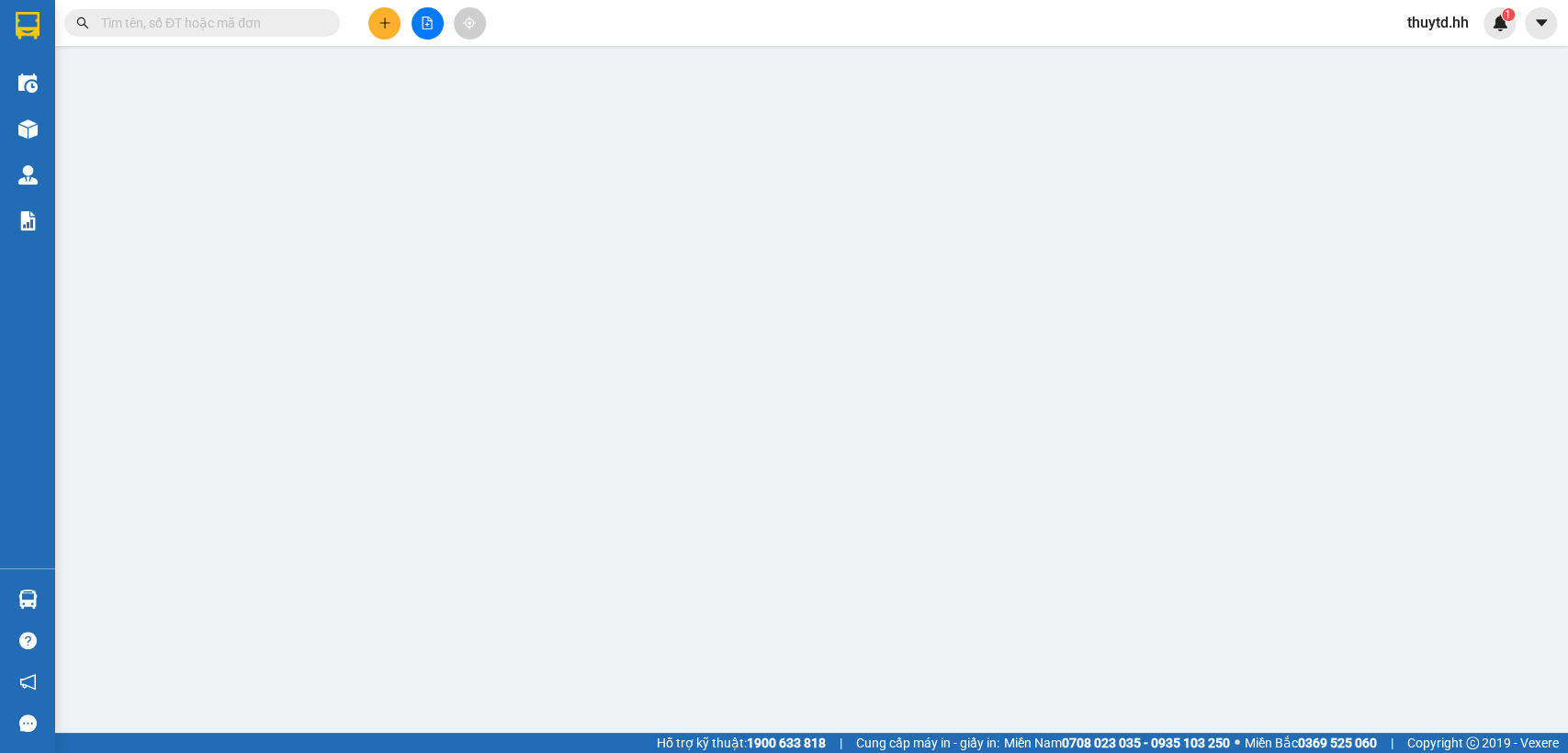
type input "50.000"
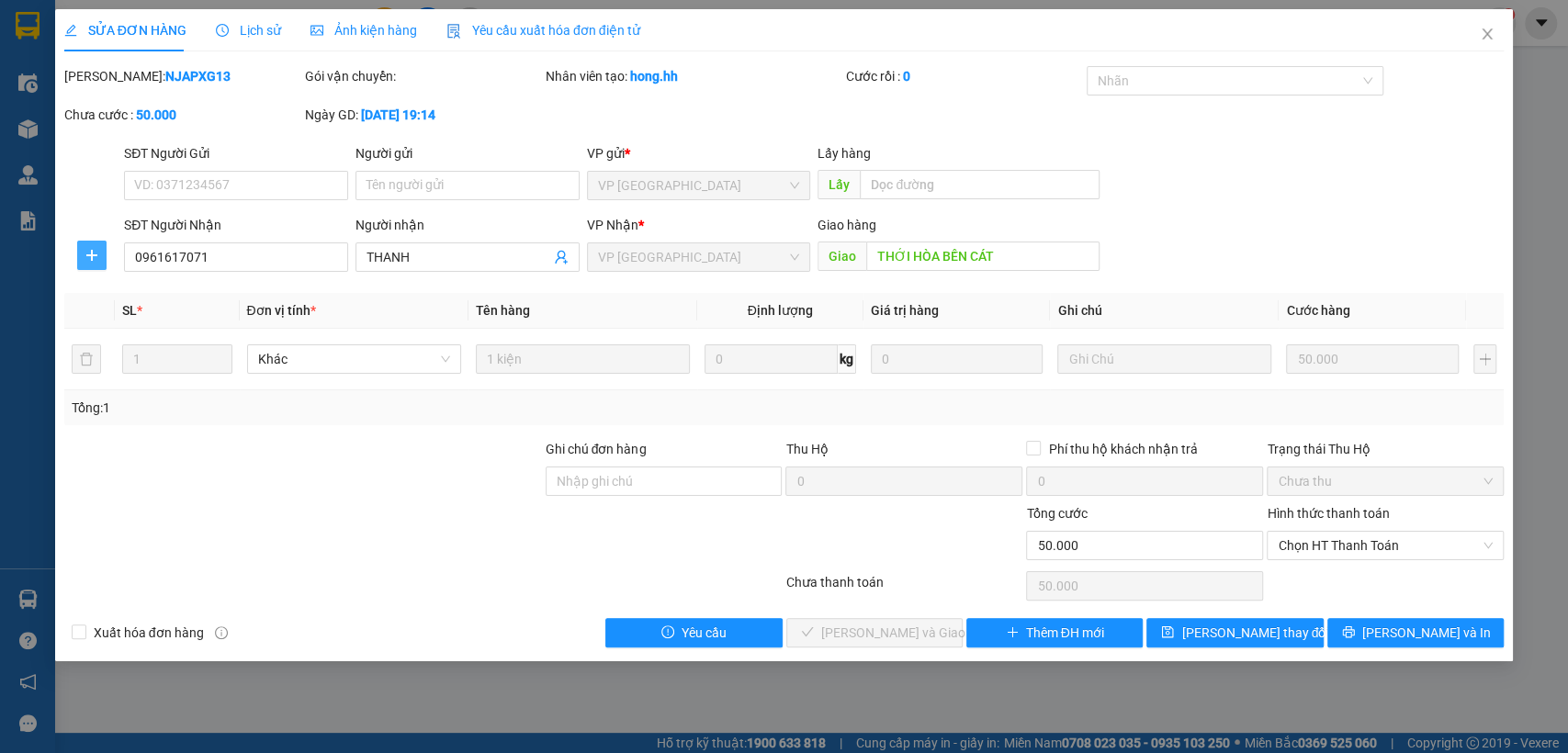
click at [96, 256] on icon "plus" at bounding box center [92, 255] width 15 height 15
click at [125, 322] on span "Chuyển hoàn" at bounding box center [125, 322] width 75 height 20
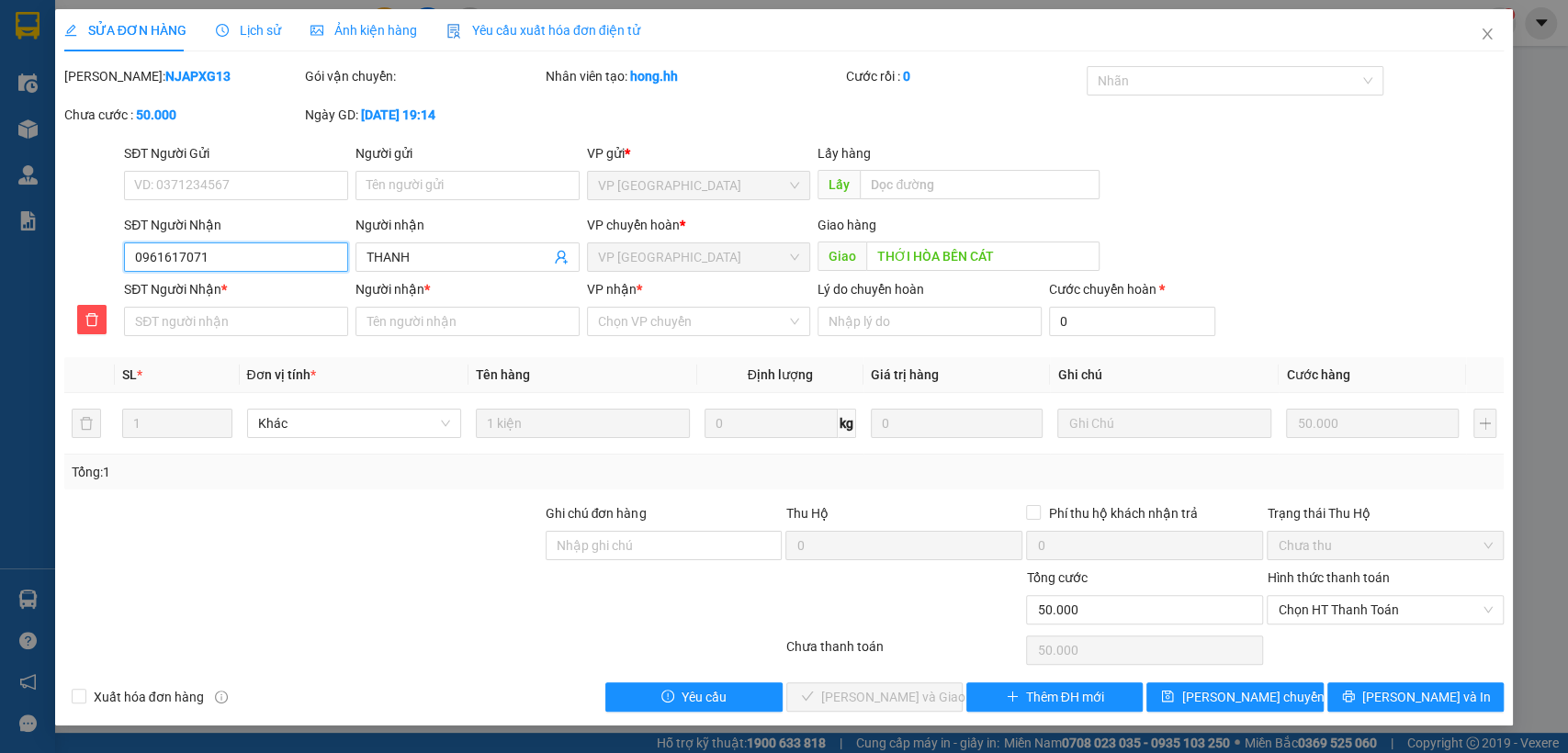
drag, startPoint x: 130, startPoint y: 255, endPoint x: 272, endPoint y: 259, distance: 142.1
click at [272, 259] on input "0961617071" at bounding box center [236, 257] width 224 height 30
paste input "0961617071"
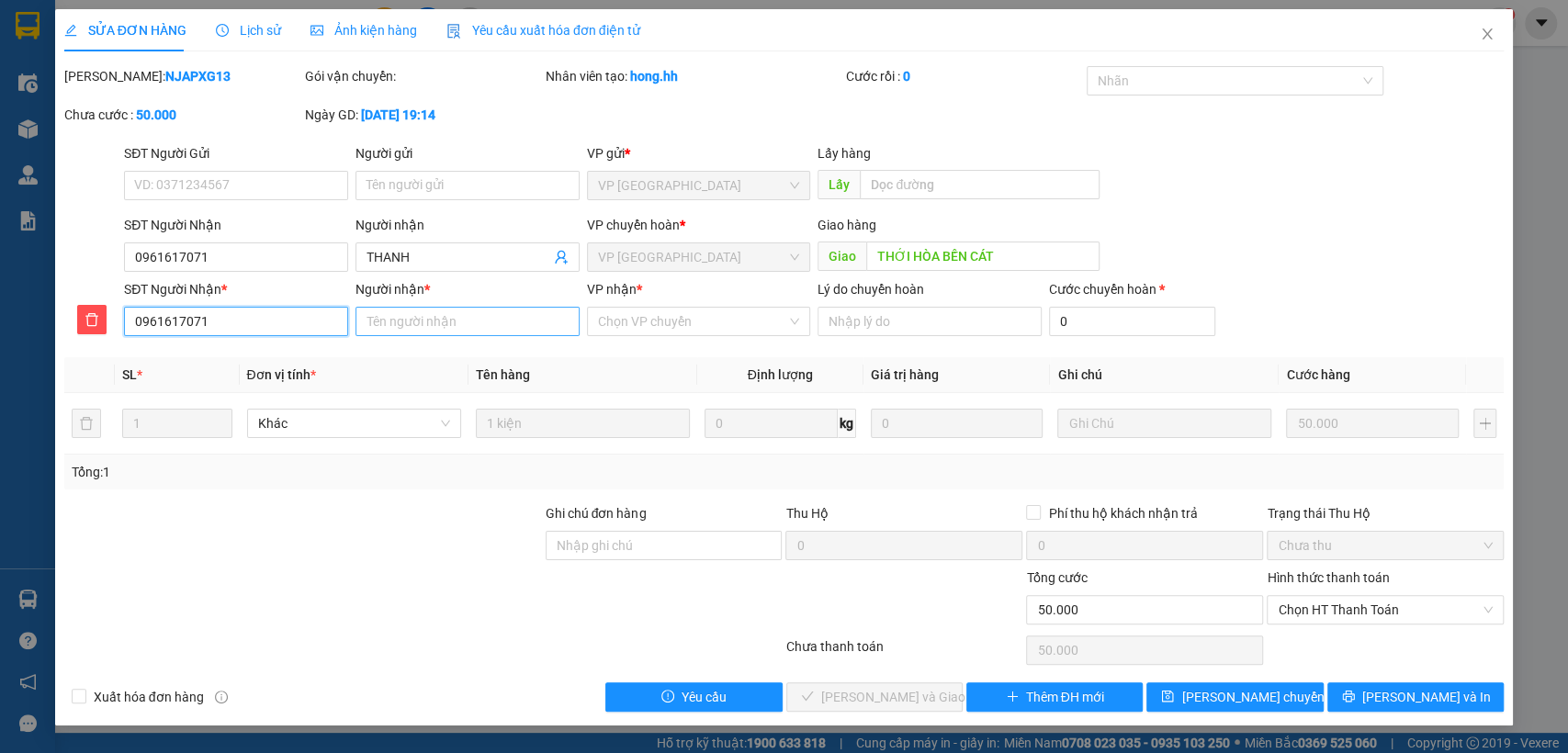
type input "0961617071"
click at [432, 325] on input "Người nhận *" at bounding box center [467, 322] width 224 height 30
type input "thanh"
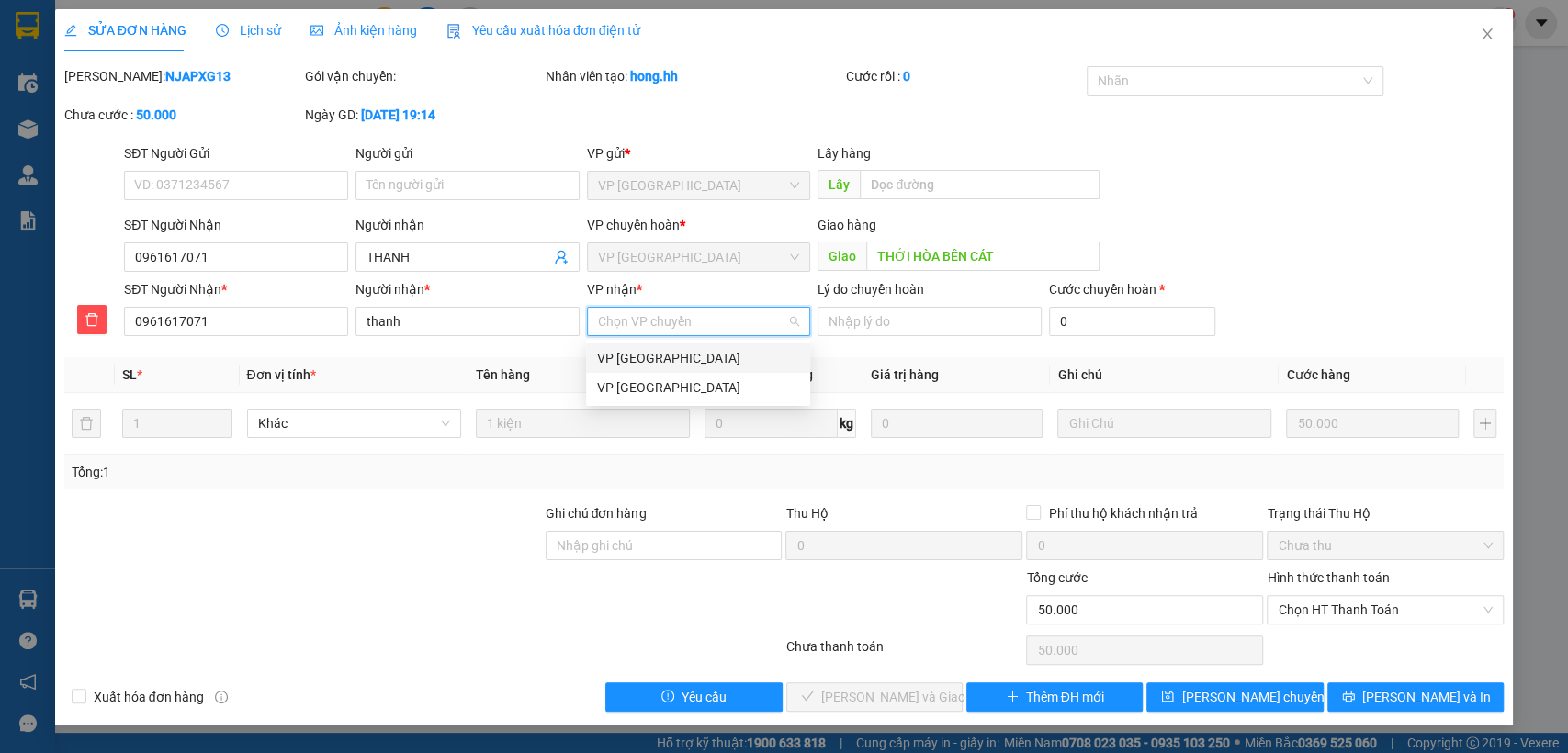
click at [697, 322] on input "VP nhận *" at bounding box center [692, 322] width 190 height 28
click at [633, 385] on div "VP Sài Gòn" at bounding box center [698, 387] width 202 height 20
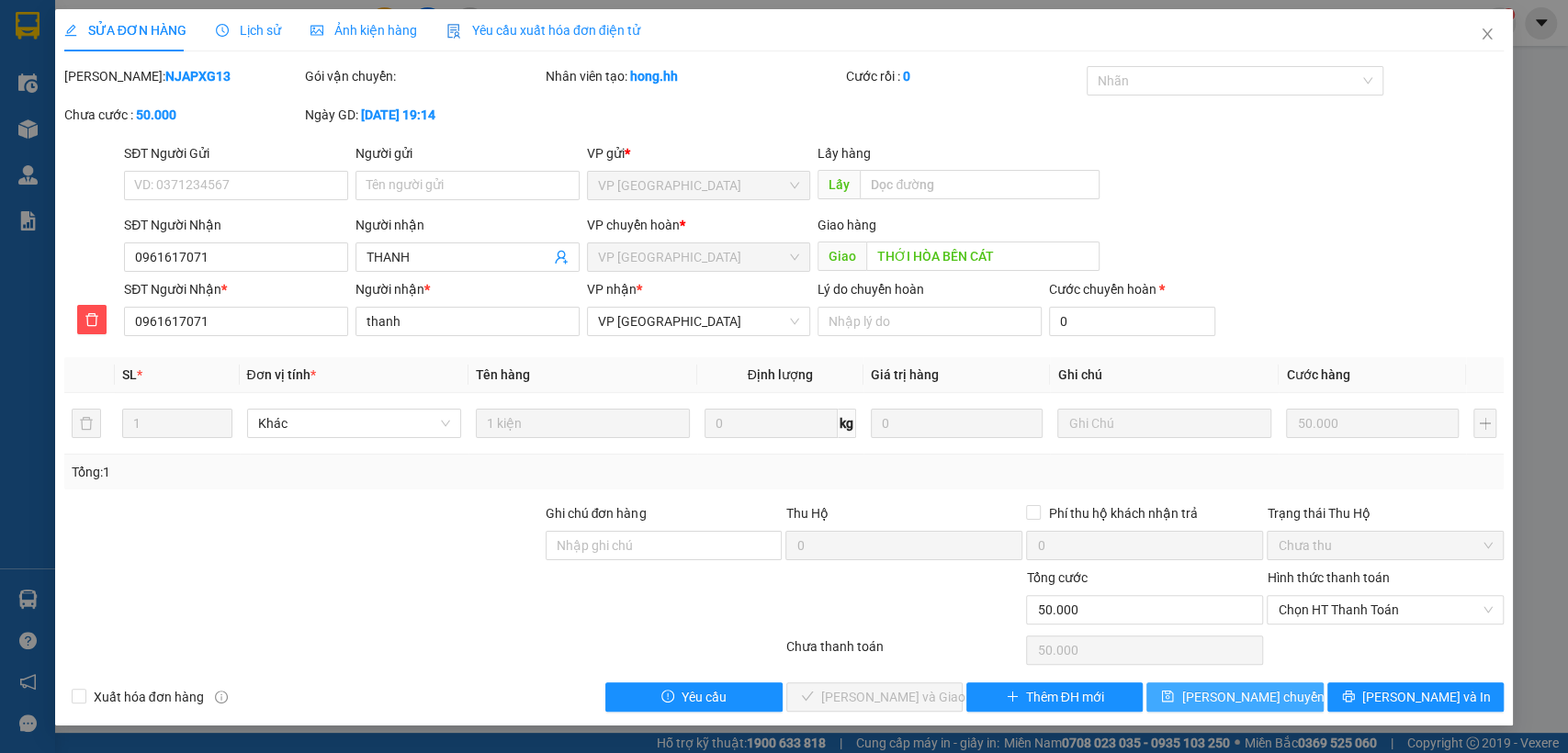
click at [1215, 698] on span "Lưu chuyển hoàn" at bounding box center [1268, 697] width 175 height 20
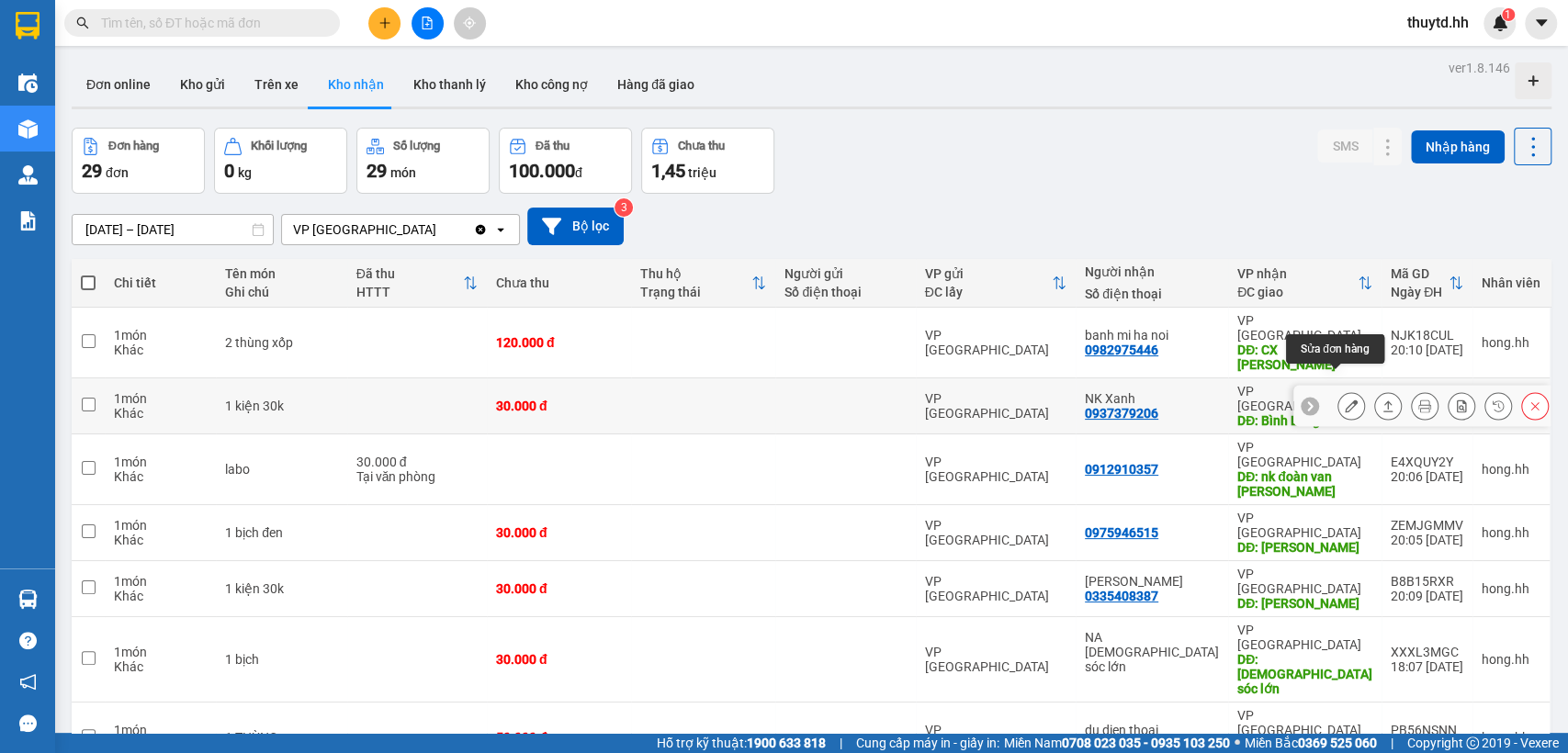
click at [1345, 399] on icon at bounding box center [1352, 406] width 13 height 13
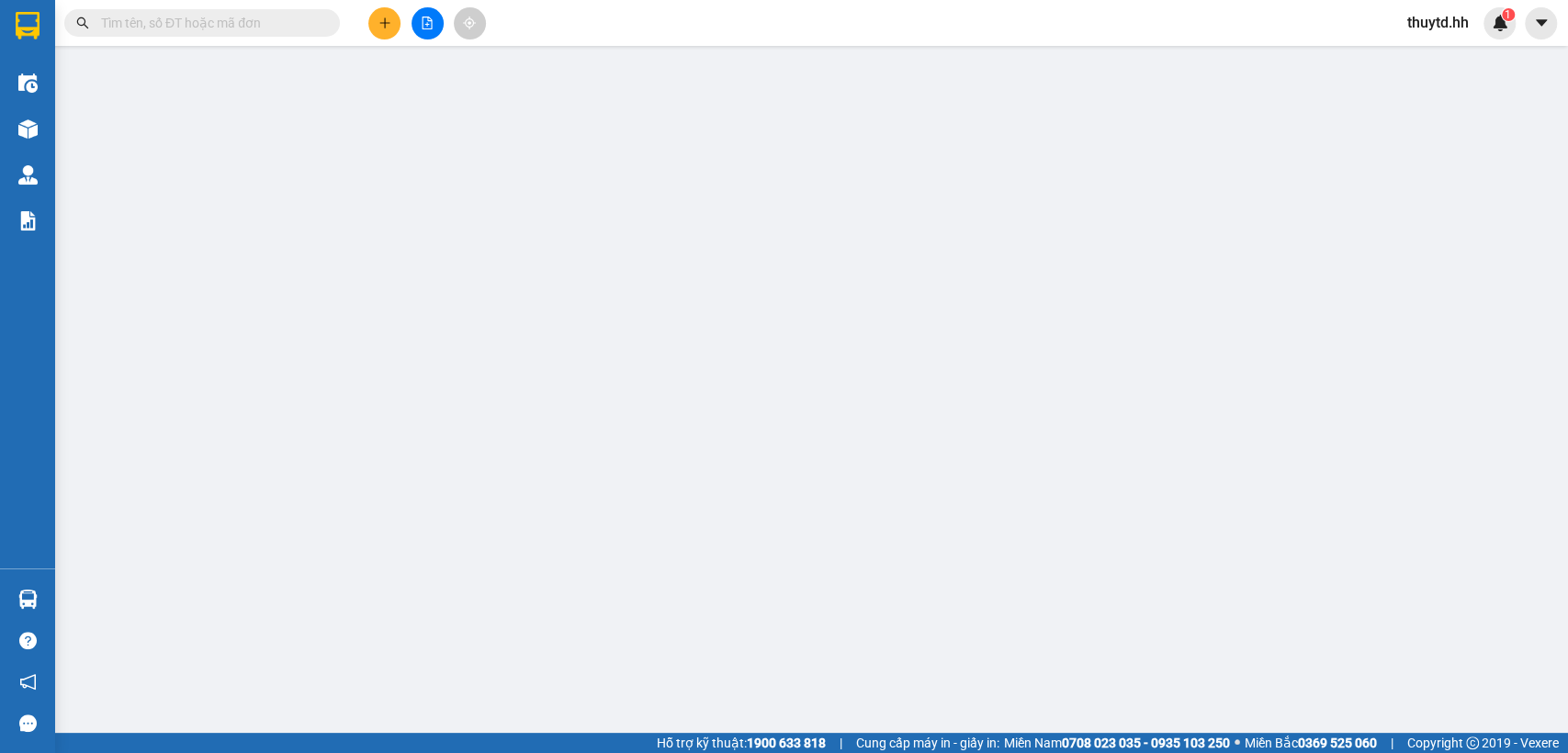
type input "0937379206"
type input "NK Xanh"
type input "Bình Long"
type input "0"
type input "30.000"
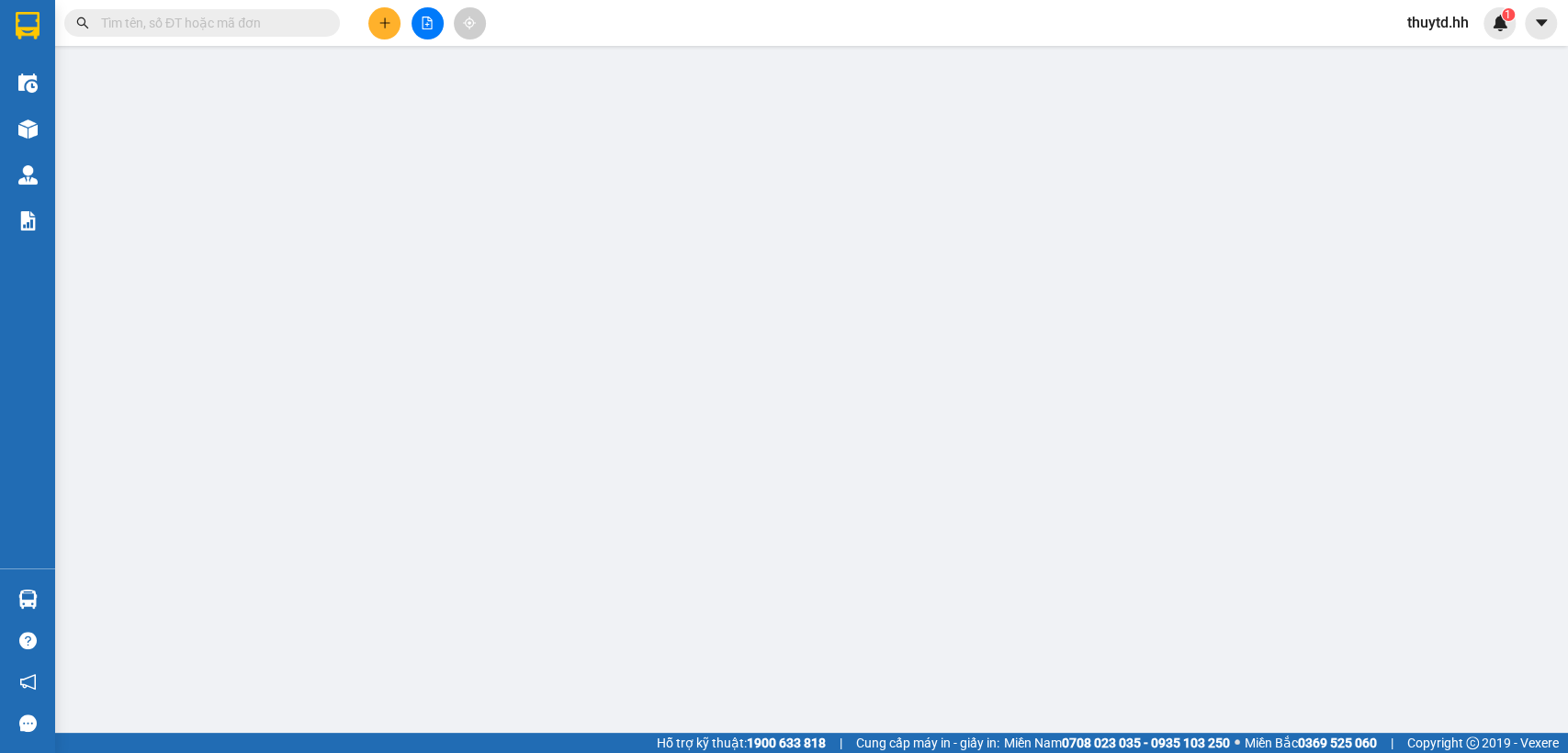
type input "30.000"
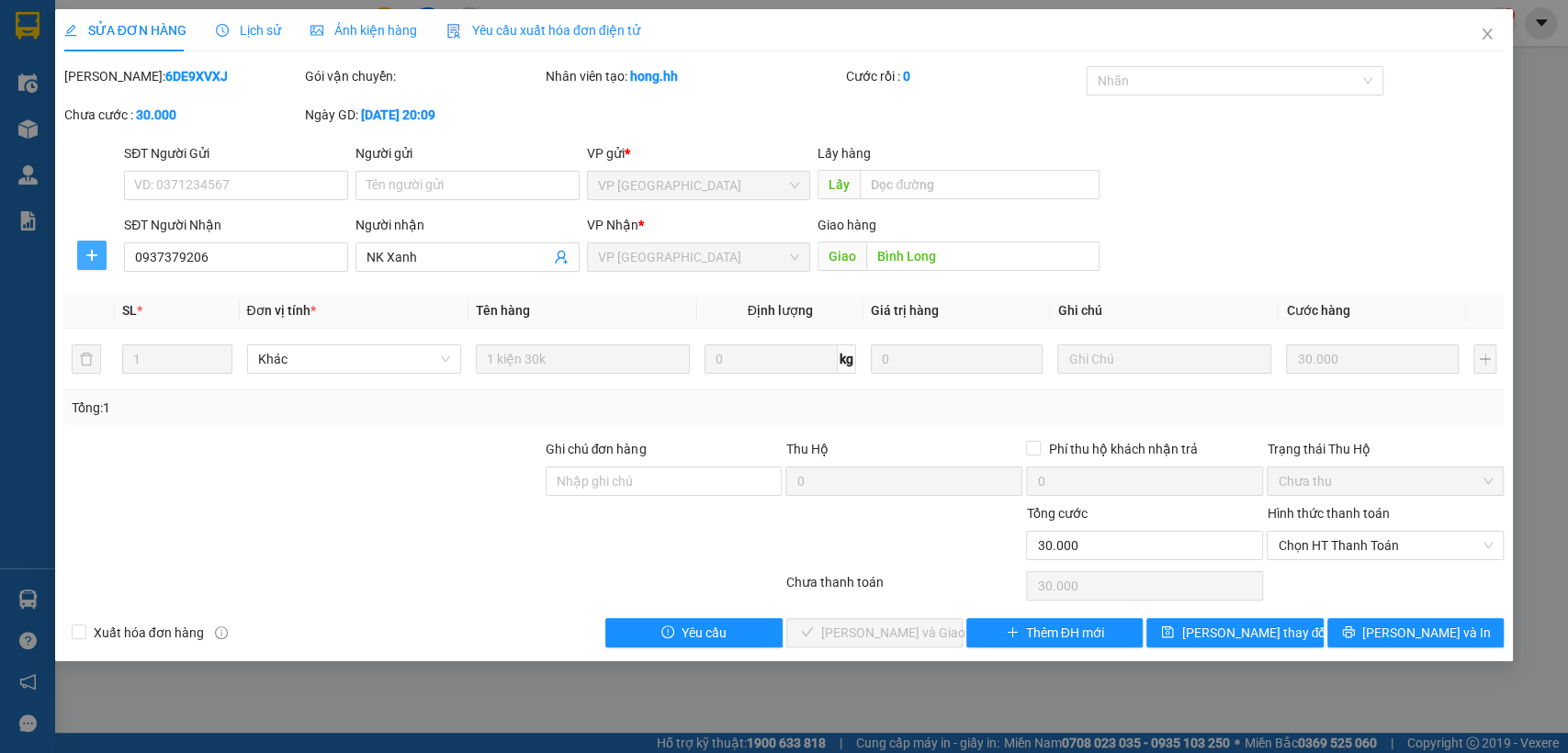
click at [99, 266] on button "button" at bounding box center [92, 255] width 30 height 30
click at [136, 321] on span "Chuyển hoàn" at bounding box center [125, 322] width 75 height 20
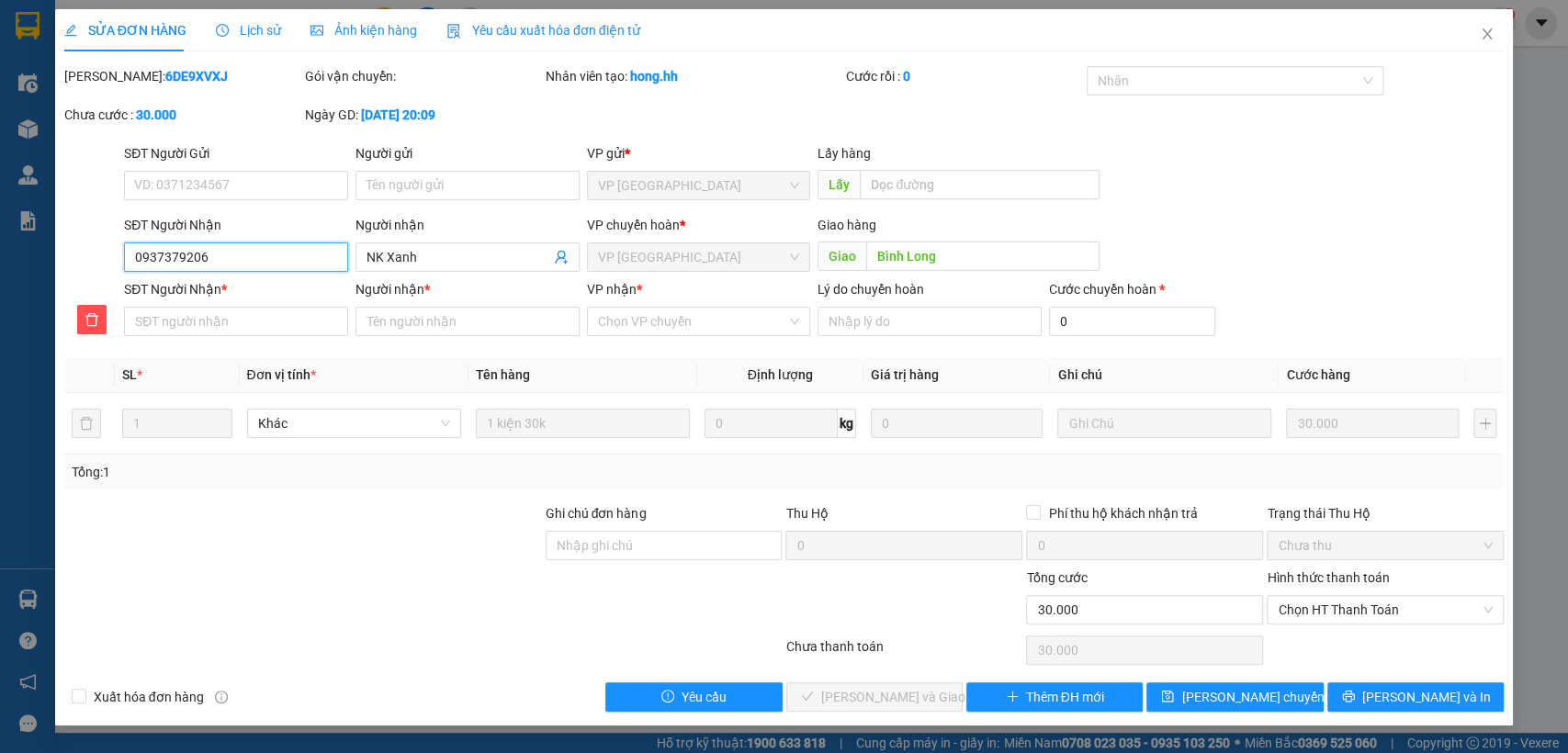
drag, startPoint x: 129, startPoint y: 245, endPoint x: 250, endPoint y: 261, distance: 122.1
click at [250, 261] on input "0937379206" at bounding box center [236, 257] width 224 height 30
paste input "0937379206"
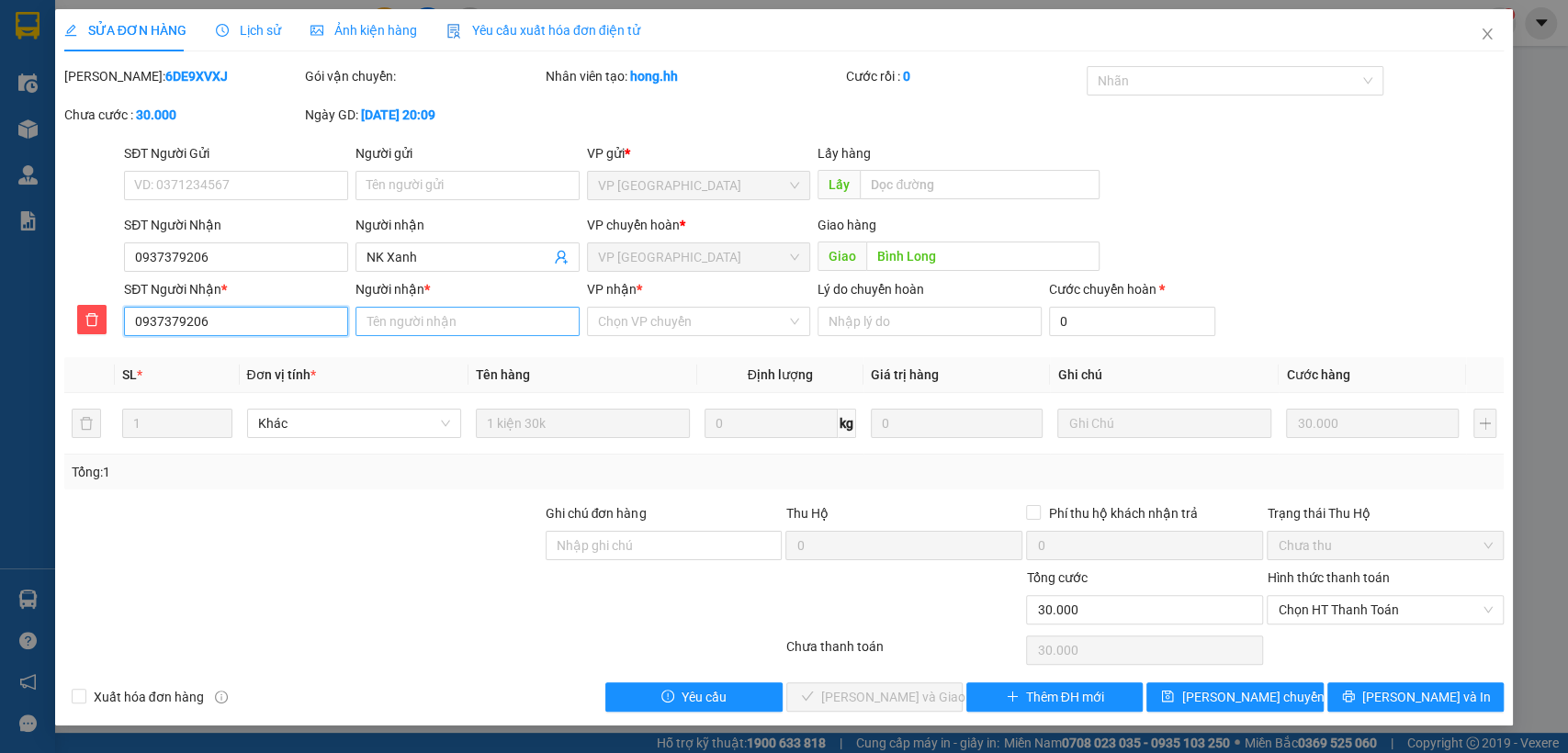
type input "0937379206"
click at [428, 323] on input "Người nhận *" at bounding box center [467, 322] width 224 height 30
type input "nk xanh"
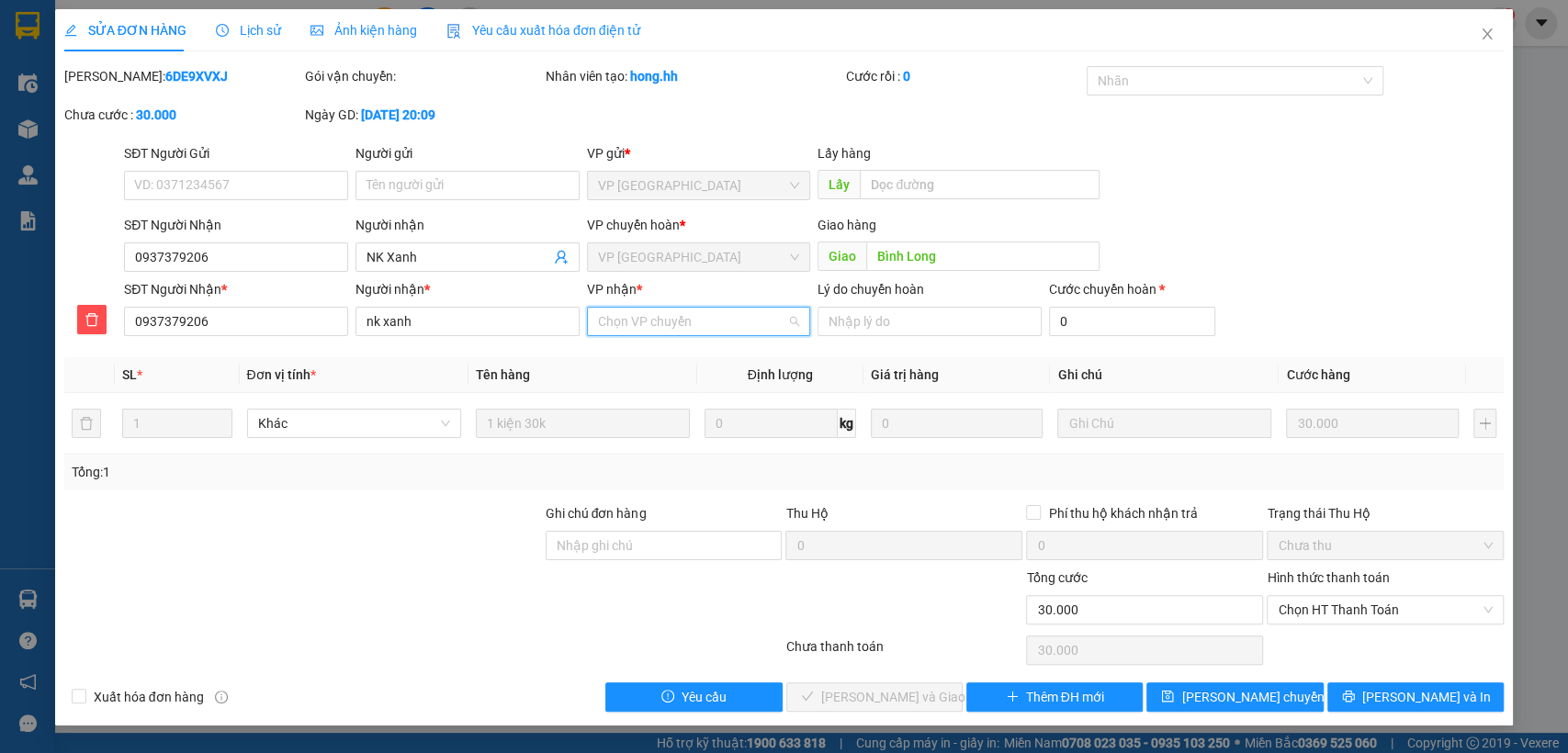
click at [679, 320] on input "VP nhận *" at bounding box center [692, 322] width 190 height 28
click at [626, 389] on div "VP Sài Gòn" at bounding box center [698, 387] width 202 height 20
click at [1220, 696] on span "Lưu chuyển hoàn" at bounding box center [1268, 697] width 175 height 20
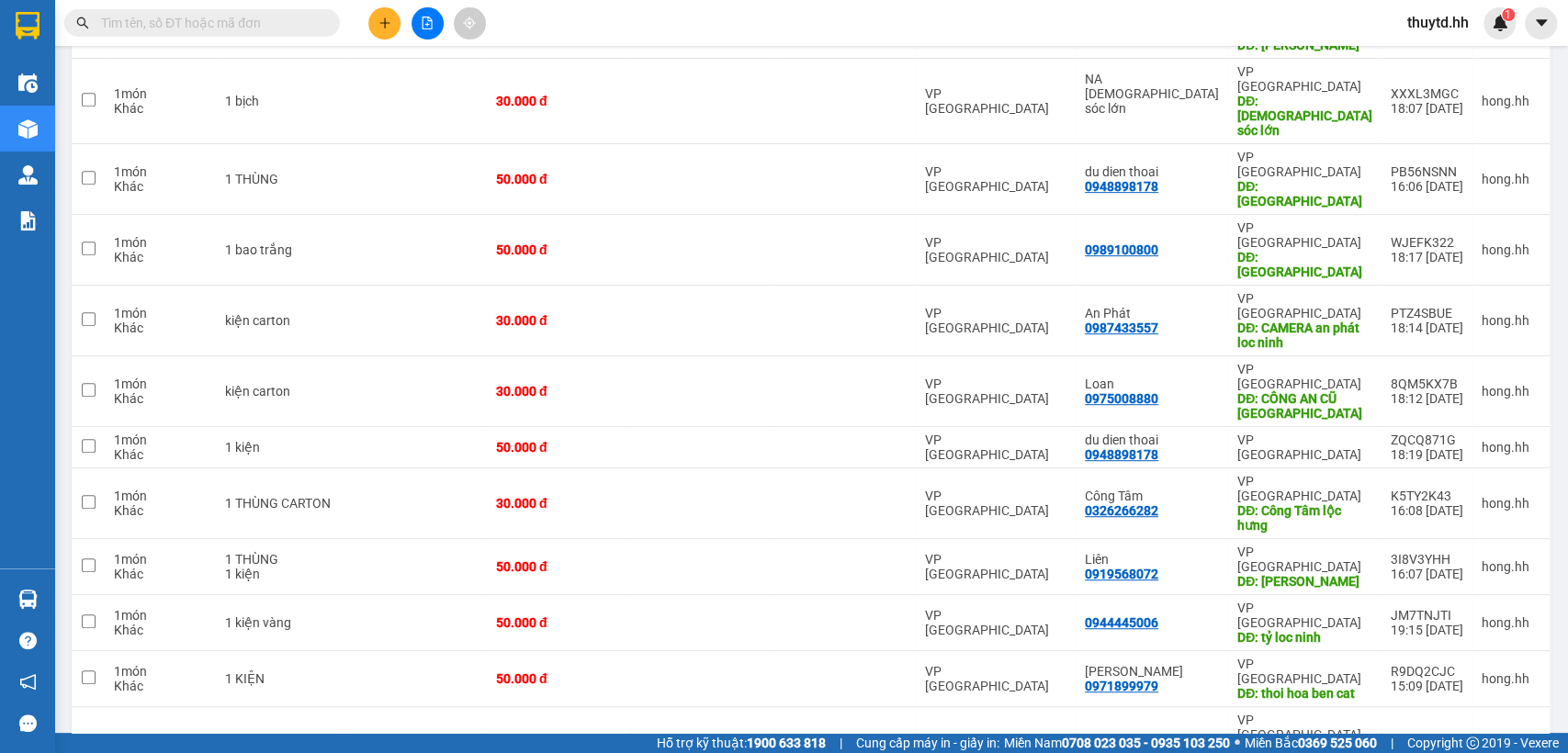
scroll to position [509, 0]
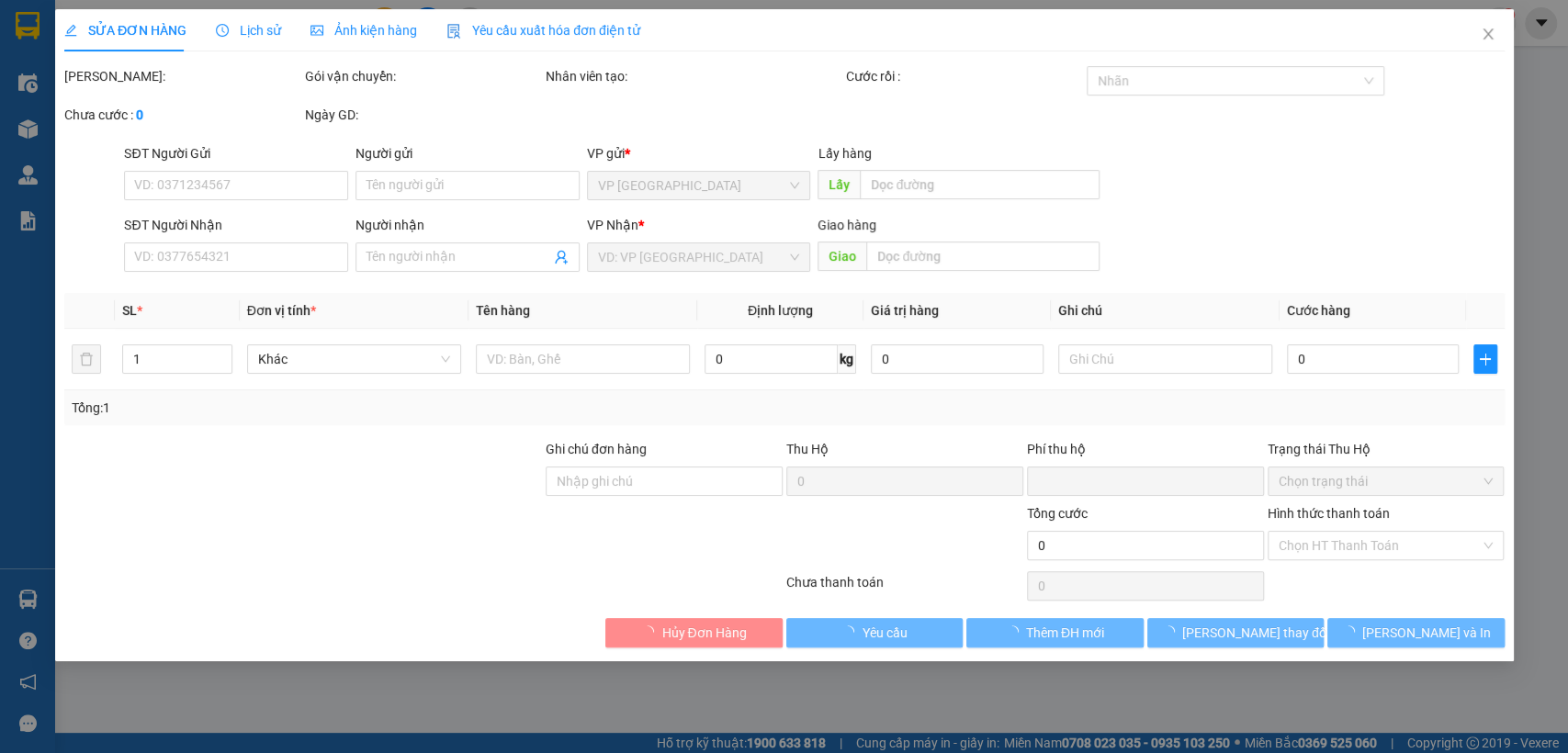
type input "0963607075"
type input "binh long"
type input "0"
type input "30.000"
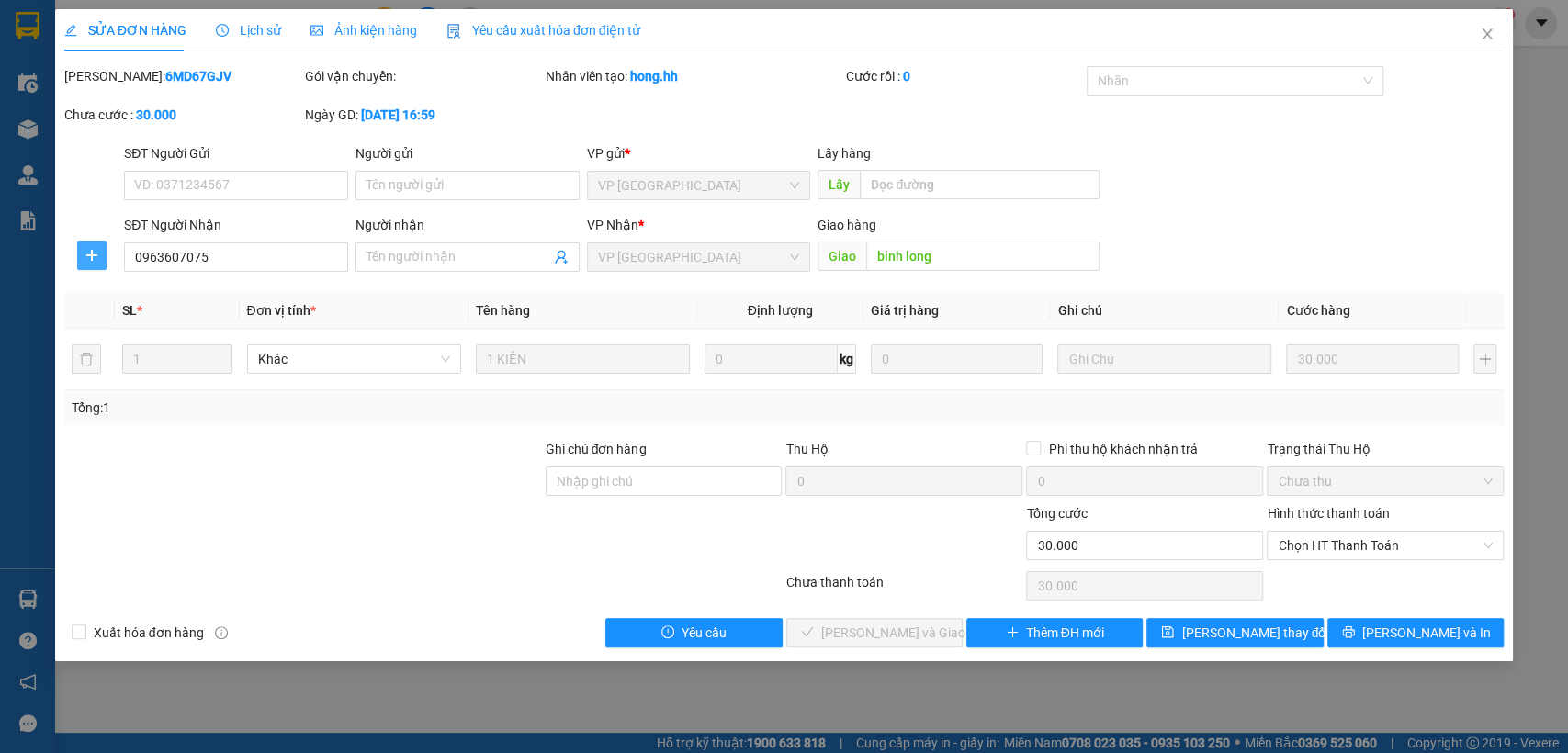
click at [102, 254] on span "plus" at bounding box center [92, 255] width 28 height 15
click at [110, 318] on span "Chuyển hoàn" at bounding box center [125, 322] width 75 height 20
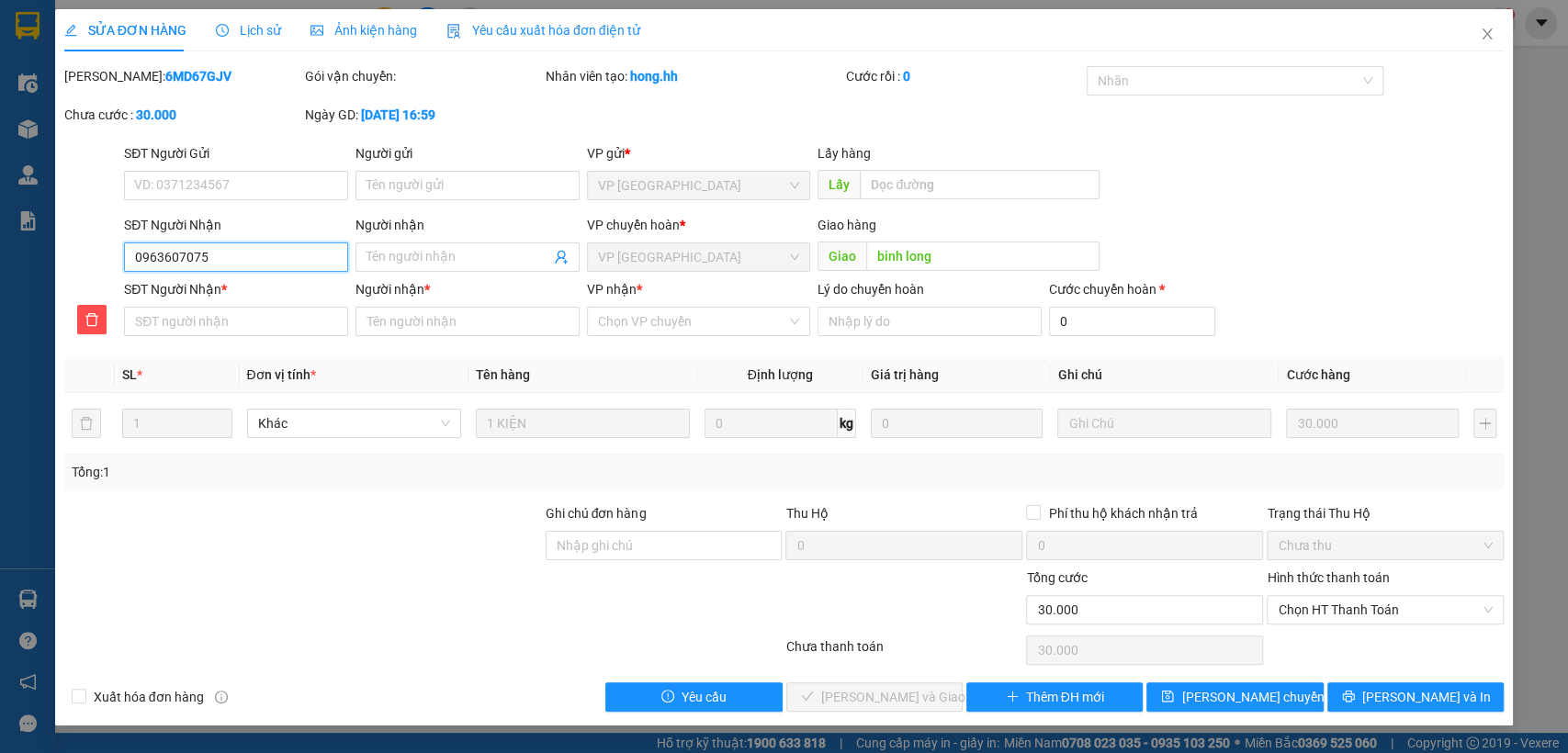
drag, startPoint x: 125, startPoint y: 254, endPoint x: 273, endPoint y: 253, distance: 148.0
click at [273, 253] on input "0963607075" at bounding box center [236, 257] width 224 height 30
paste input "0963607075"
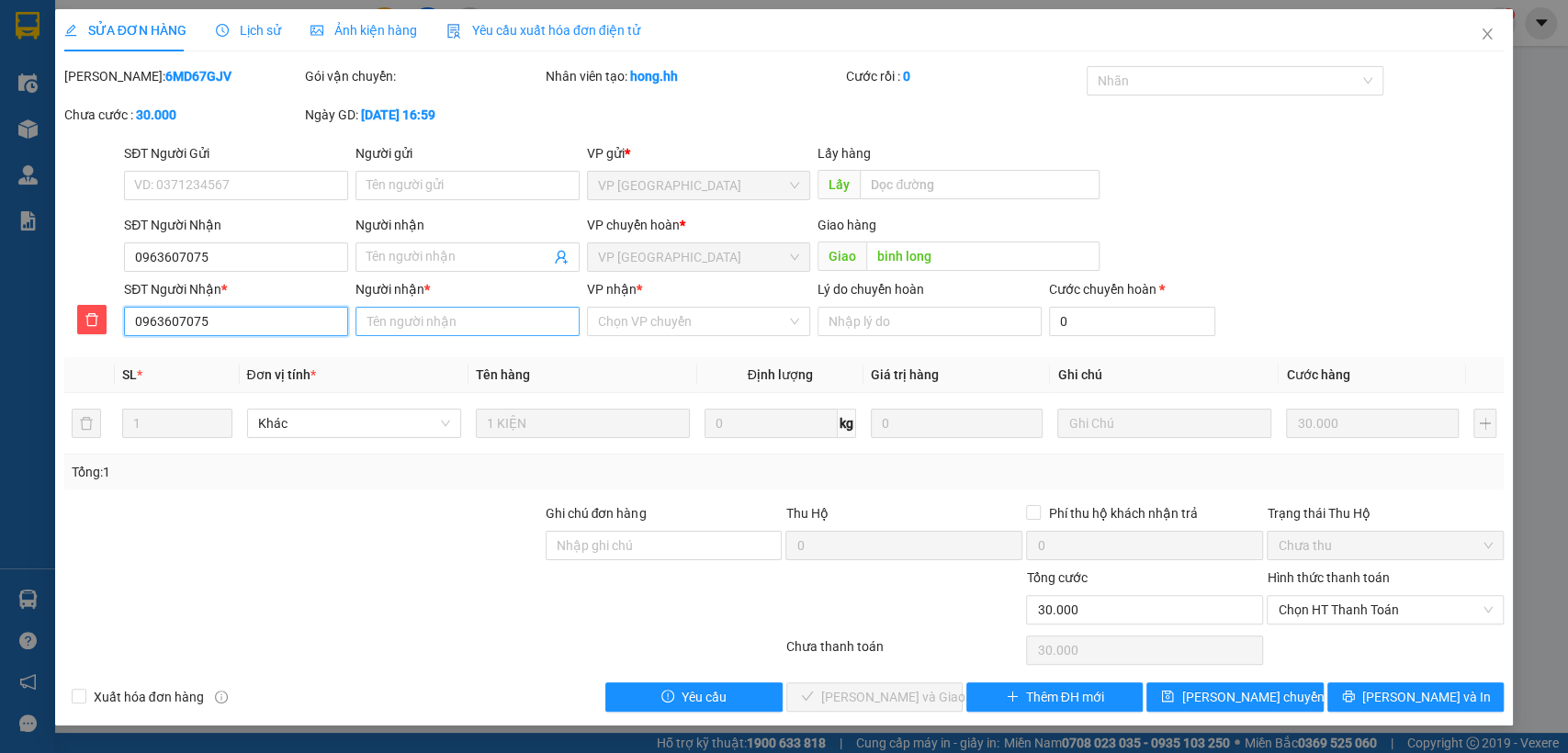
type input "0963607075"
click at [411, 325] on input "Người nhận *" at bounding box center [467, 322] width 224 height 30
type input "blong"
click at [680, 320] on input "VP nhận *" at bounding box center [692, 322] width 190 height 28
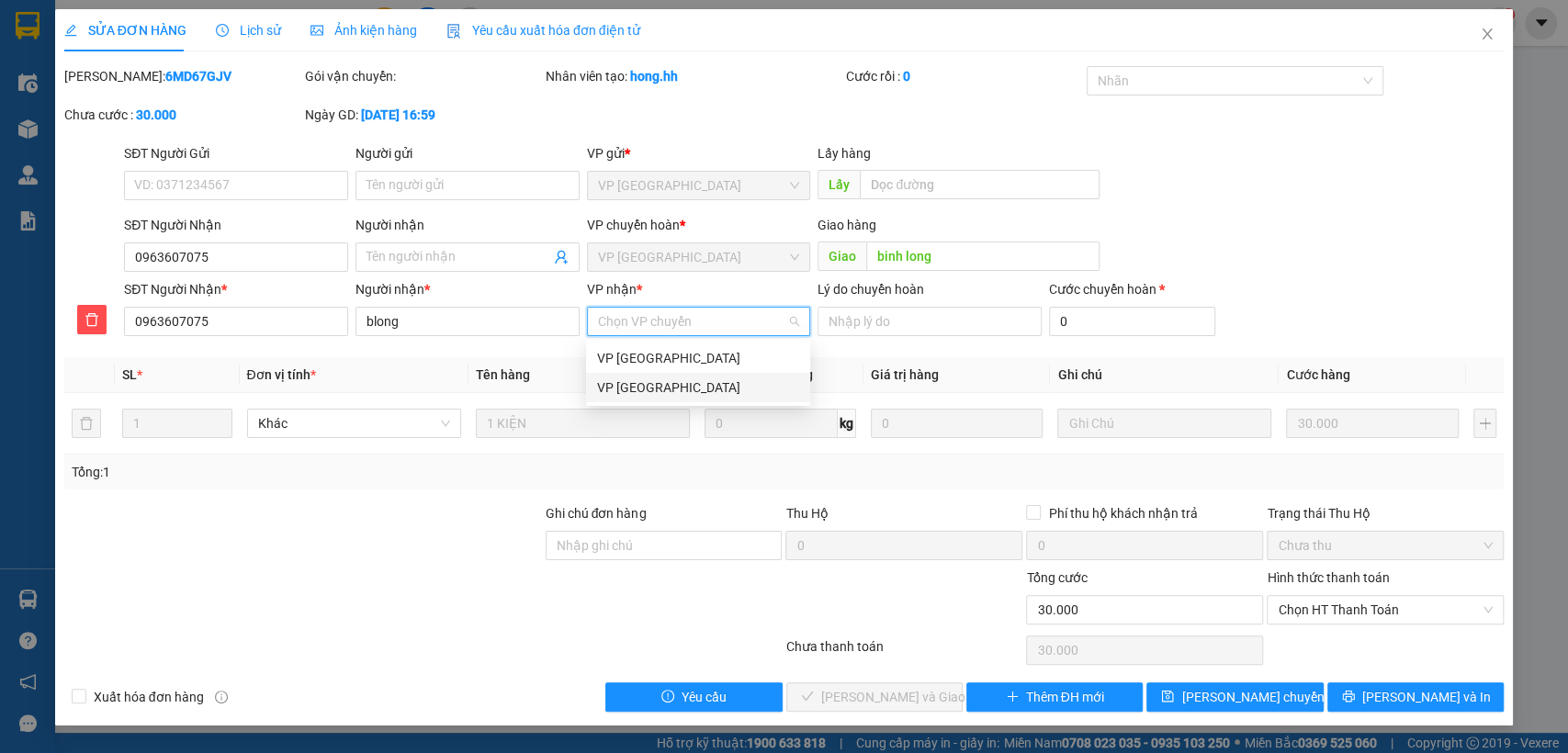
click at [666, 381] on div "VP Sài Gòn" at bounding box center [698, 387] width 202 height 20
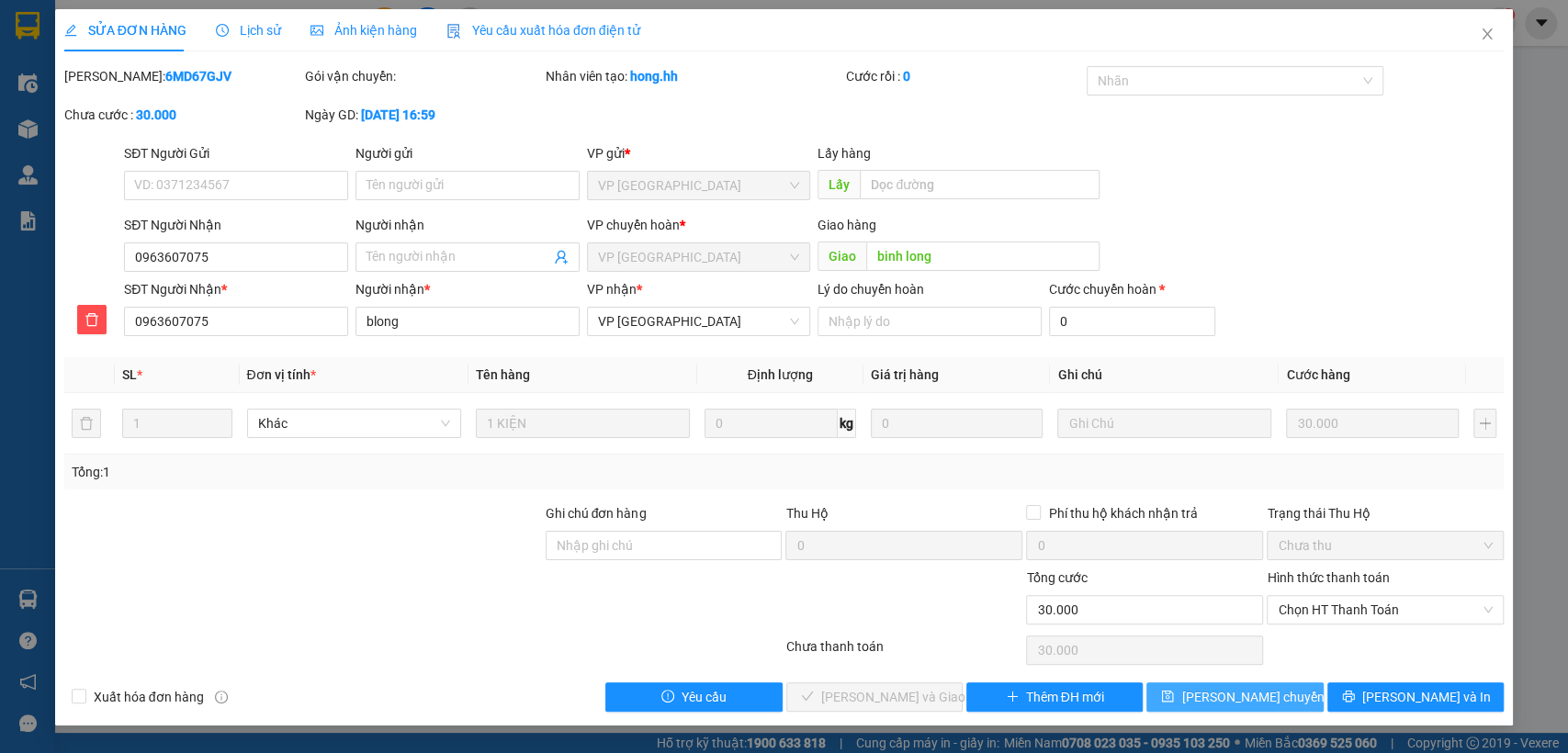
click at [1274, 698] on span "Lưu chuyển hoàn" at bounding box center [1268, 697] width 175 height 20
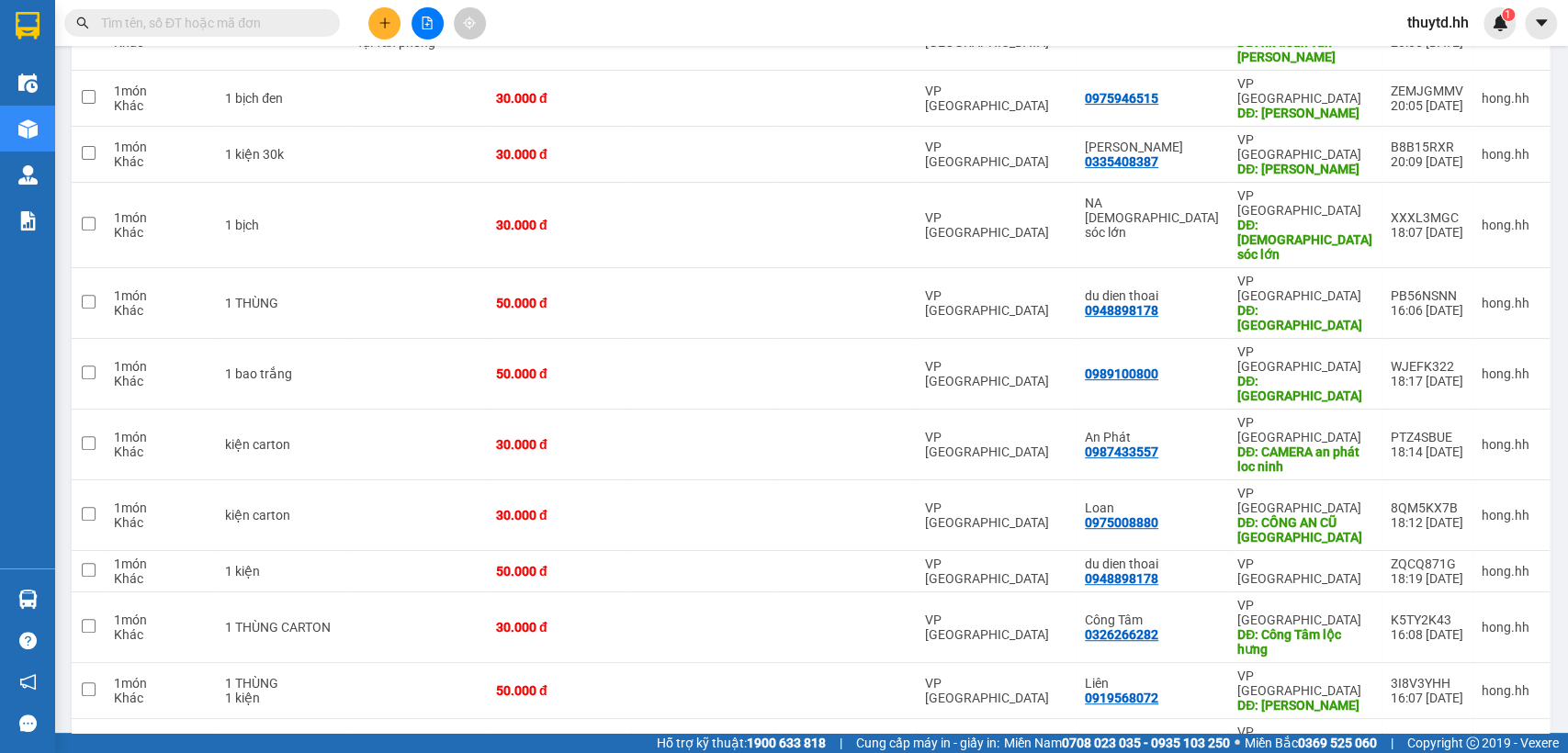
scroll to position [509, 0]
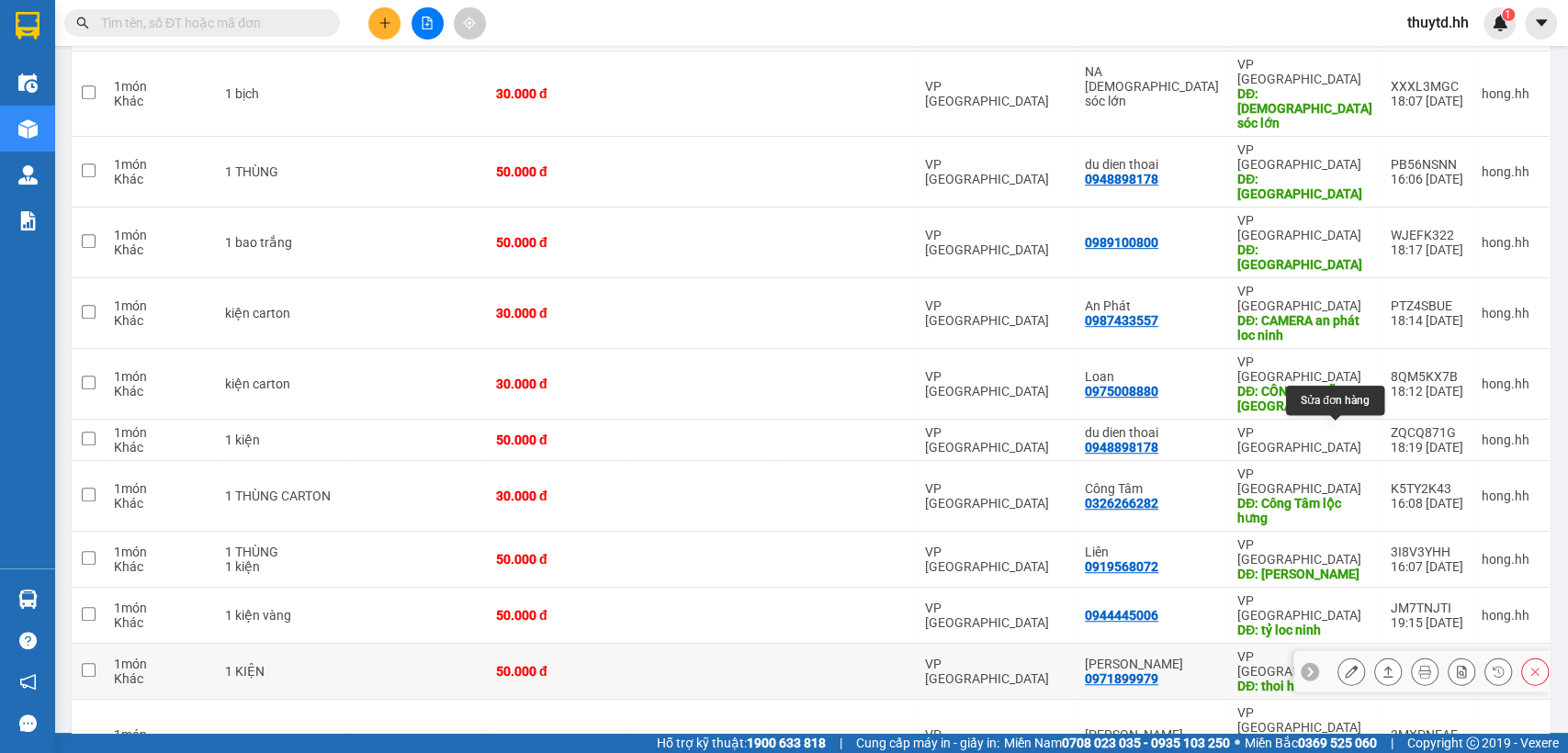
click at [1345, 664] on icon at bounding box center [1352, 671] width 13 height 13
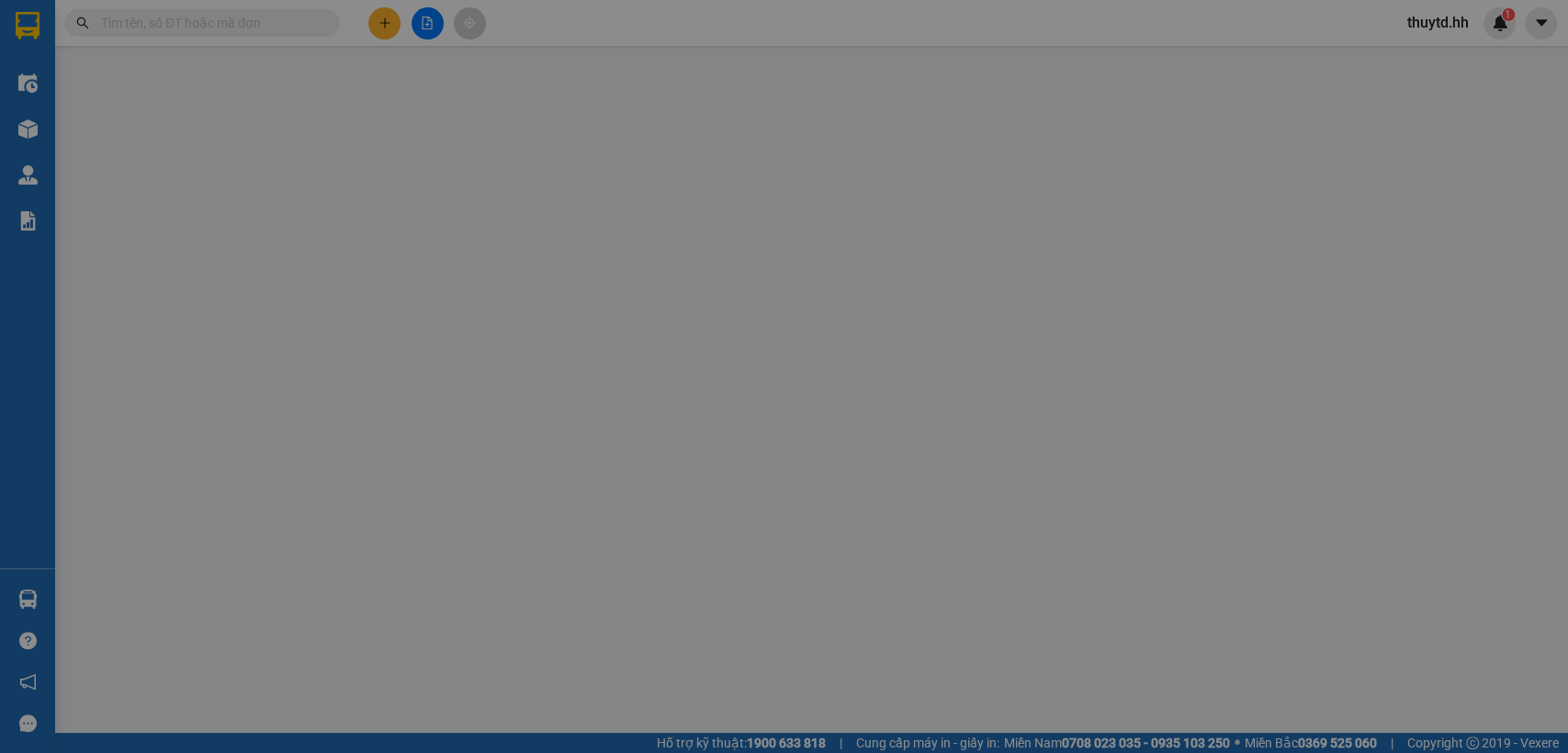
type input "0971899979"
type input "HÙNG CƯỜNG"
type input "thoi hoa ben cat"
type input "0"
type input "50.000"
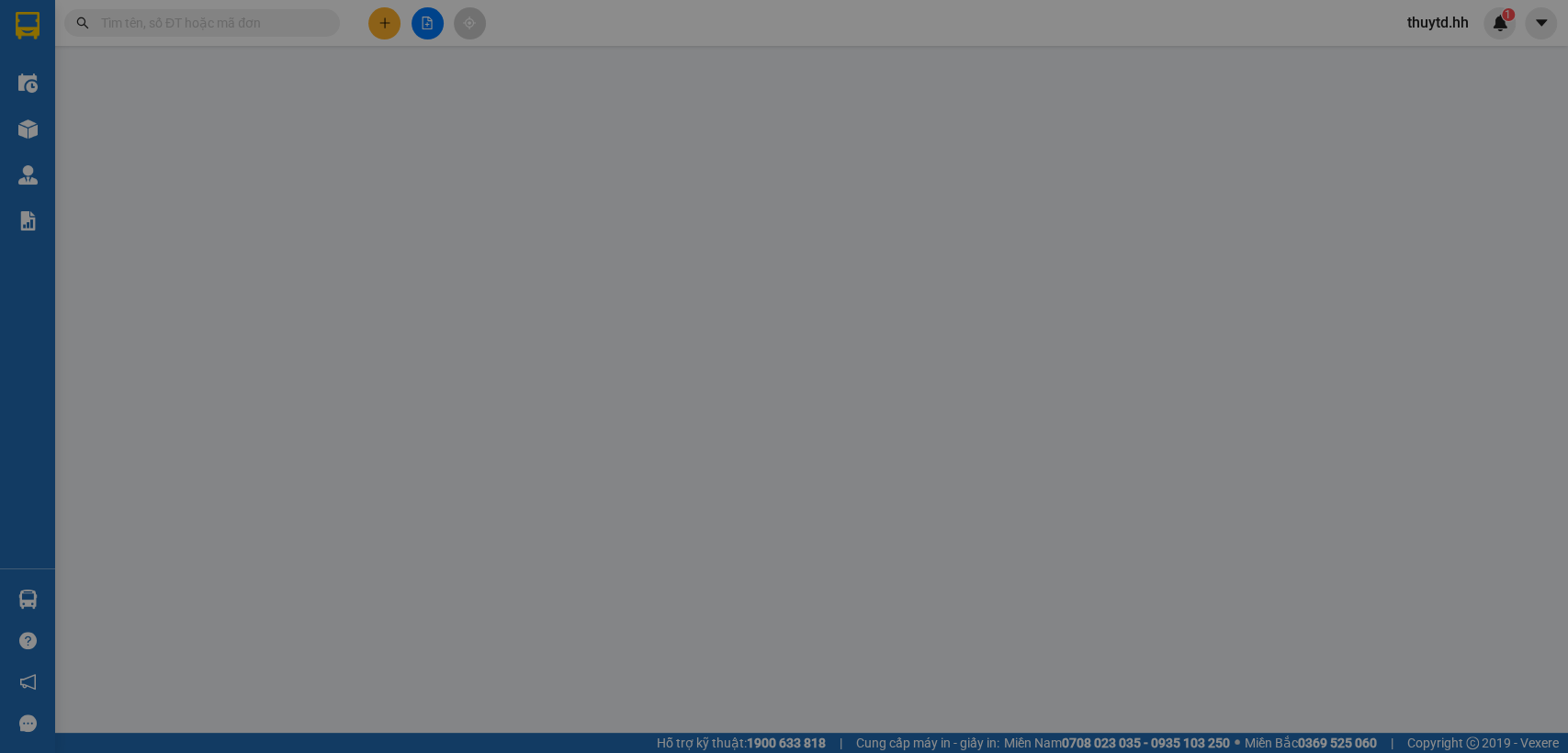
type input "50.000"
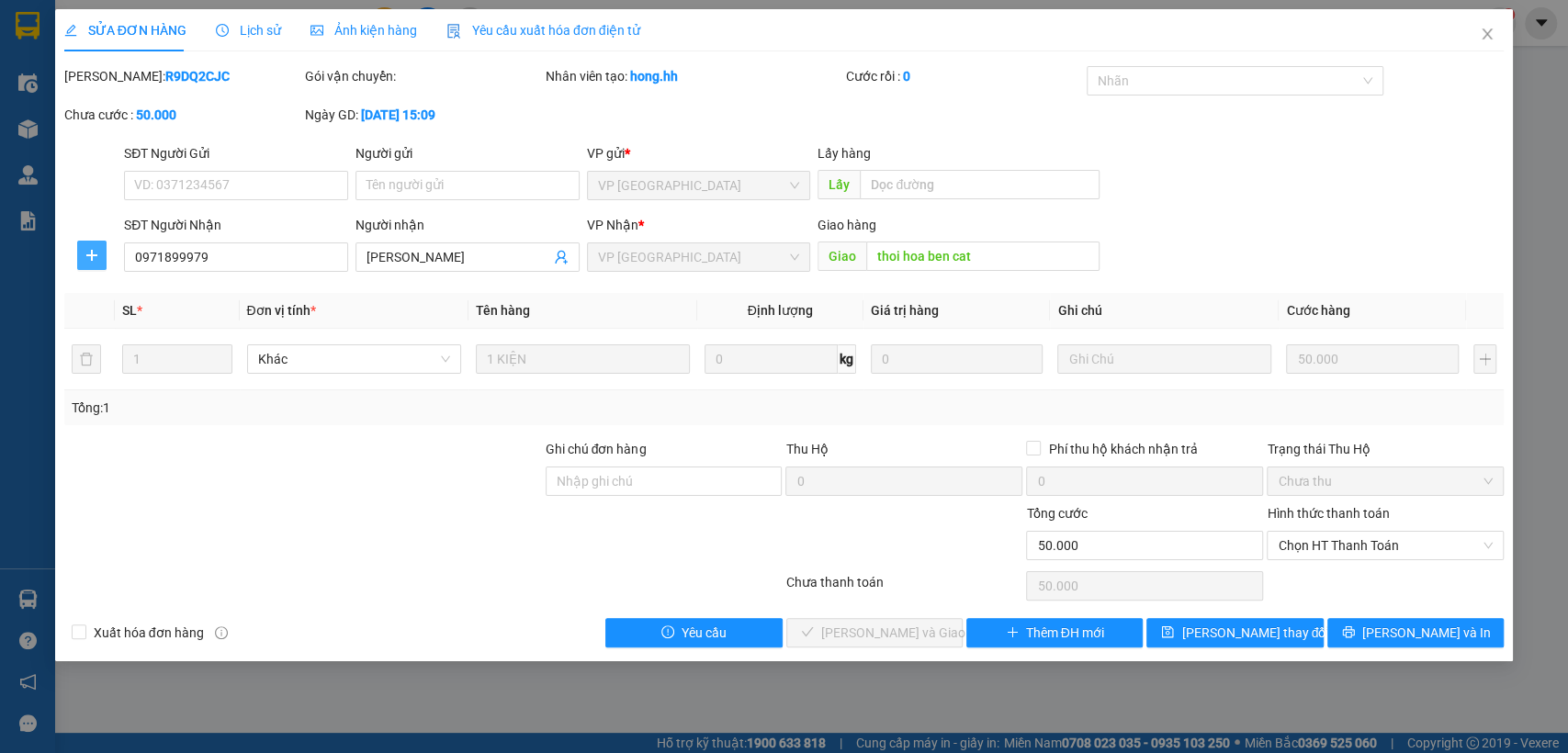
click at [93, 258] on icon "plus" at bounding box center [92, 255] width 15 height 15
click at [106, 312] on span "Chuyển hoàn" at bounding box center [125, 322] width 75 height 20
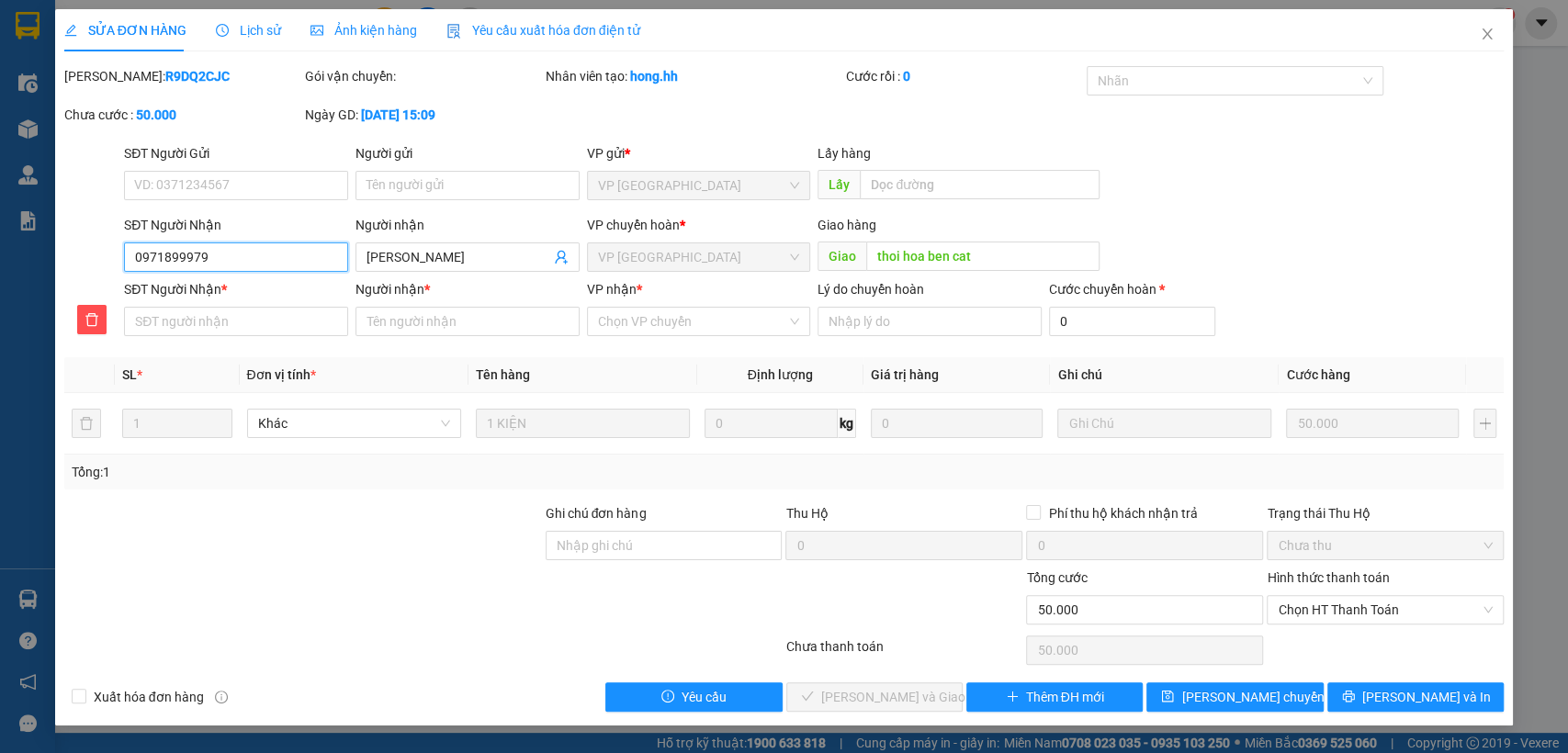
drag, startPoint x: 136, startPoint y: 249, endPoint x: 237, endPoint y: 248, distance: 101.0
click at [237, 248] on input "0971899979" at bounding box center [236, 257] width 224 height 30
paste input "0971899979"
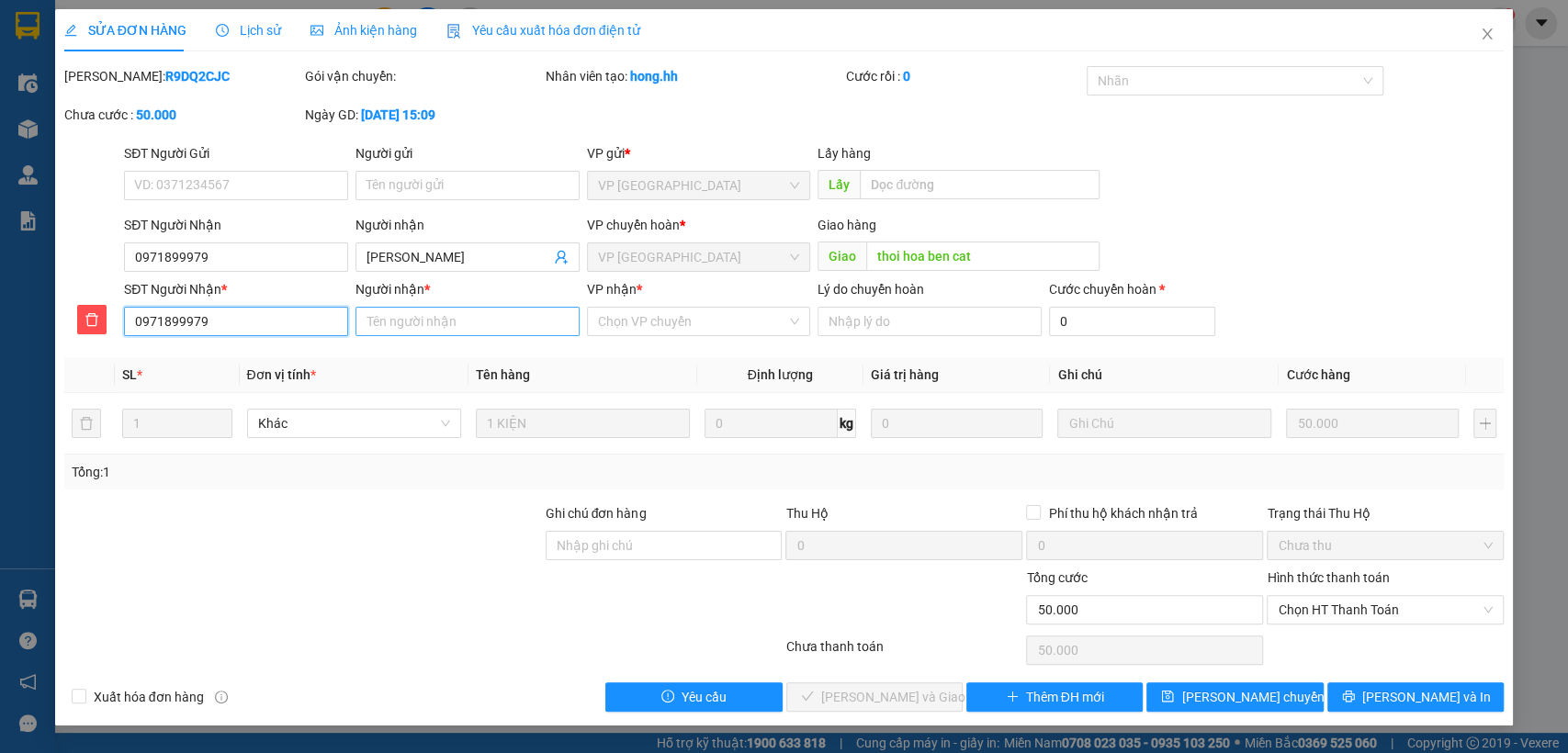
type input "0971899979"
click at [484, 333] on input "Người nhận *" at bounding box center [467, 322] width 224 height 30
type input "hung cuong b.cats"
click at [691, 328] on input "VP nhận *" at bounding box center [692, 322] width 190 height 28
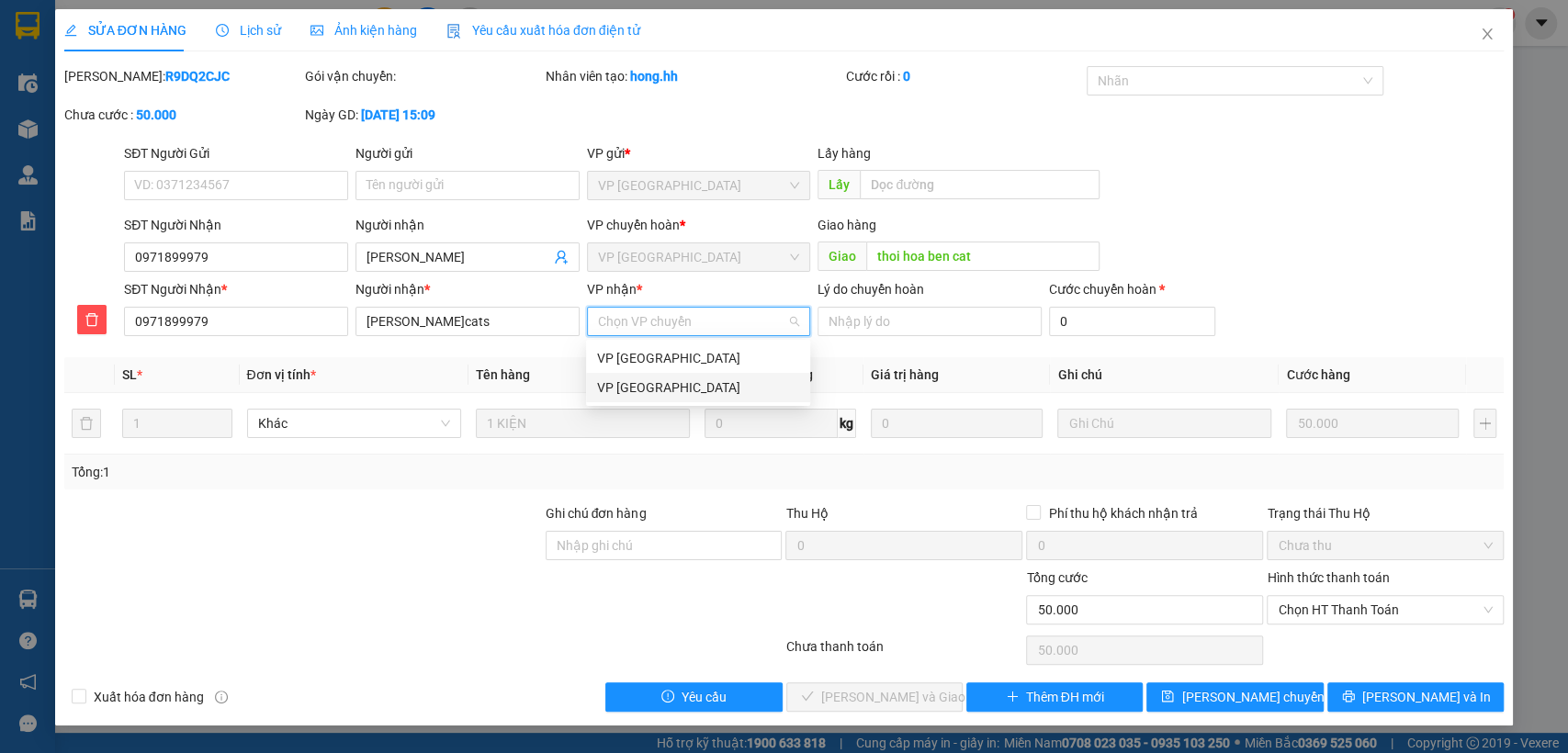
click at [661, 380] on div "VP Sài Gòn" at bounding box center [698, 387] width 202 height 20
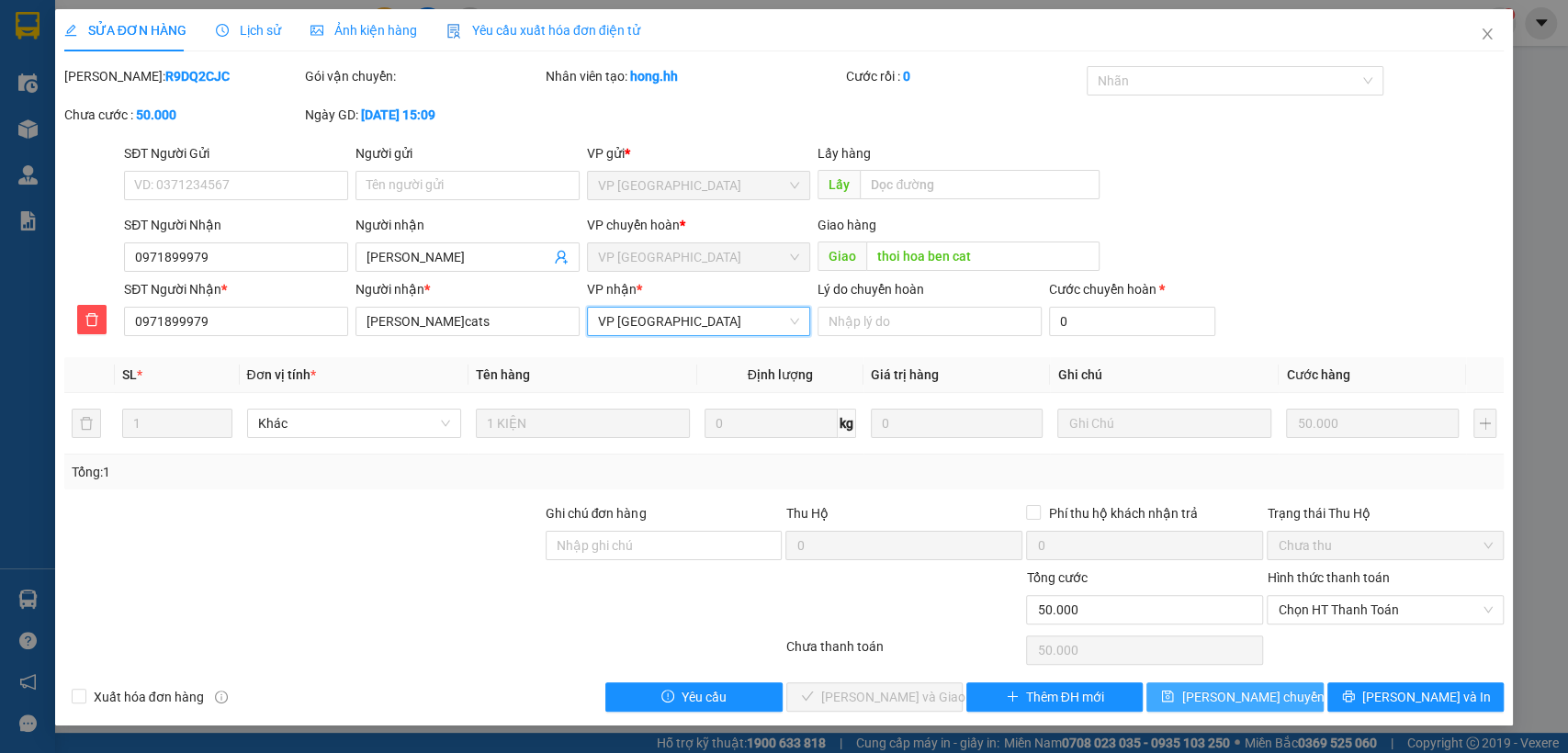
click at [1255, 699] on span "Lưu chuyển hoàn" at bounding box center [1268, 697] width 175 height 20
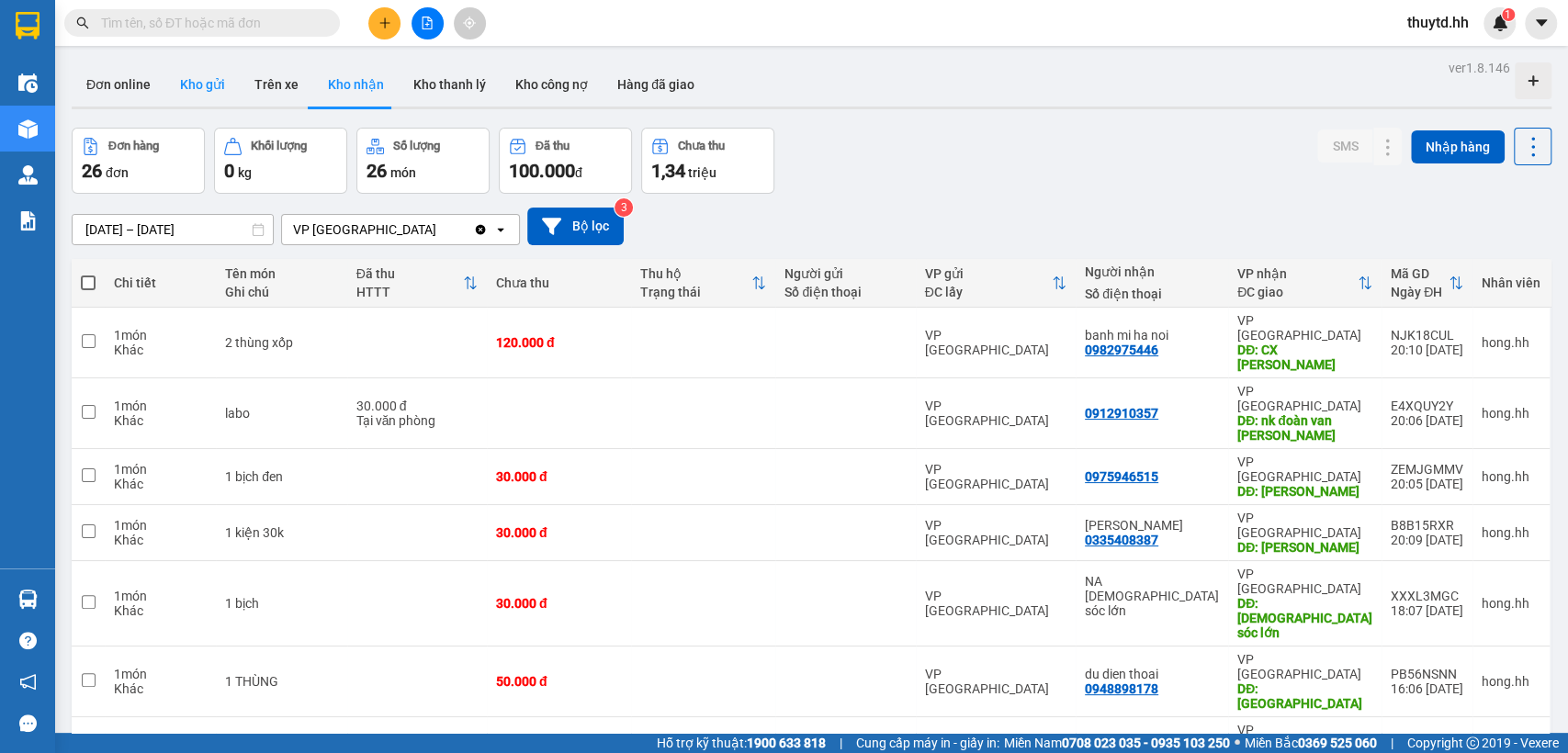
click at [204, 90] on button "Kho gửi" at bounding box center [202, 85] width 74 height 44
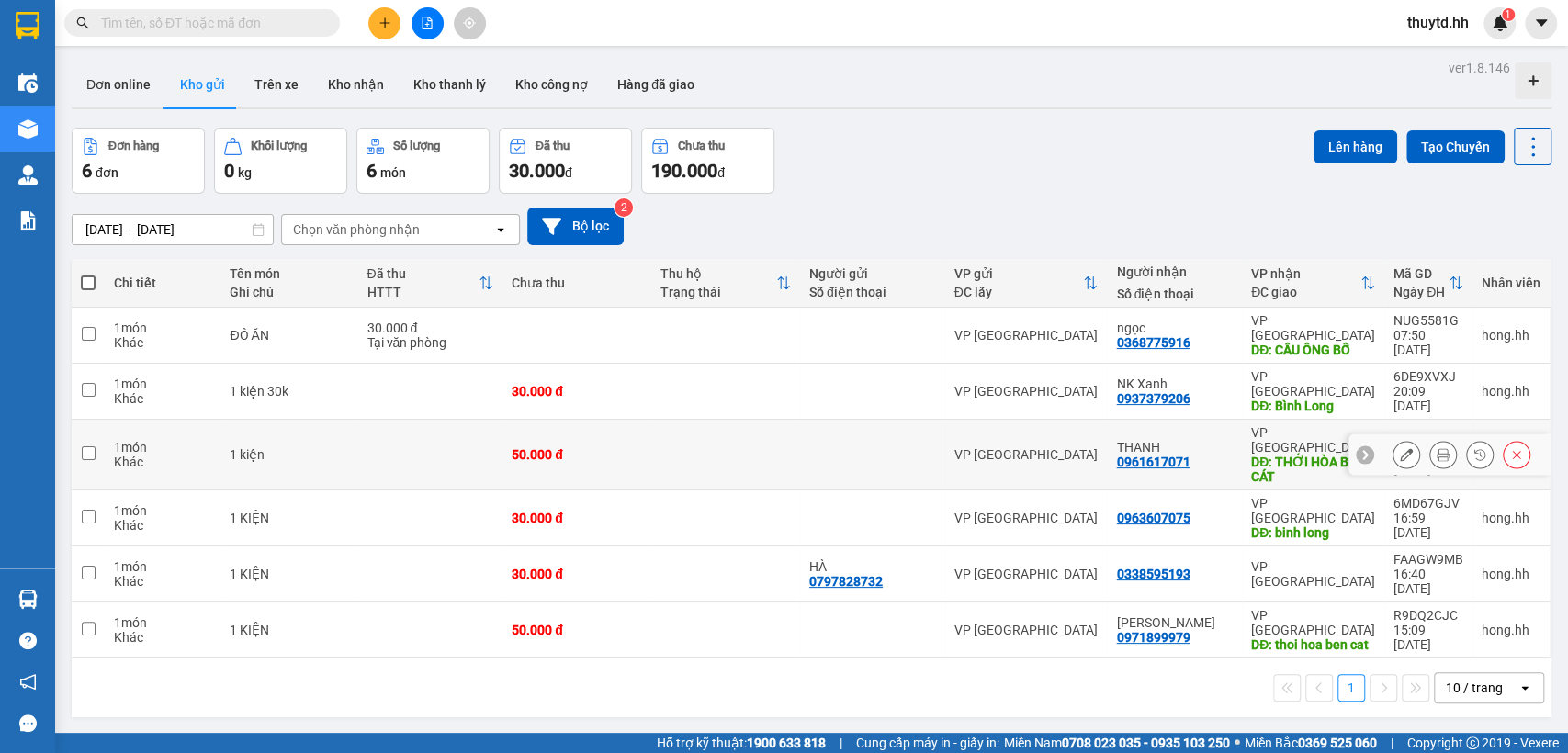
click at [1168, 455] on div "0961617071" at bounding box center [1152, 462] width 73 height 15
click at [1180, 376] on div "NK Xanh" at bounding box center [1173, 383] width 116 height 15
checkbox input "true"
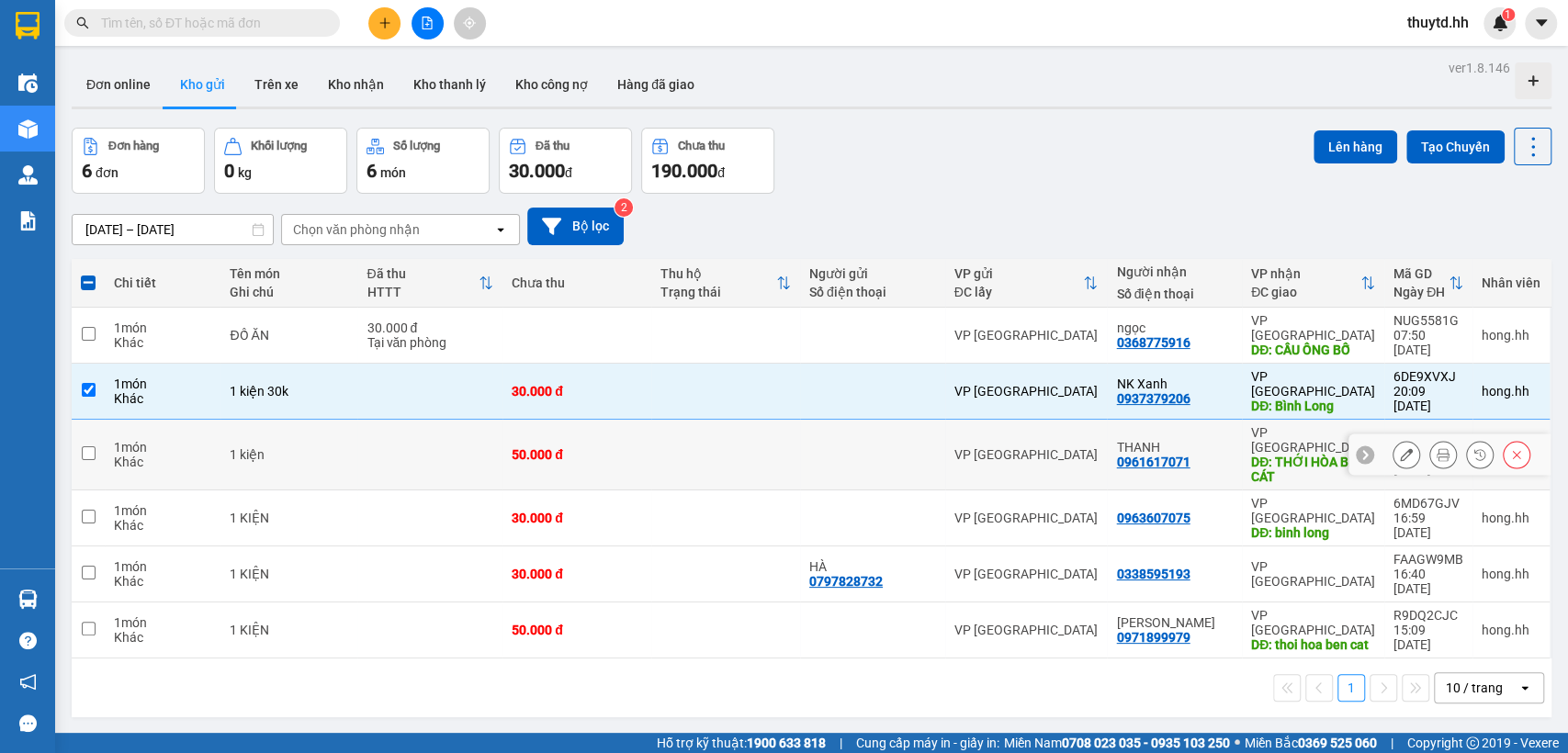
click at [1037, 447] on div "VP Sài Gòn" at bounding box center [1026, 455] width 144 height 15
checkbox input "true"
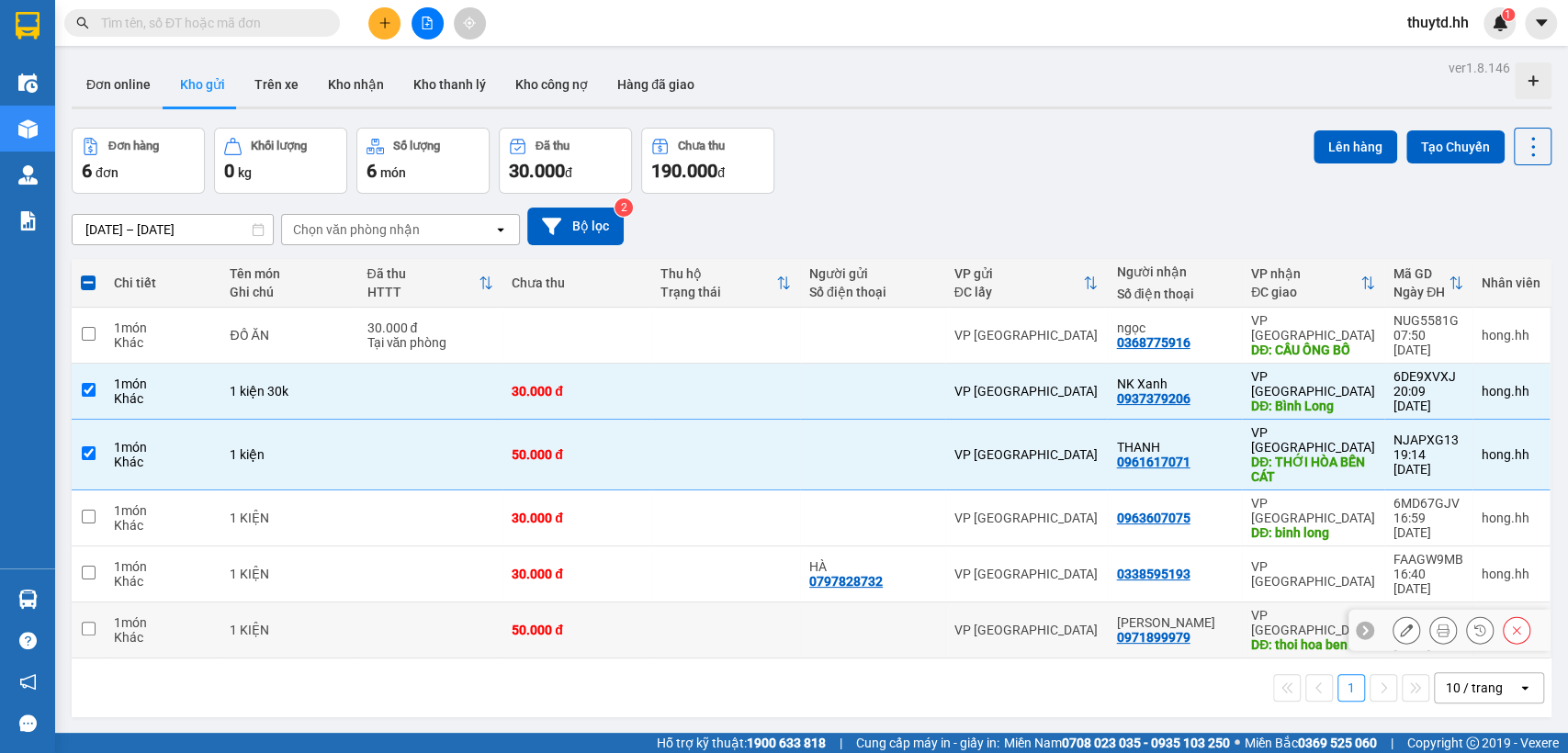
click at [1069, 602] on td "VP Sài Gòn" at bounding box center [1026, 630] width 163 height 56
checkbox input "true"
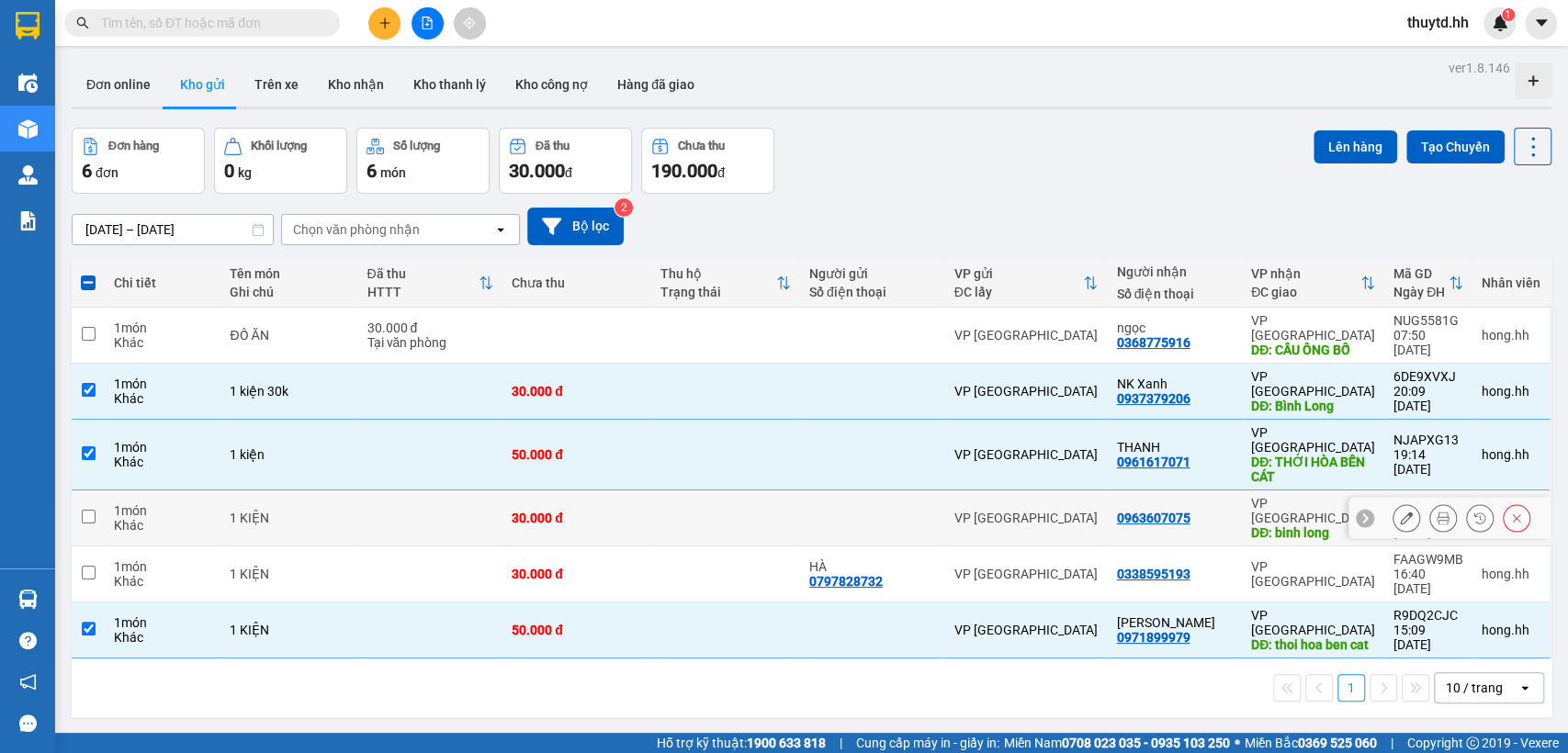
click at [1076, 510] on div "VP Sài Gòn" at bounding box center [1026, 517] width 144 height 15
checkbox input "true"
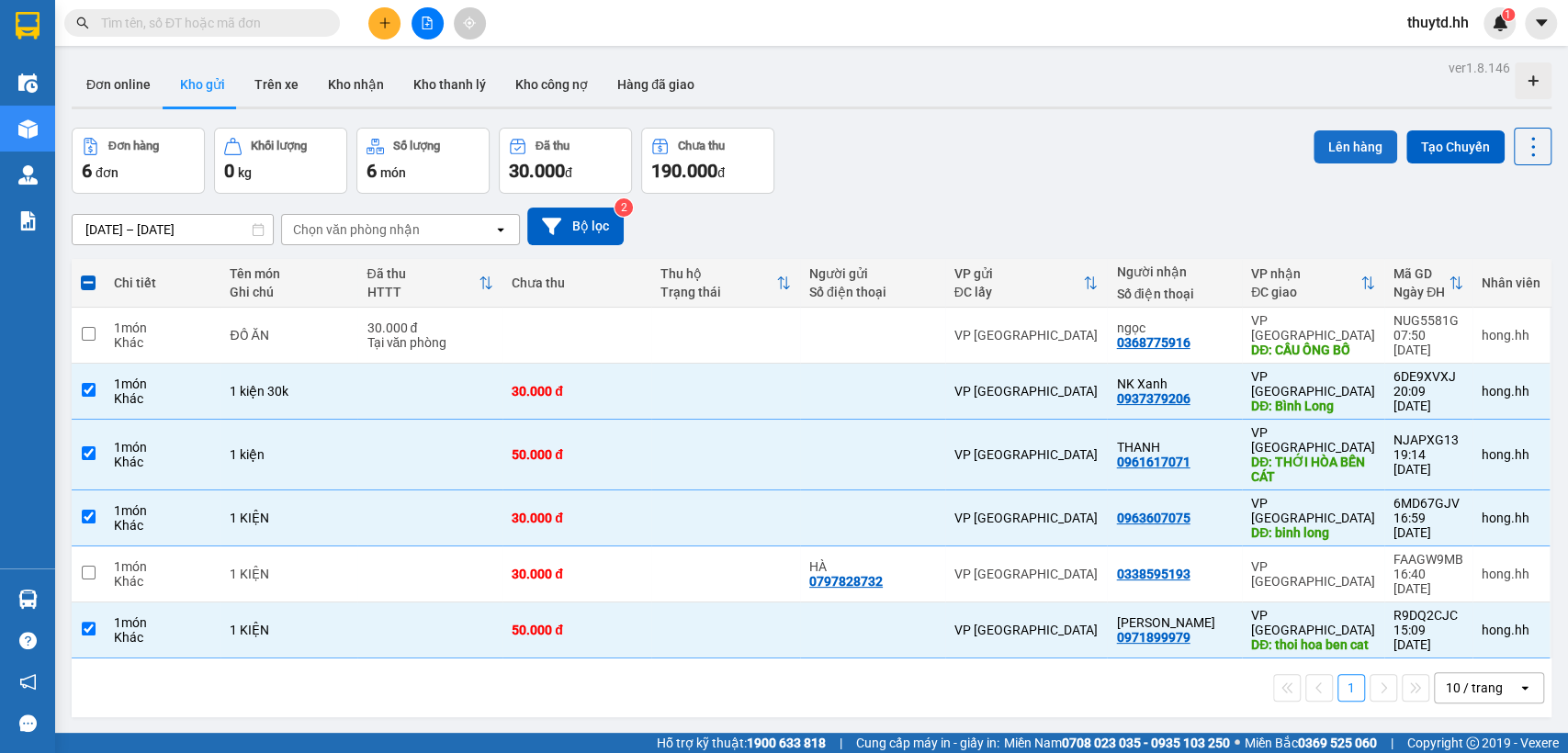
click at [1332, 156] on button "Lên hàng" at bounding box center [1355, 147] width 83 height 33
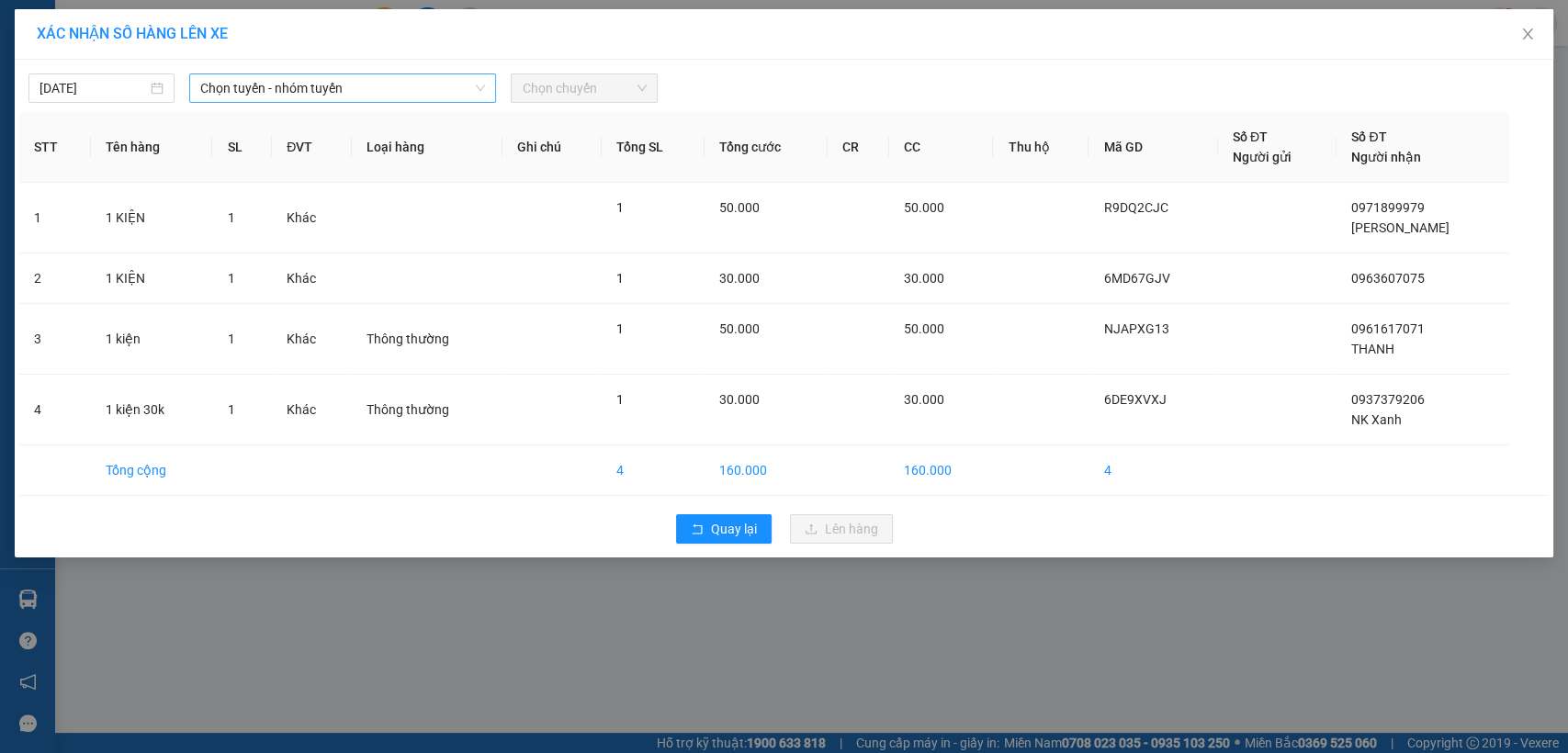
click at [483, 93] on span "Chọn tuyến - nhóm tuyến" at bounding box center [343, 88] width 285 height 28
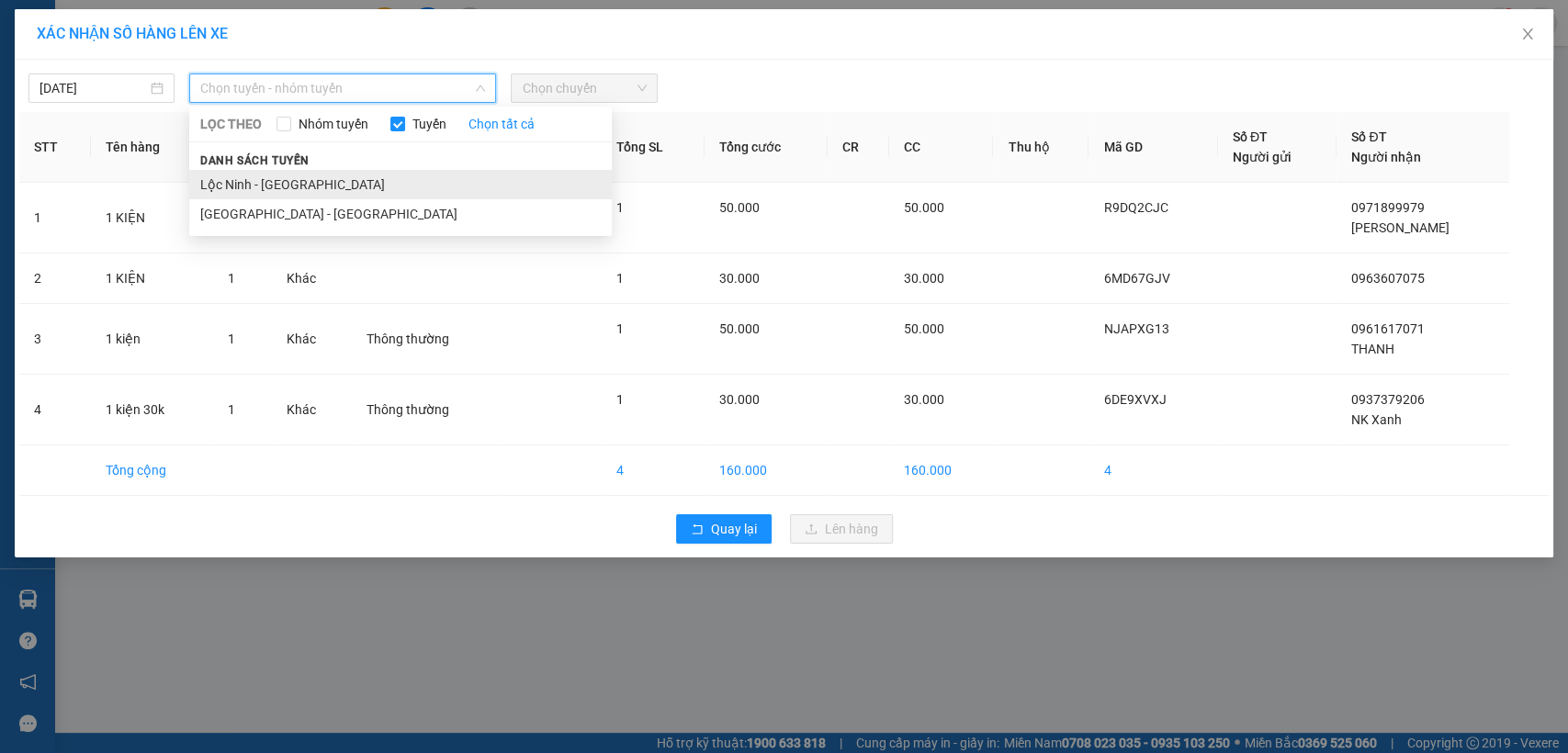
click at [245, 187] on li "Lộc Ninh - Sài Gòn" at bounding box center [400, 185] width 423 height 30
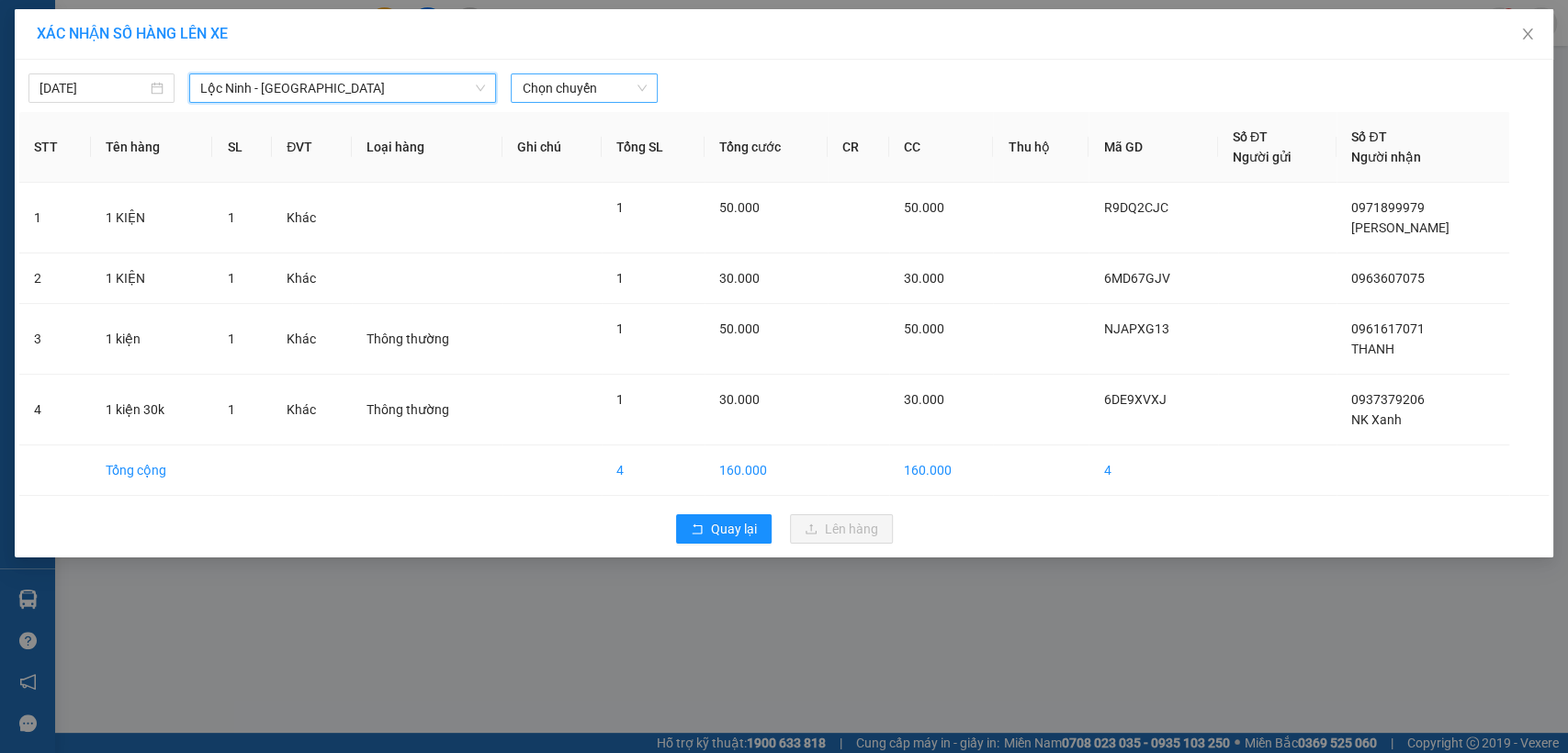
click at [576, 80] on span "Chọn chuyến" at bounding box center [583, 88] width 124 height 28
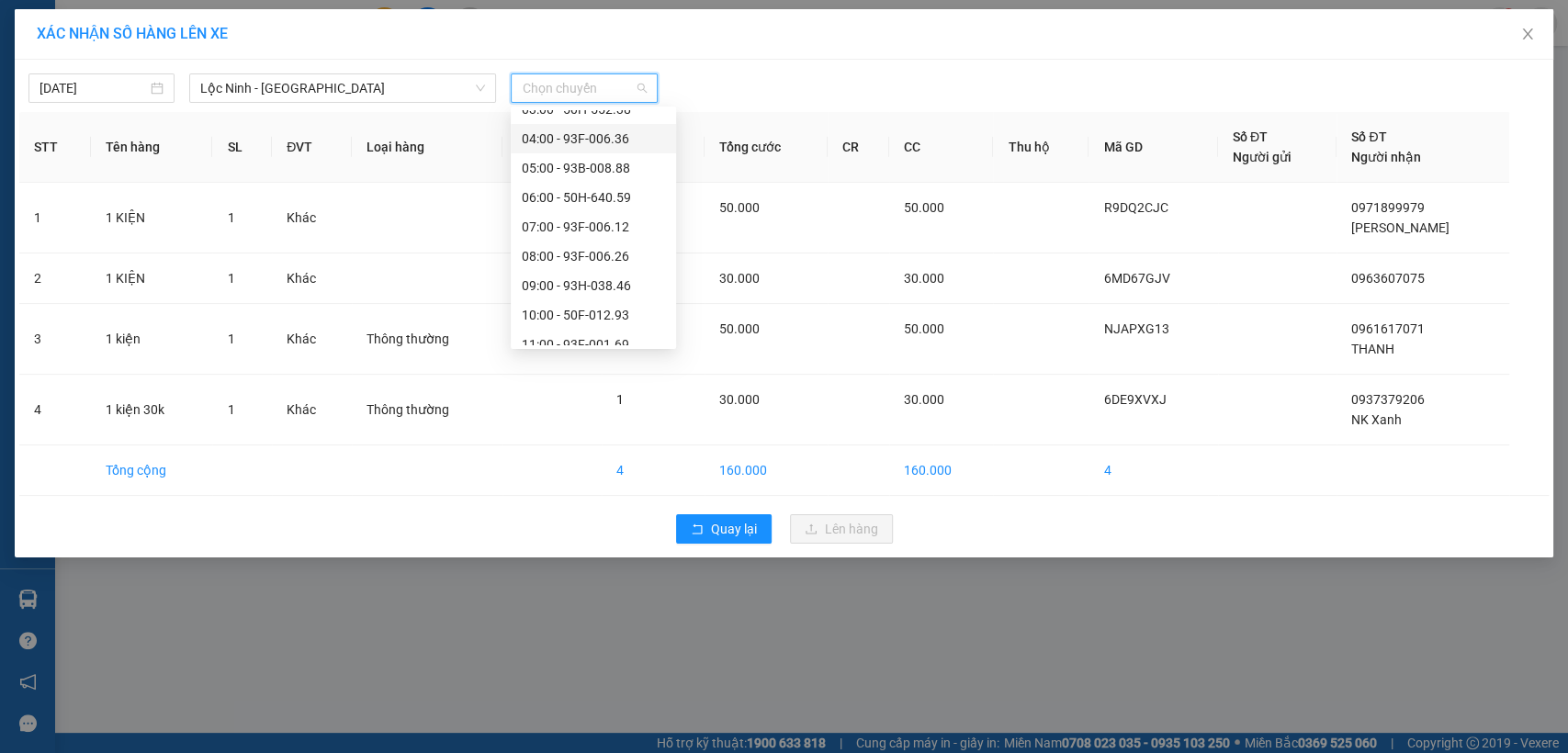
scroll to position [102, 0]
click at [594, 233] on div "08:00 - 93F-006.26" at bounding box center [593, 228] width 143 height 20
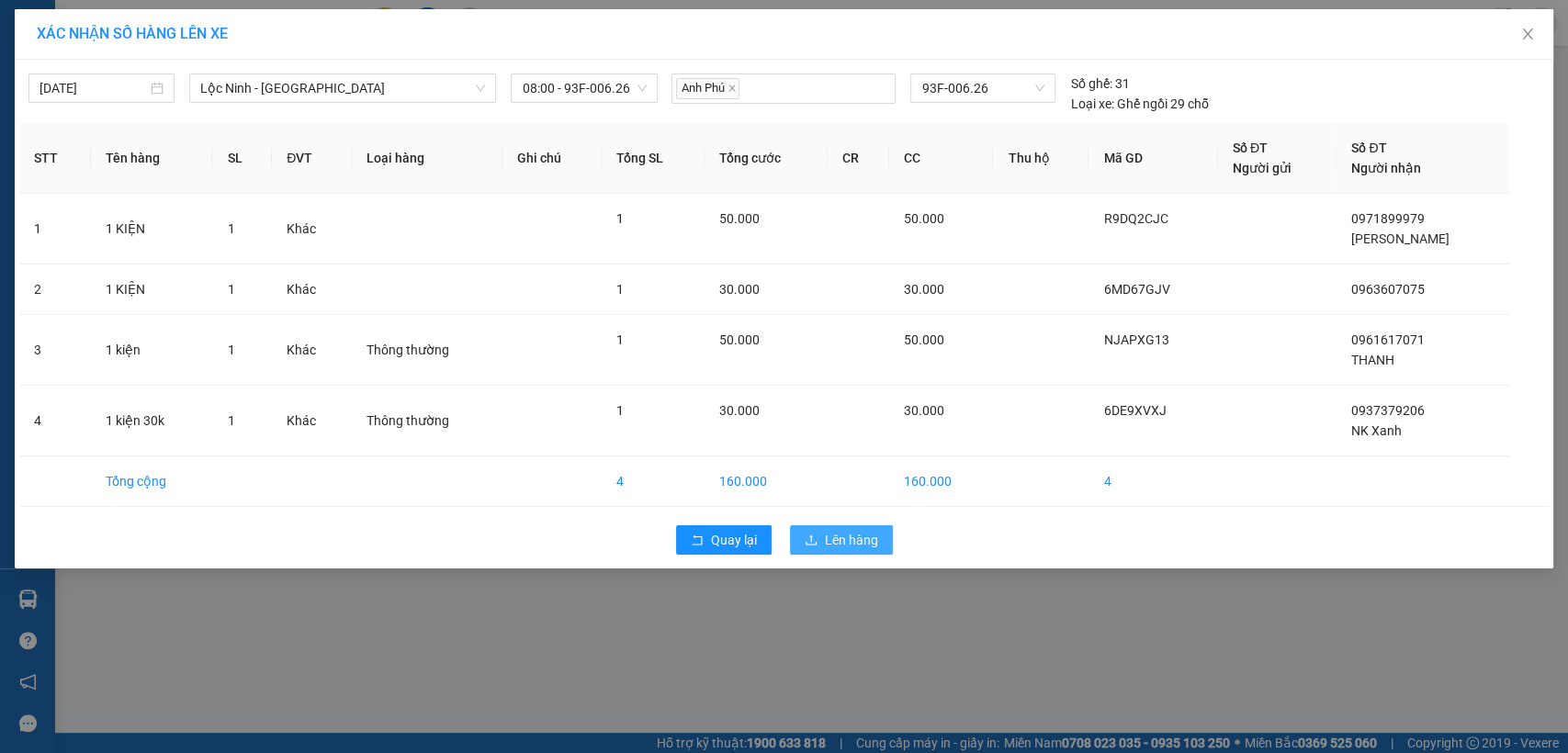
click at [827, 545] on span "Lên hàng" at bounding box center [851, 540] width 54 height 20
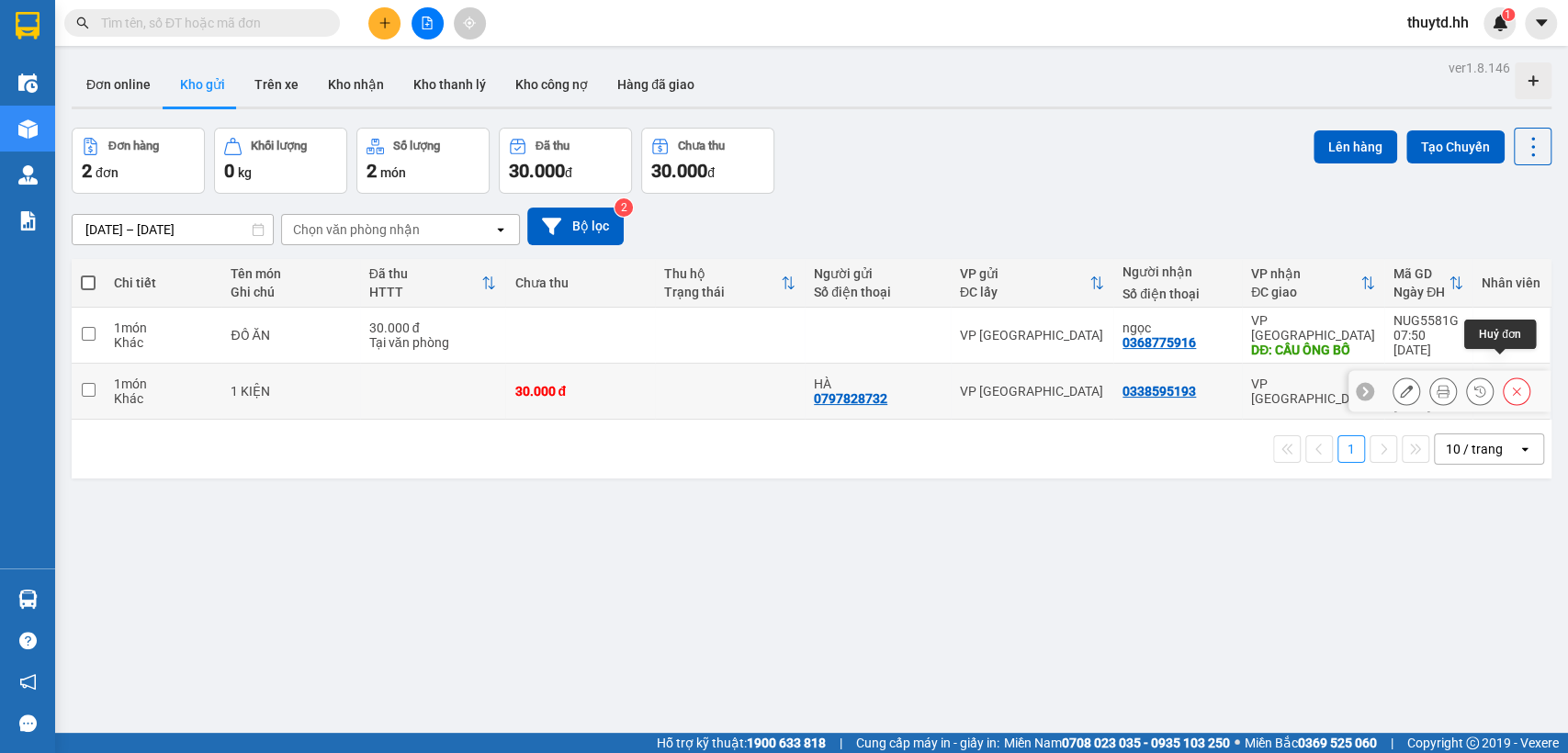
click at [1510, 384] on icon at bounding box center [1516, 391] width 13 height 13
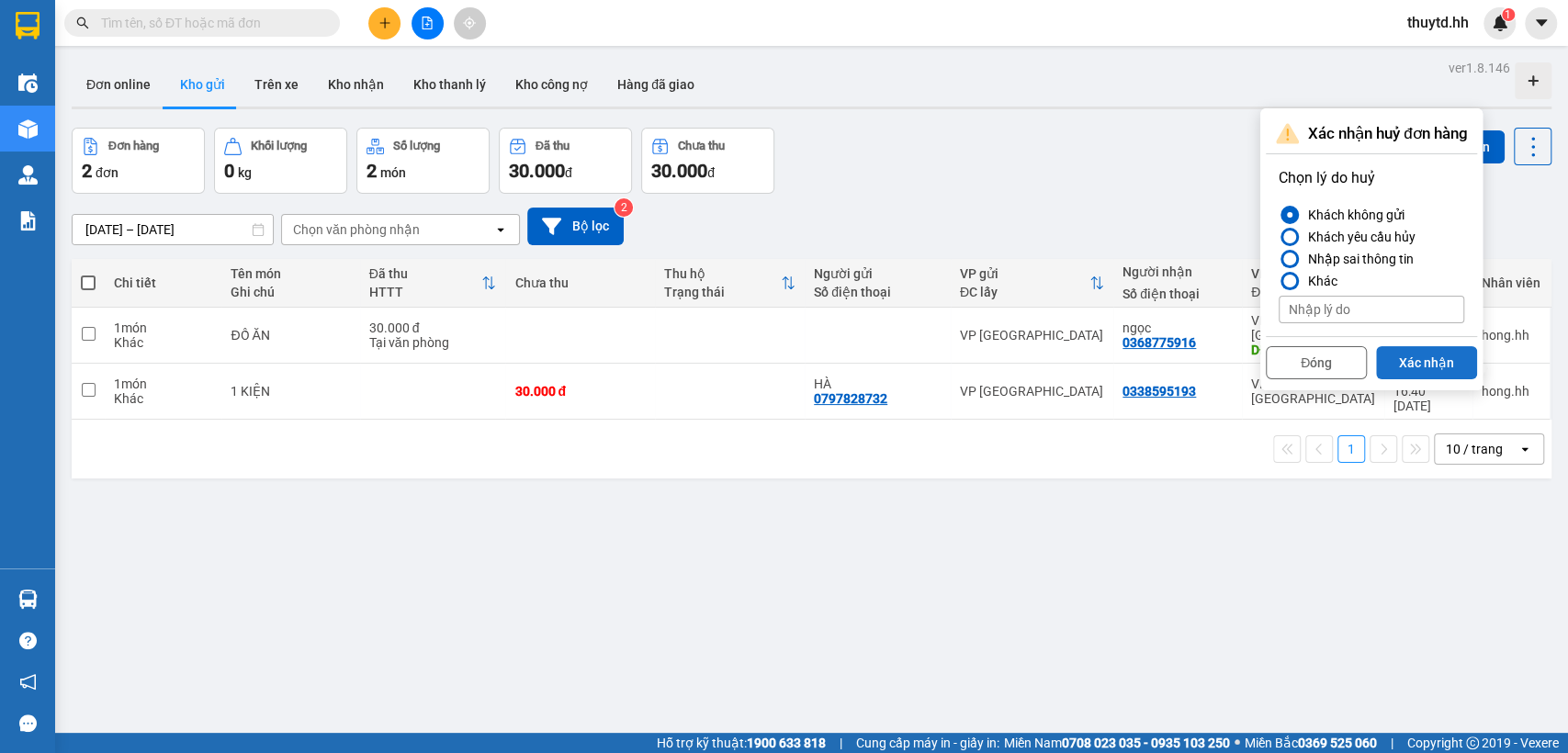
click at [1452, 354] on button "Xác nhận" at bounding box center [1426, 363] width 101 height 33
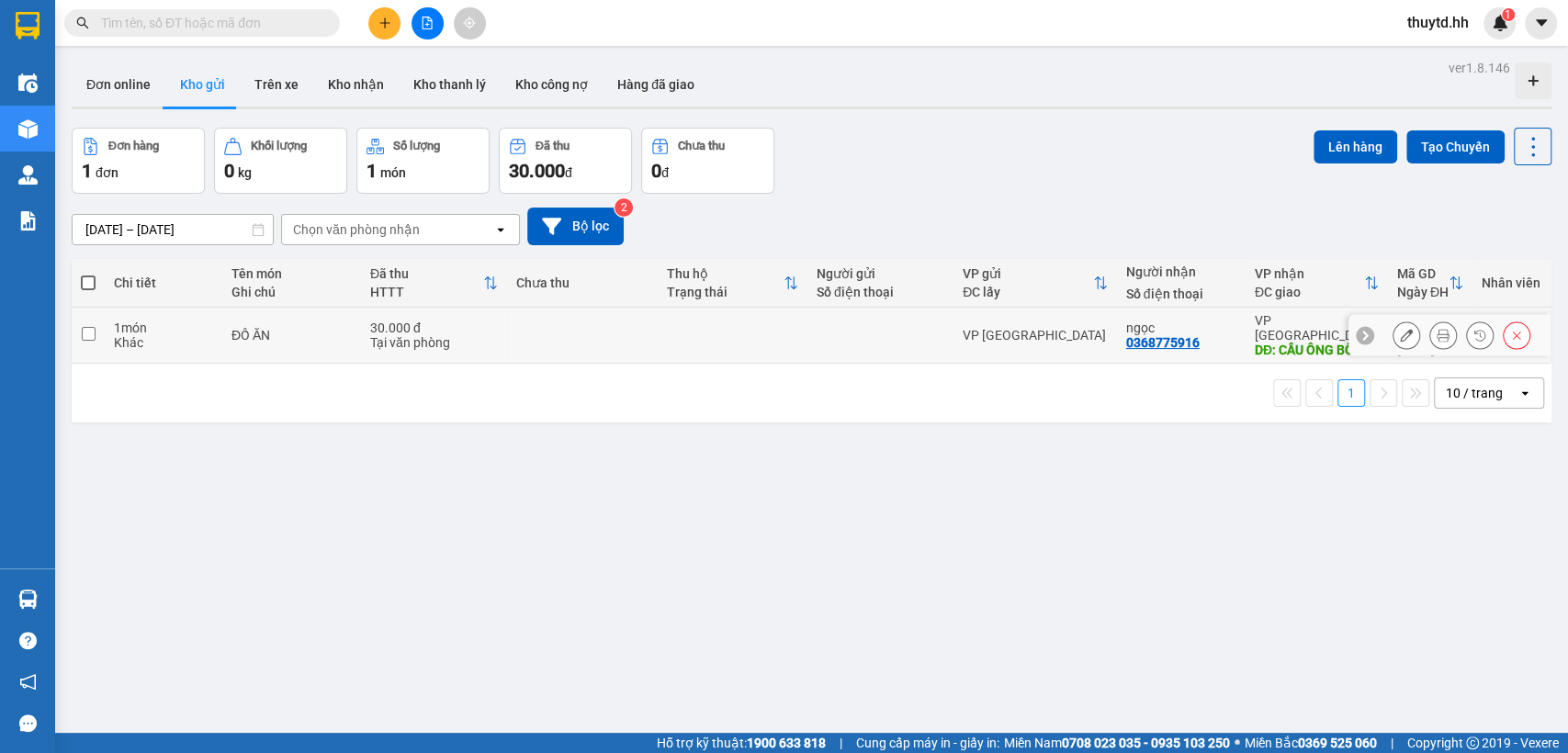
click at [897, 331] on div at bounding box center [880, 335] width 128 height 15
checkbox input "true"
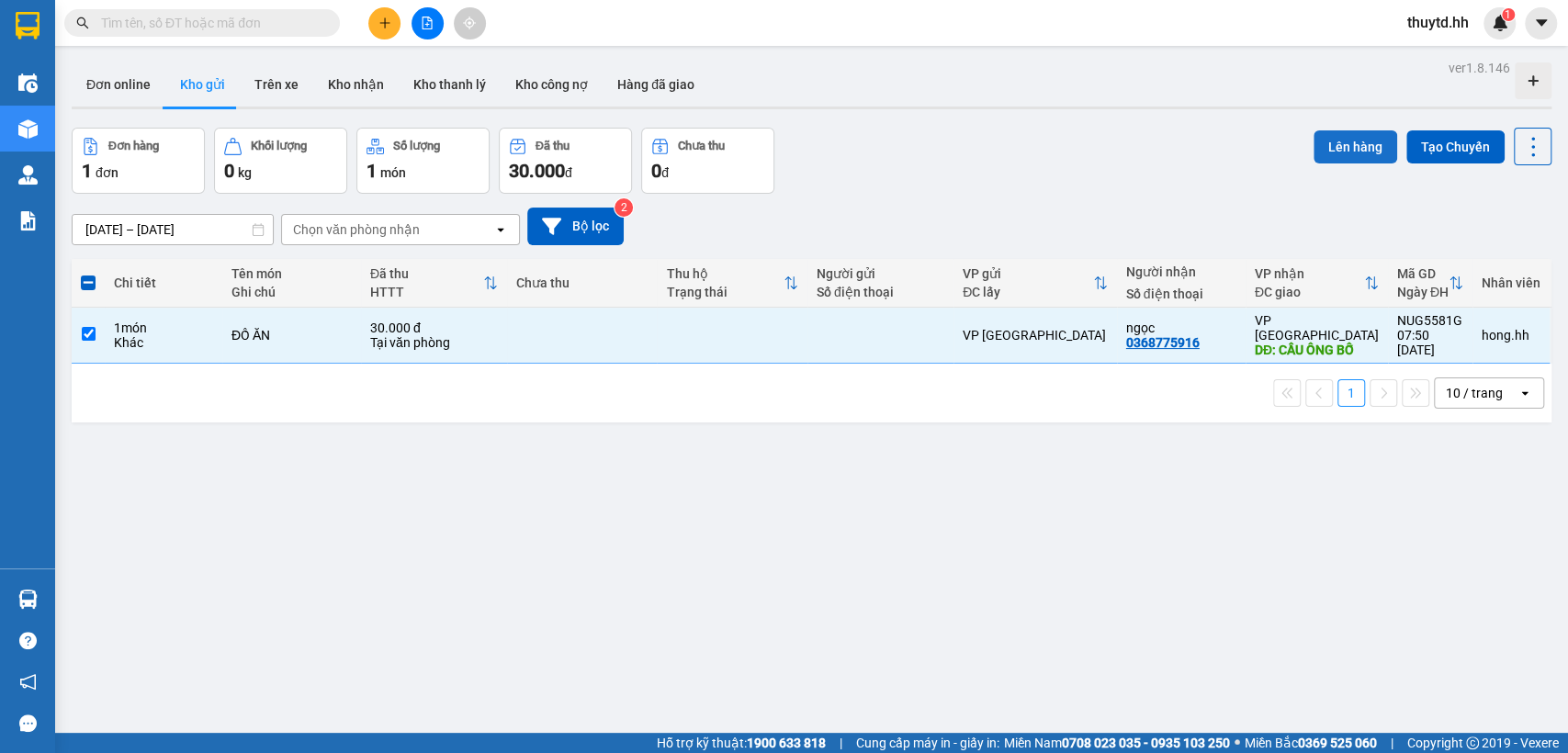
click at [1332, 141] on button "Lên hàng" at bounding box center [1355, 147] width 83 height 33
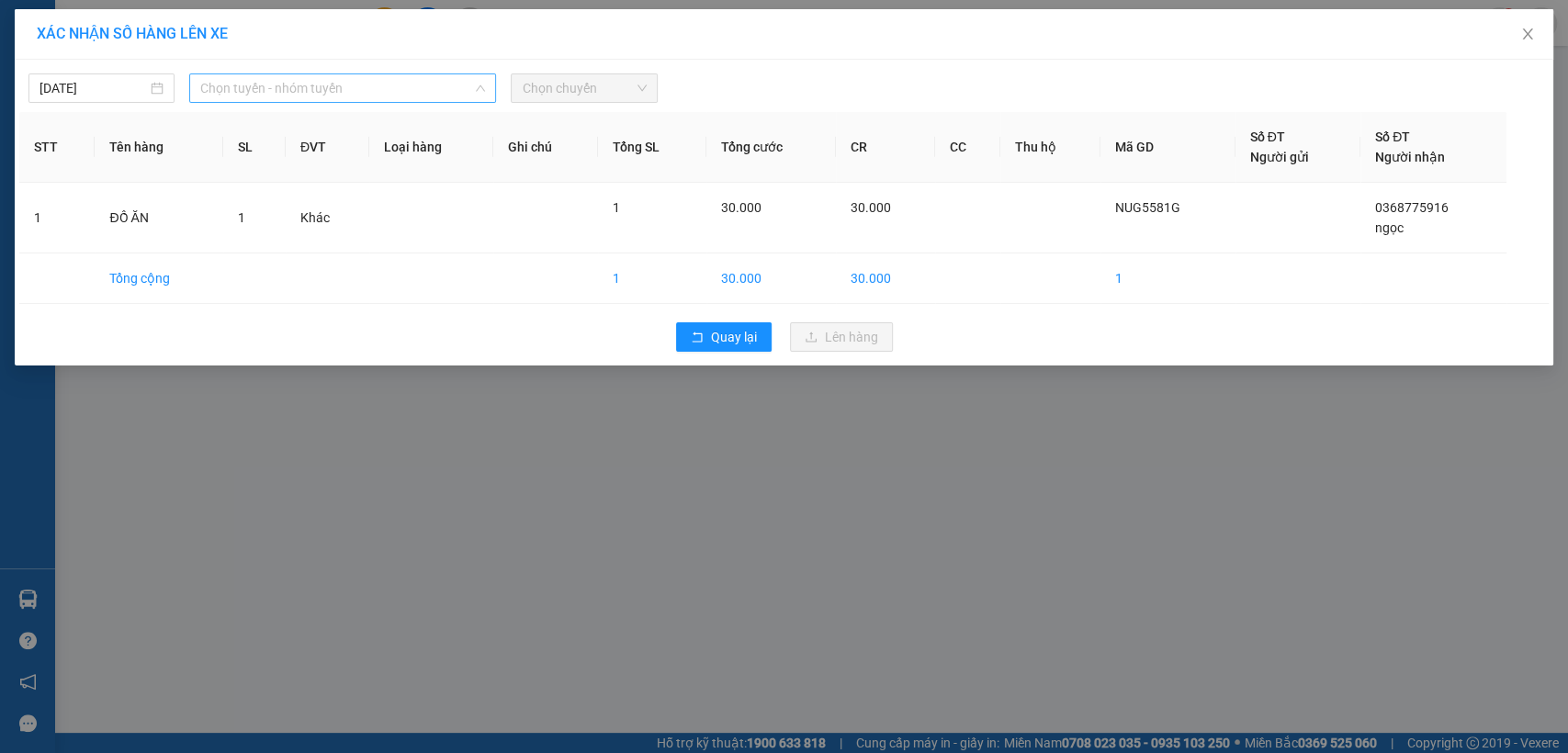
click at [410, 80] on span "Chọn tuyến - nhóm tuyến" at bounding box center [343, 88] width 285 height 28
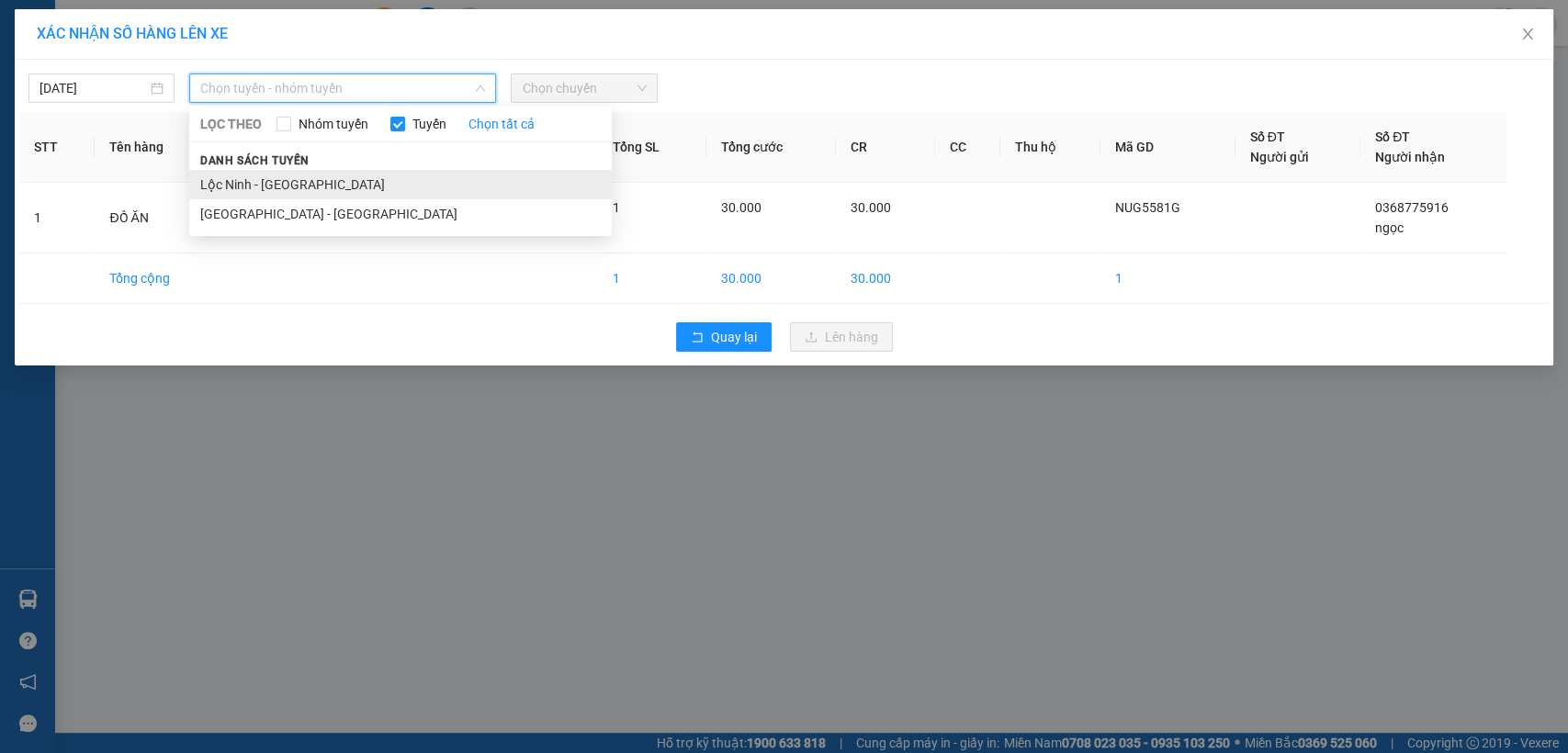
click at [265, 191] on li "Lộc Ninh - Sài Gòn" at bounding box center [400, 185] width 423 height 30
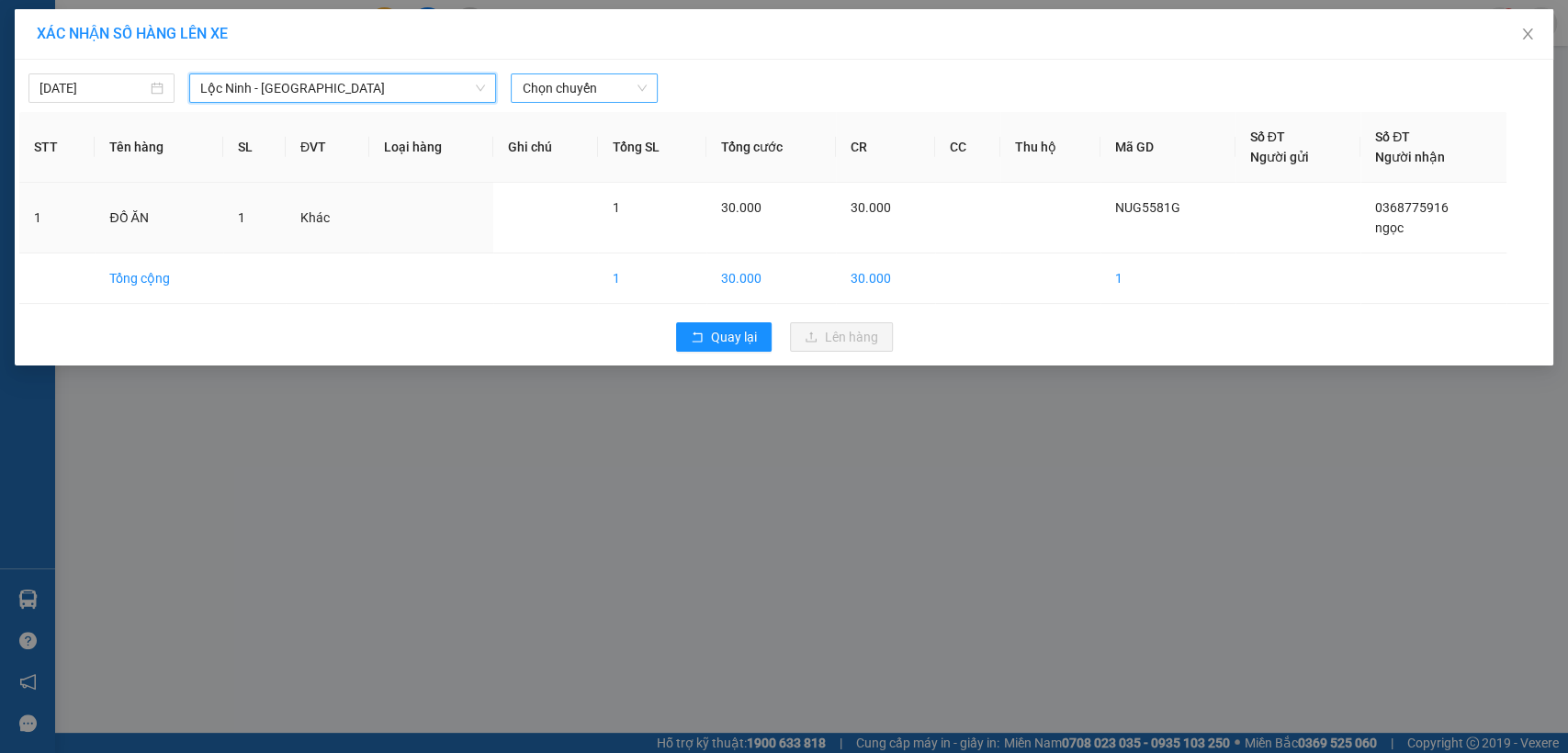
click at [576, 84] on span "Chọn chuyến" at bounding box center [583, 88] width 124 height 28
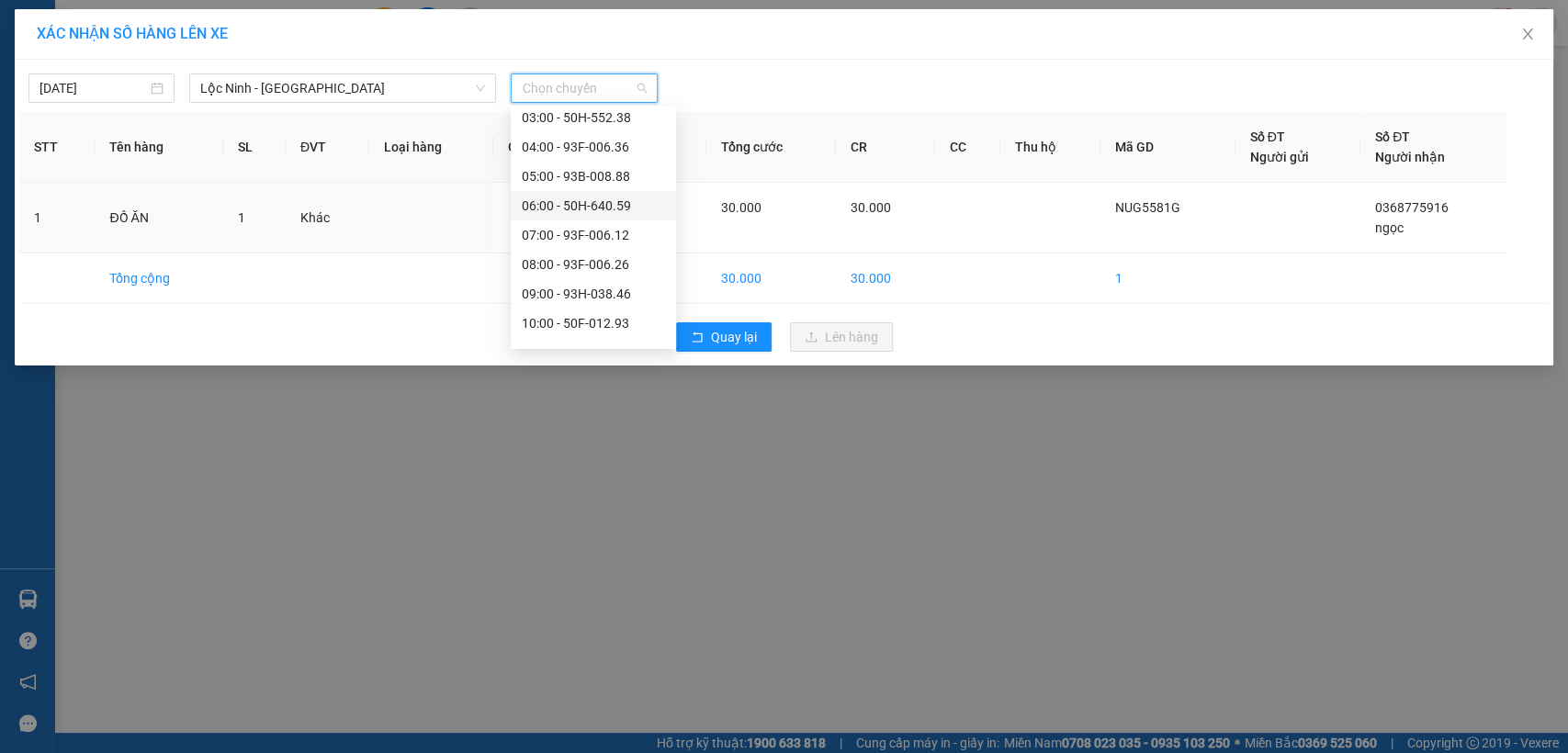
scroll to position [204, 0]
click at [597, 119] on div "08:00 - 93F-006.26" at bounding box center [593, 127] width 143 height 20
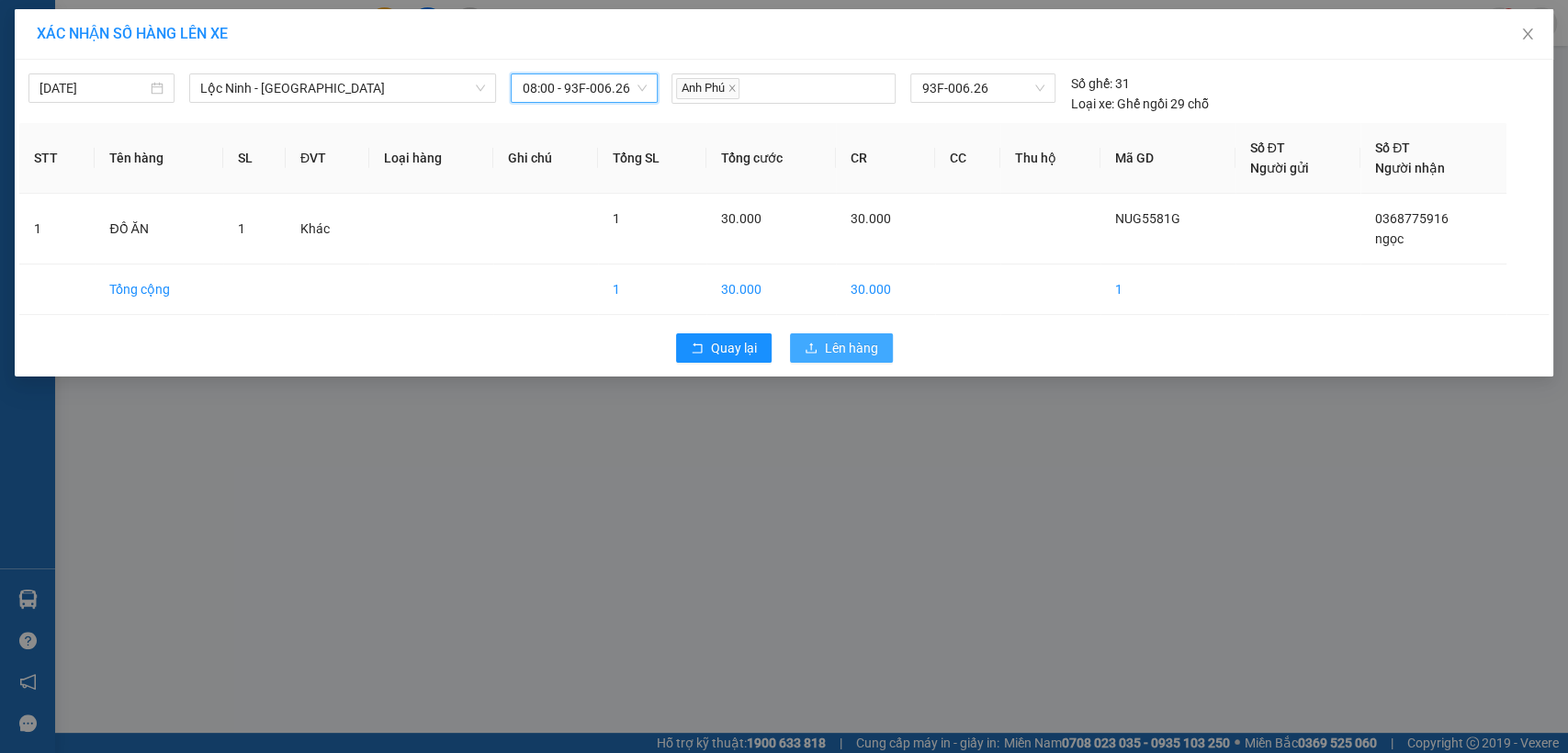
click at [821, 348] on button "Lên hàng" at bounding box center [840, 348] width 103 height 30
